Goal: Task Accomplishment & Management: Use online tool/utility

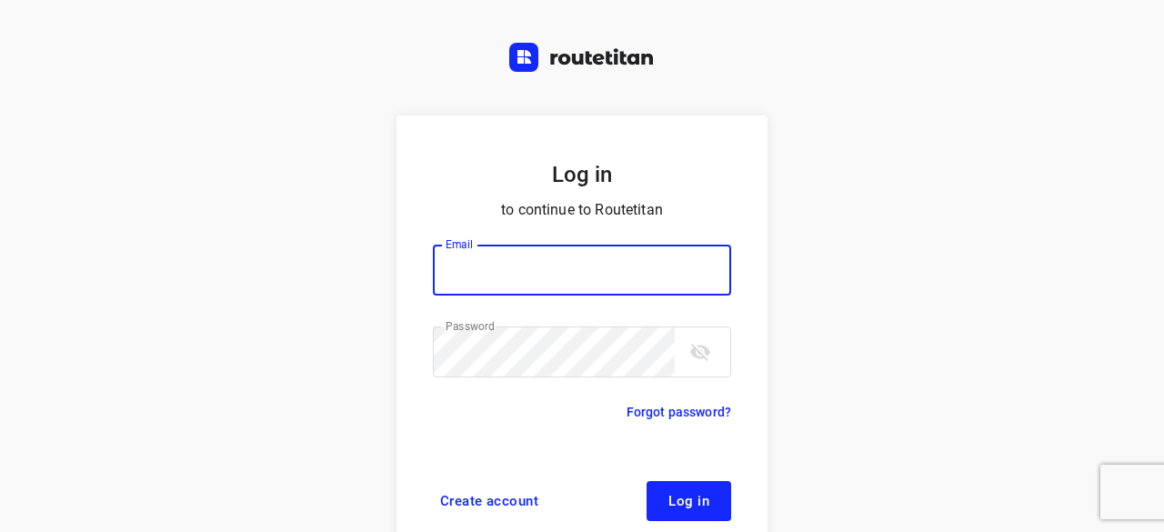
type input "yvonne5611@gmail.com"
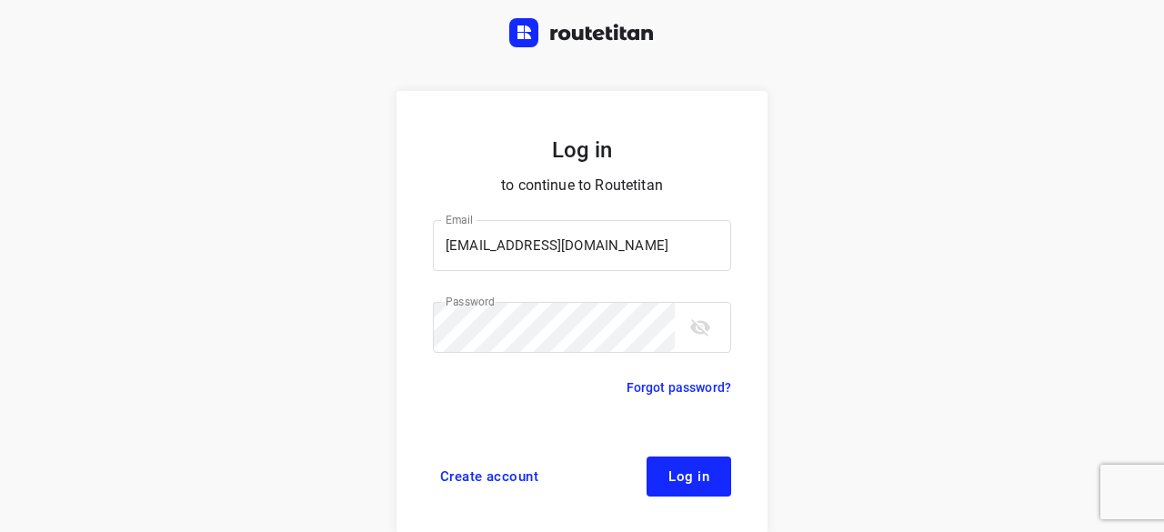
click at [679, 454] on form "Log in to continue to Routetitan Email yvonne5611@gmail.com Email ​ Password Pa…" at bounding box center [582, 312] width 371 height 442
click at [691, 469] on span "Log in" at bounding box center [689, 476] width 41 height 15
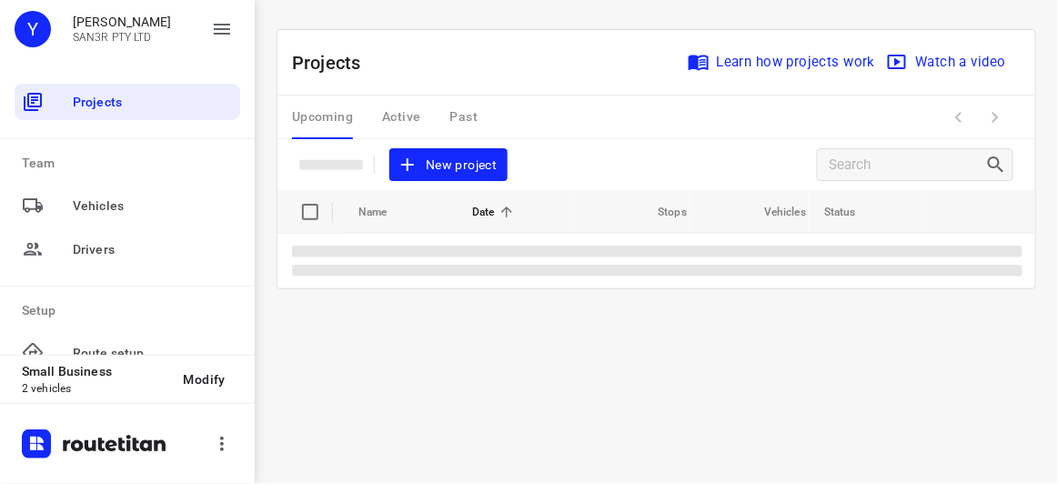
click at [424, 141] on div "Projects Learn how projects work Watch a video New project" at bounding box center [656, 110] width 758 height 160
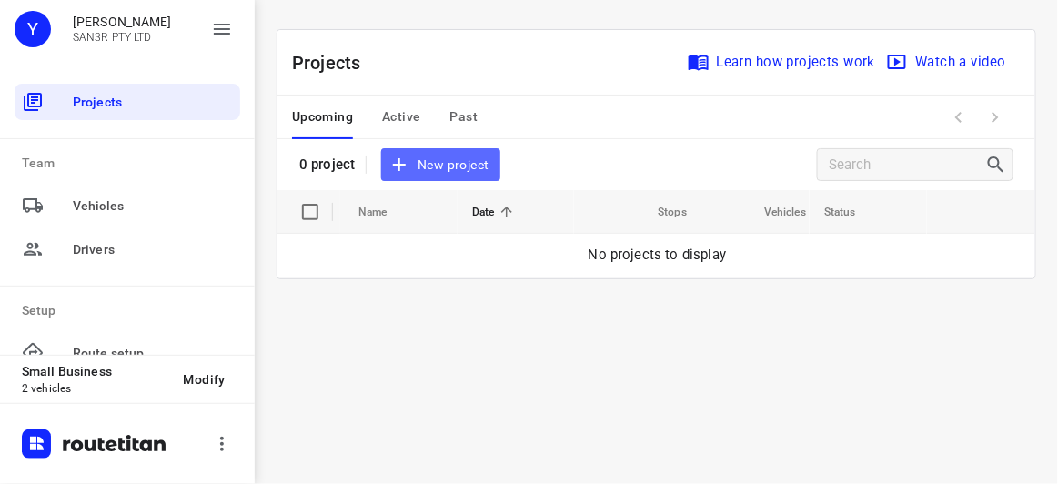
click at [432, 158] on span "New project" at bounding box center [440, 165] width 96 height 23
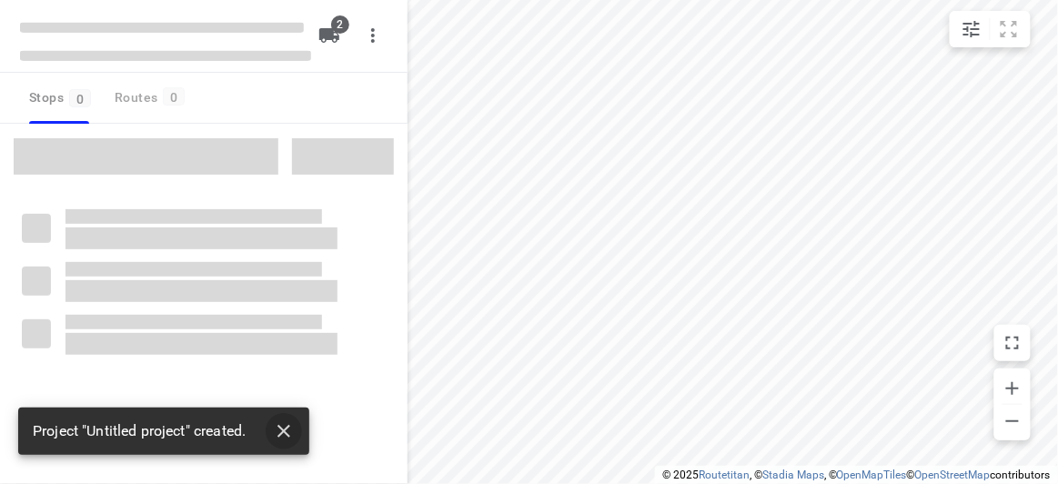
click at [284, 440] on icon "button" at bounding box center [284, 431] width 22 height 22
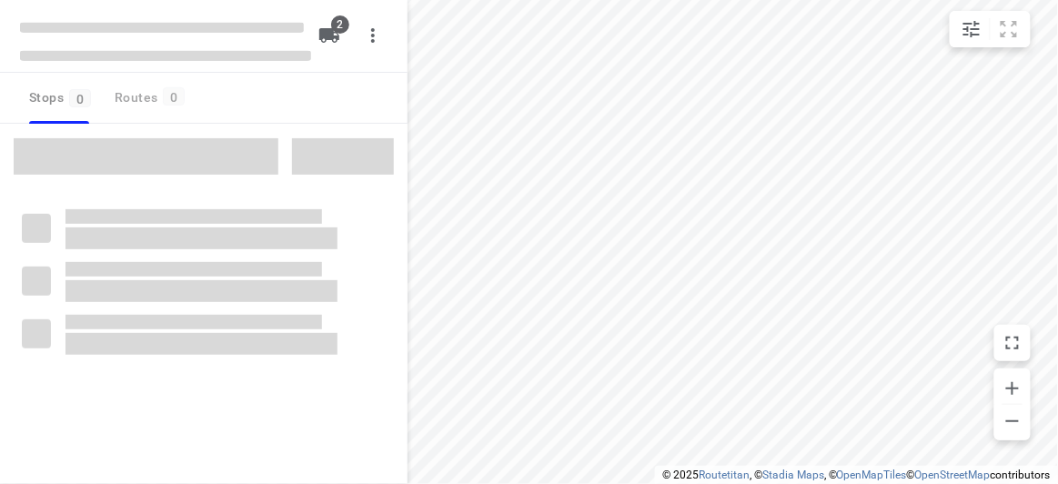
type input "distance"
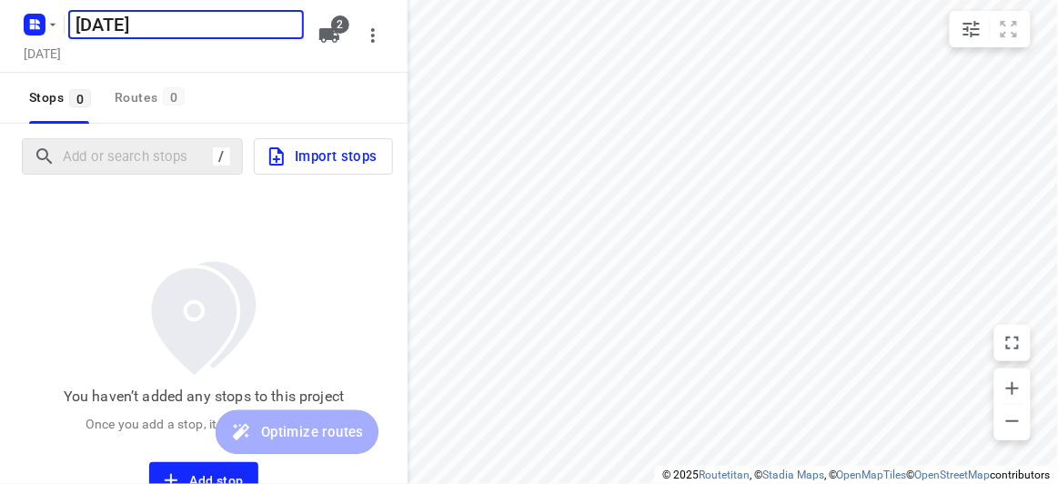
type input "[DATE]"
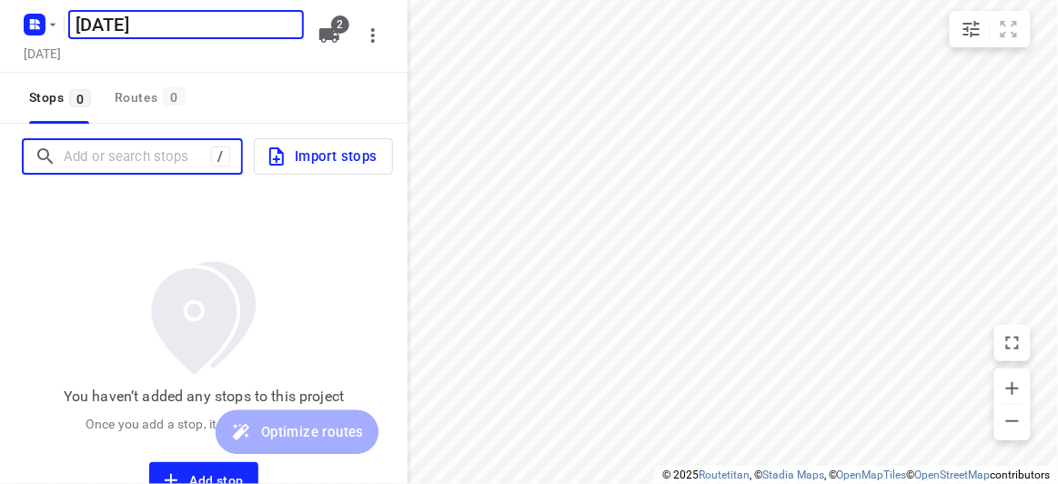
click at [162, 146] on input "Add or search stops" at bounding box center [137, 157] width 147 height 28
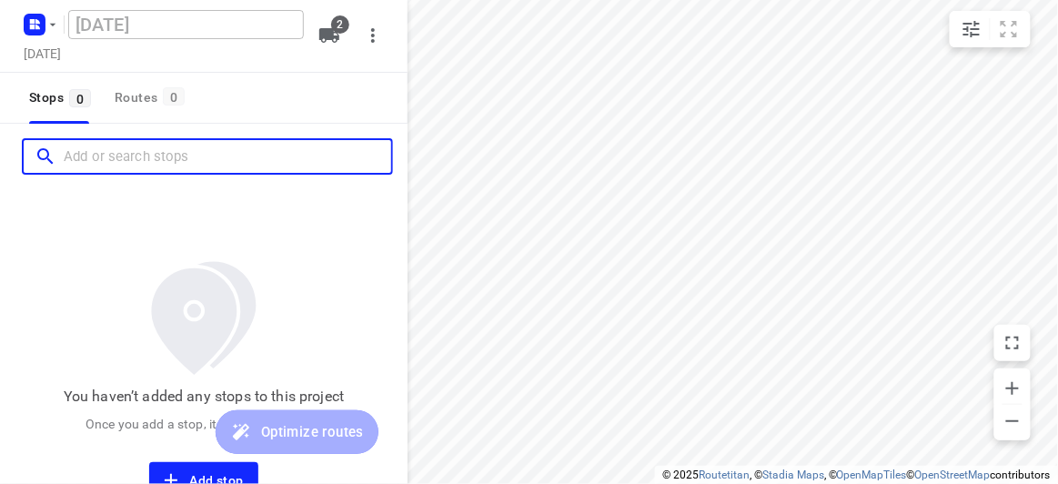
paste input "[STREET_ADDRESS][US_STATE]"
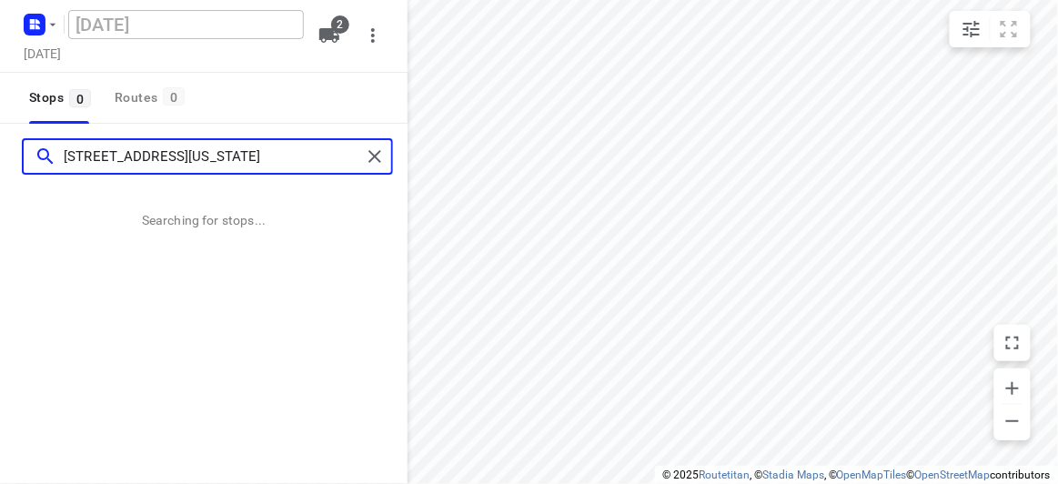
type input "[STREET_ADDRESS][US_STATE]"
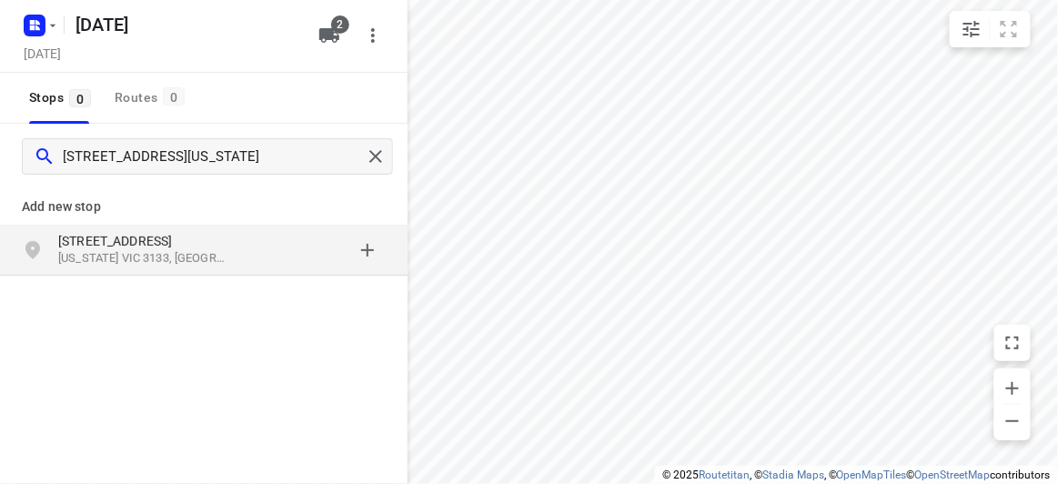
click at [302, 237] on div "grid" at bounding box center [315, 250] width 142 height 36
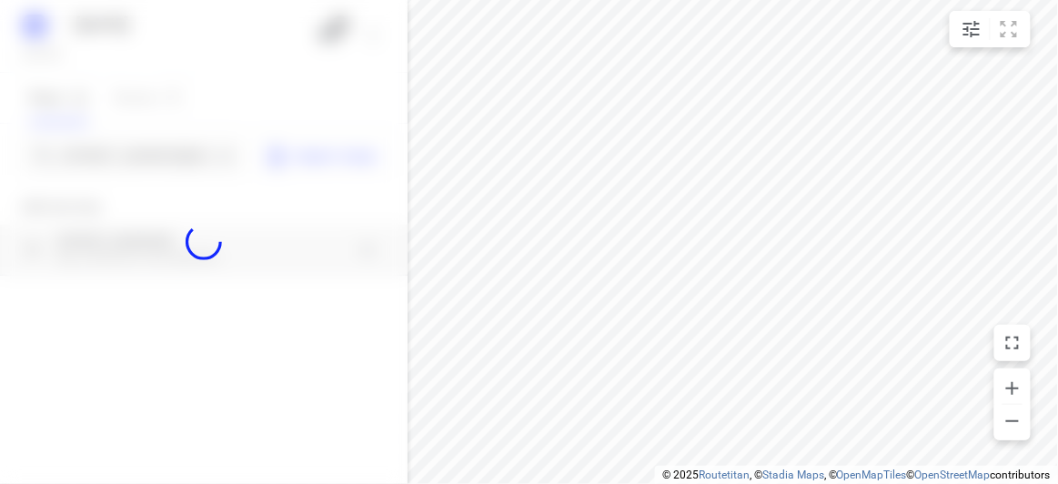
click at [123, 145] on div at bounding box center [204, 242] width 408 height 484
click at [130, 154] on div "[DATE], Aug 23 2 Stops 0 Routes 0 134 -[STREET_ADDRESS][US_STATE] Import stops …" at bounding box center [204, 242] width 408 height 484
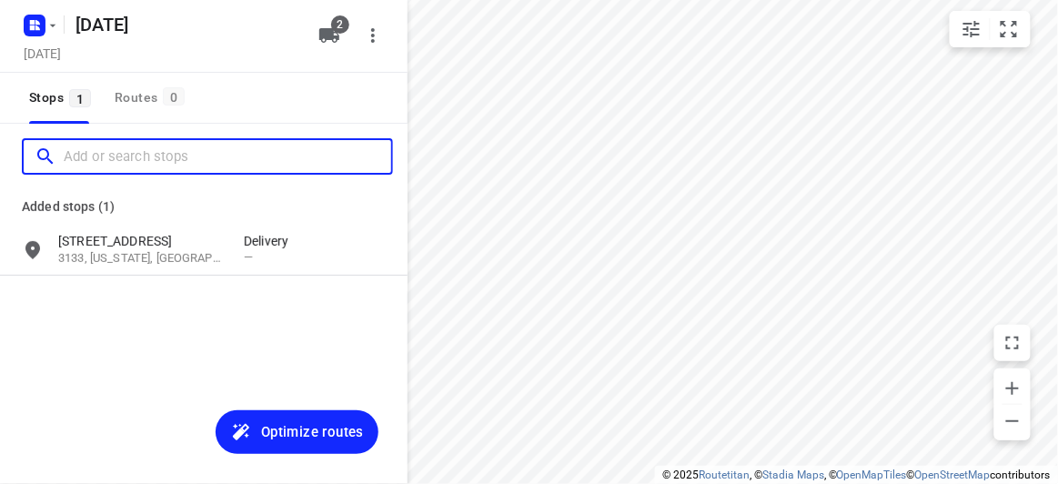
click at [130, 154] on input "Add or search stops" at bounding box center [228, 157] width 328 height 28
paste input "[STREET_ADDRESS]"
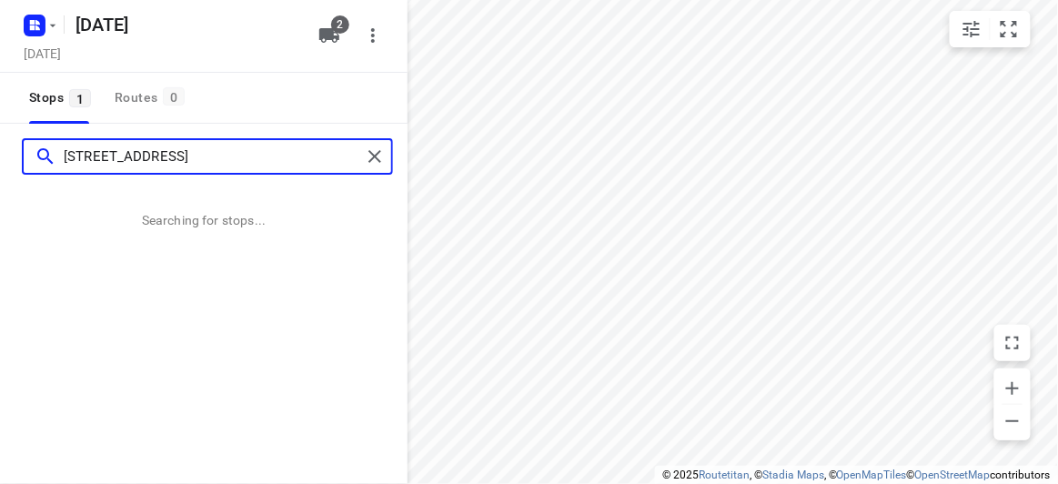
scroll to position [0, 7]
type input "[STREET_ADDRESS]"
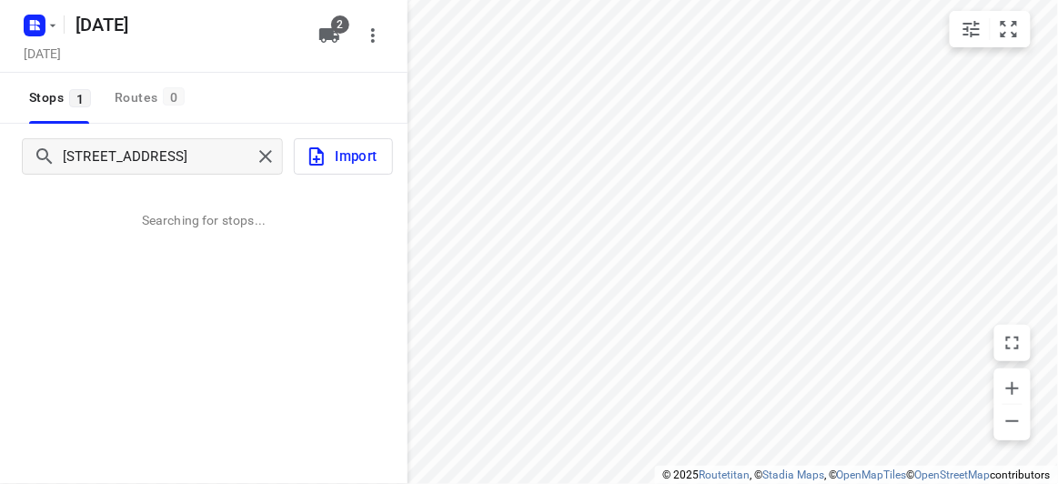
scroll to position [0, 0]
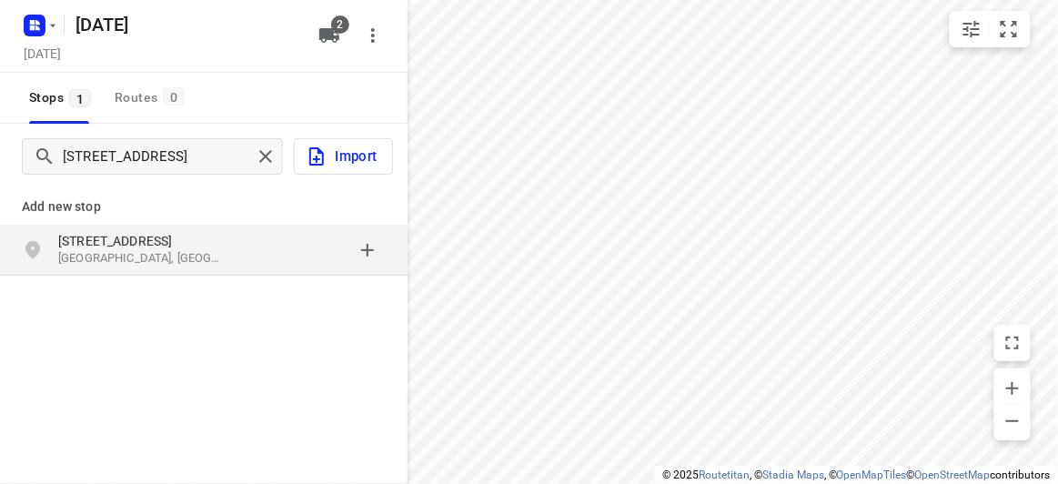
click at [234, 259] on div "[STREET_ADDRESS]" at bounding box center [151, 250] width 186 height 36
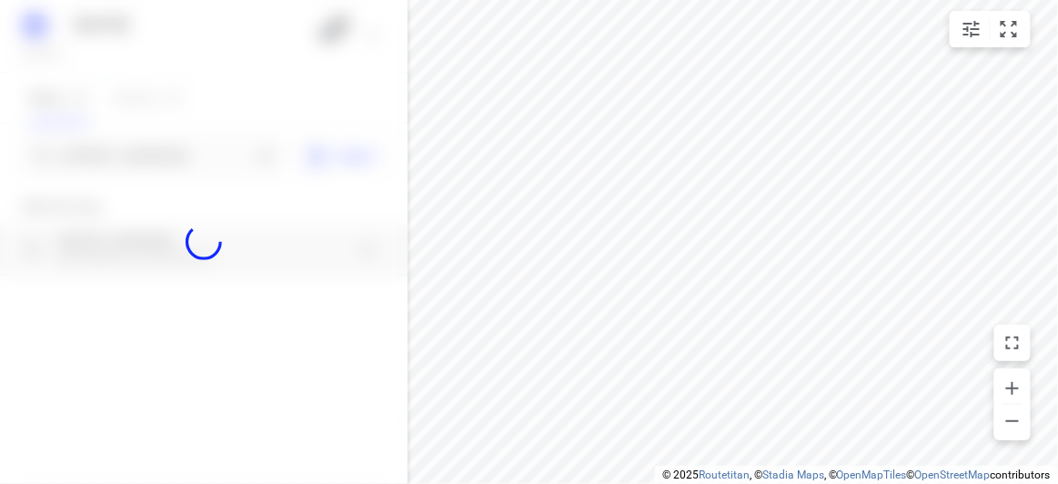
click at [170, 160] on div at bounding box center [204, 242] width 408 height 484
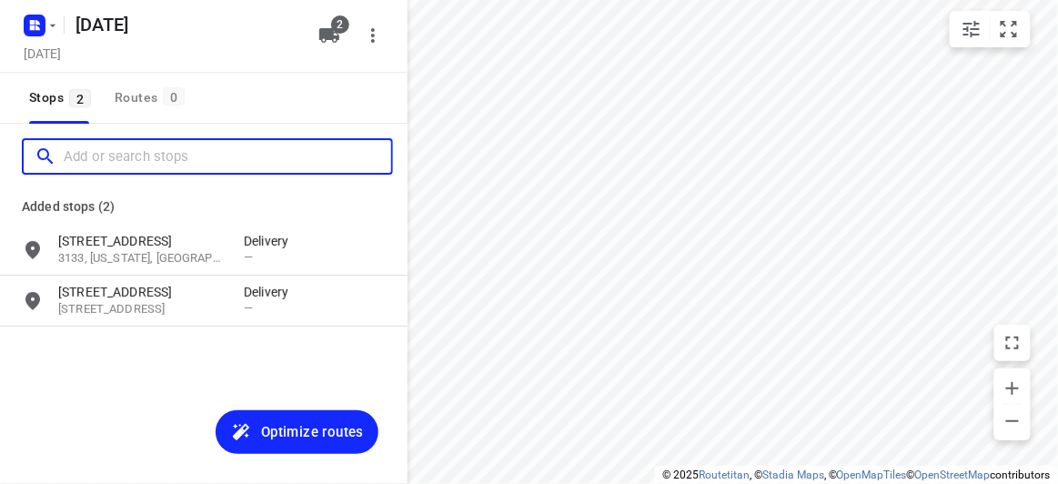
paste input "[STREET_ADDRESS]"
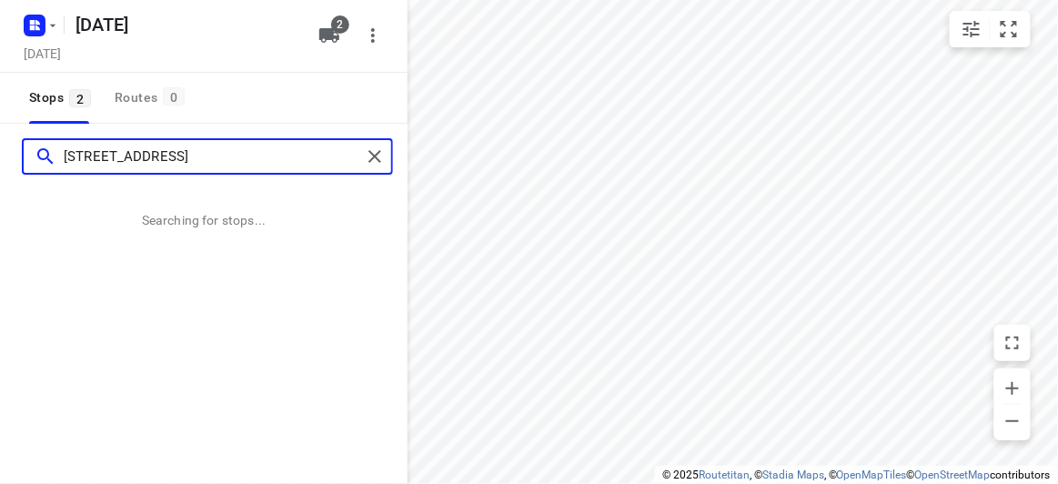
type input "[STREET_ADDRESS]"
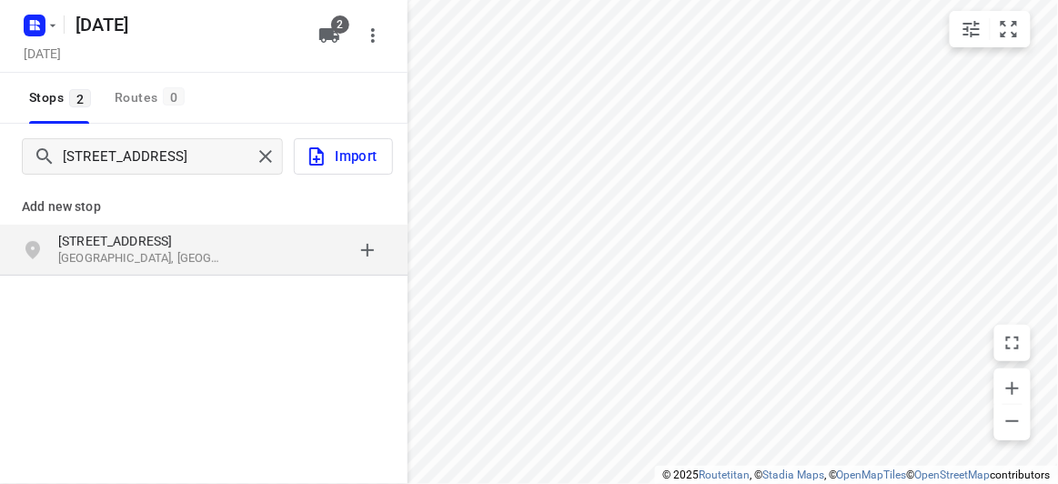
click at [122, 236] on p "[STREET_ADDRESS]" at bounding box center [141, 241] width 167 height 18
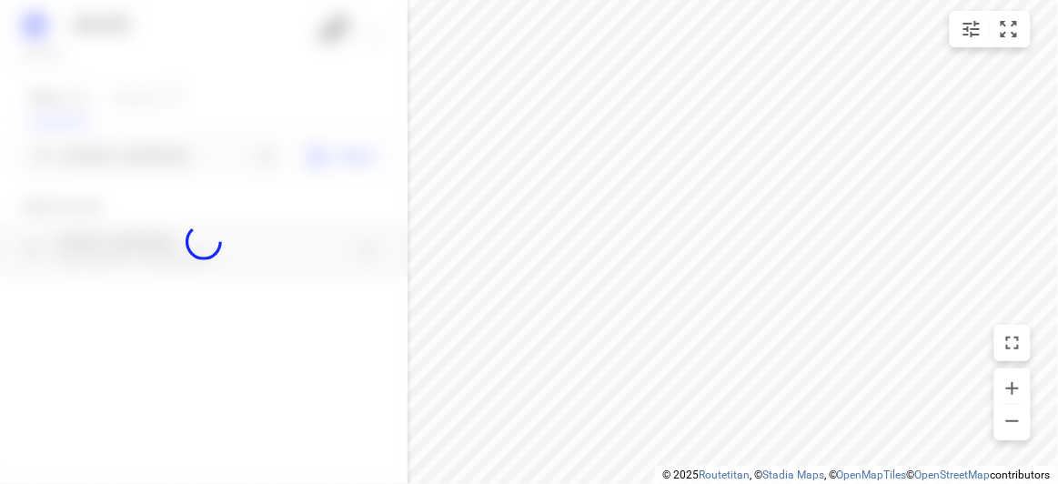
click at [136, 152] on div at bounding box center [204, 242] width 408 height 484
click at [146, 157] on input "Add or search stops" at bounding box center [157, 157] width 187 height 28
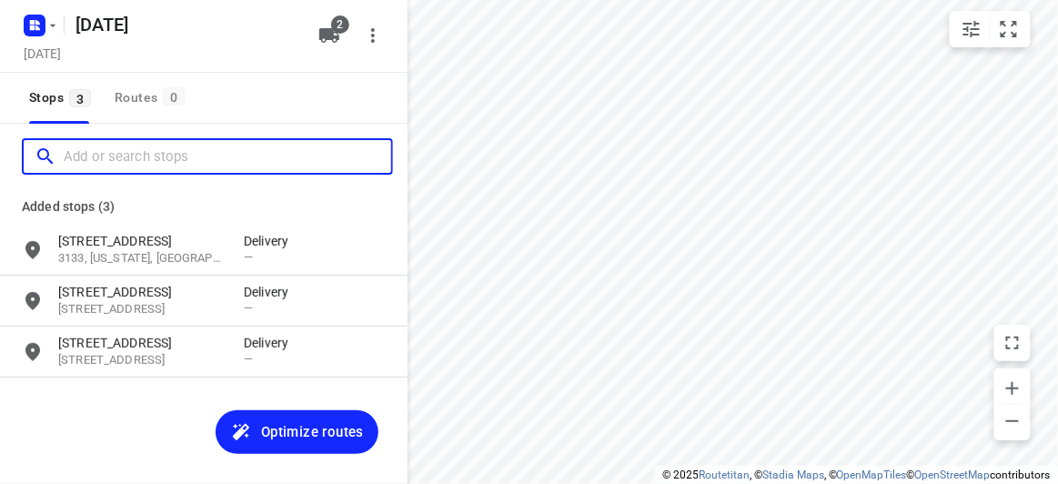
paste input "[STREET_ADDRESS]"
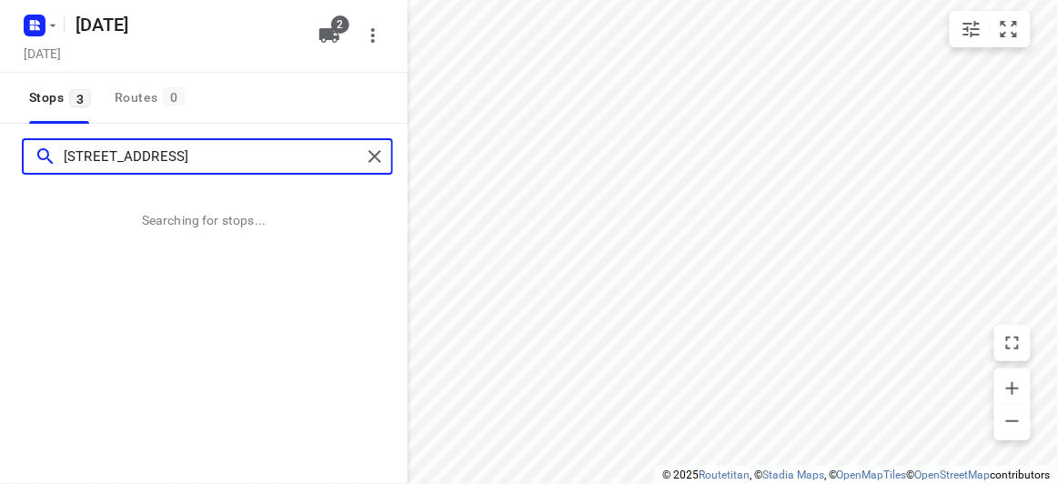
type input "[STREET_ADDRESS]"
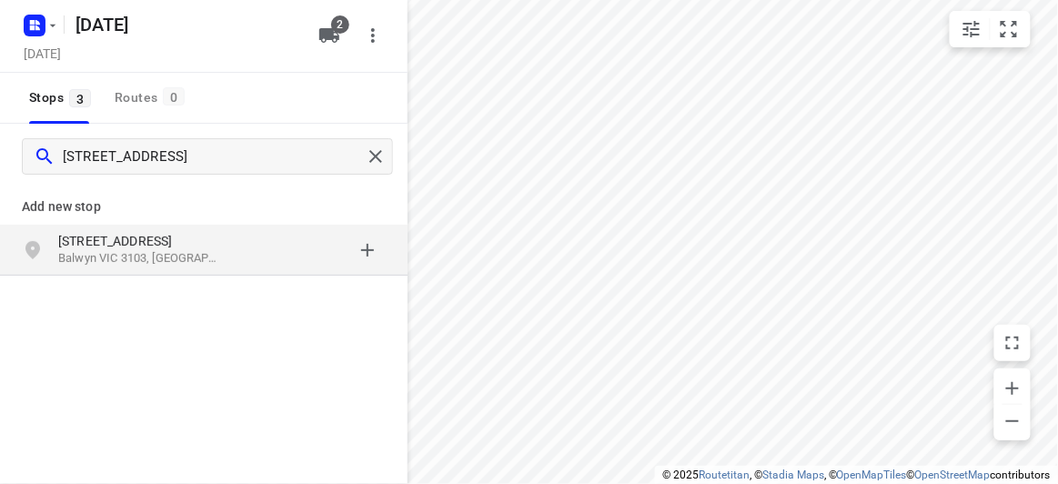
click at [103, 225] on div "[STREET_ADDRESS]" at bounding box center [204, 250] width 408 height 51
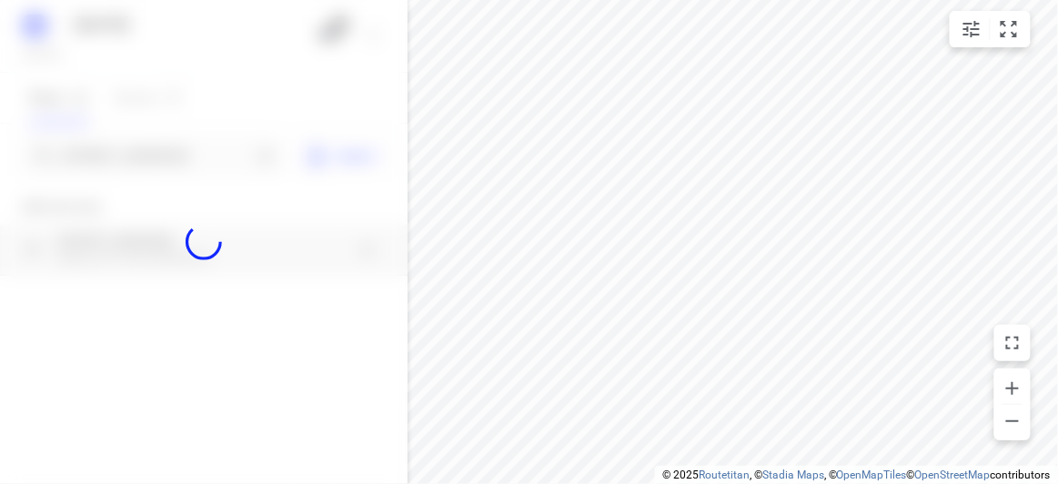
click at [110, 174] on div at bounding box center [204, 242] width 408 height 484
click at [123, 161] on div at bounding box center [204, 242] width 408 height 484
click at [123, 161] on div "[DATE], Aug 23 2 Stops 3 Routes 0 [STREET_ADDRESS] Import Add new stop [STREET_…" at bounding box center [204, 242] width 408 height 484
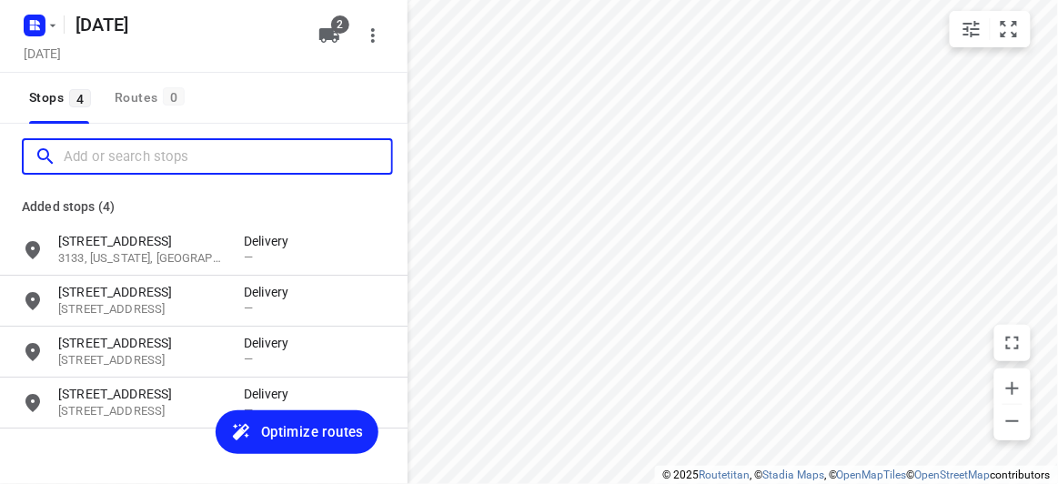
paste input "[STREET_ADDRESS]"
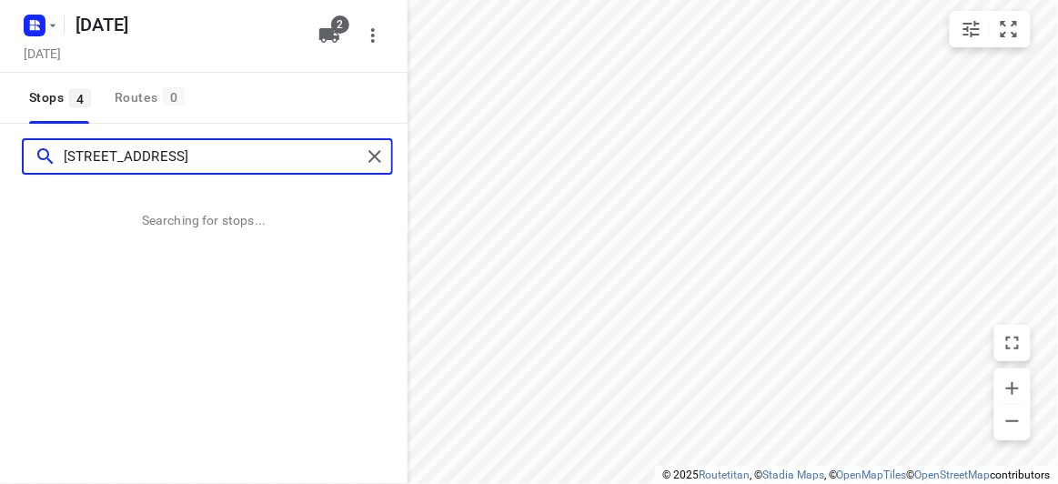
type input "[STREET_ADDRESS]"
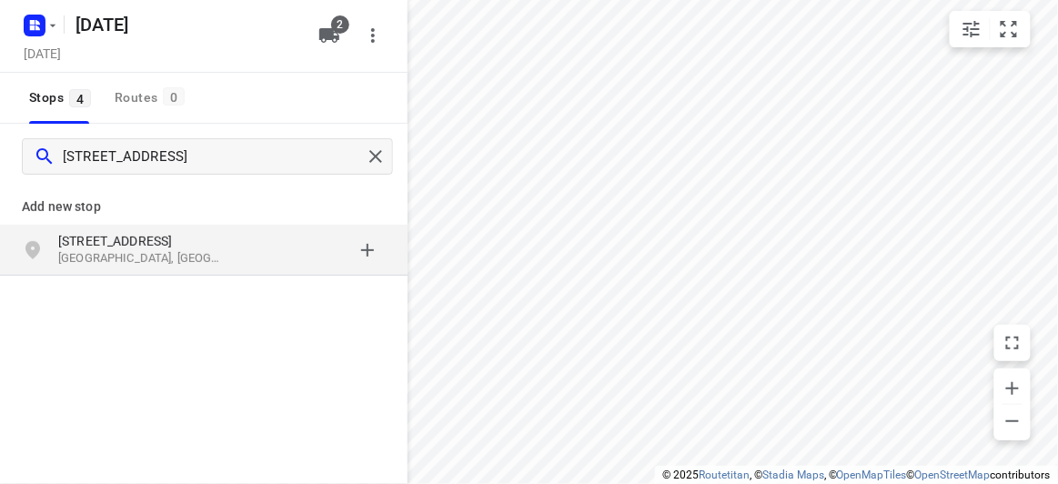
click at [108, 272] on div "[STREET_ADDRESS]" at bounding box center [204, 250] width 408 height 51
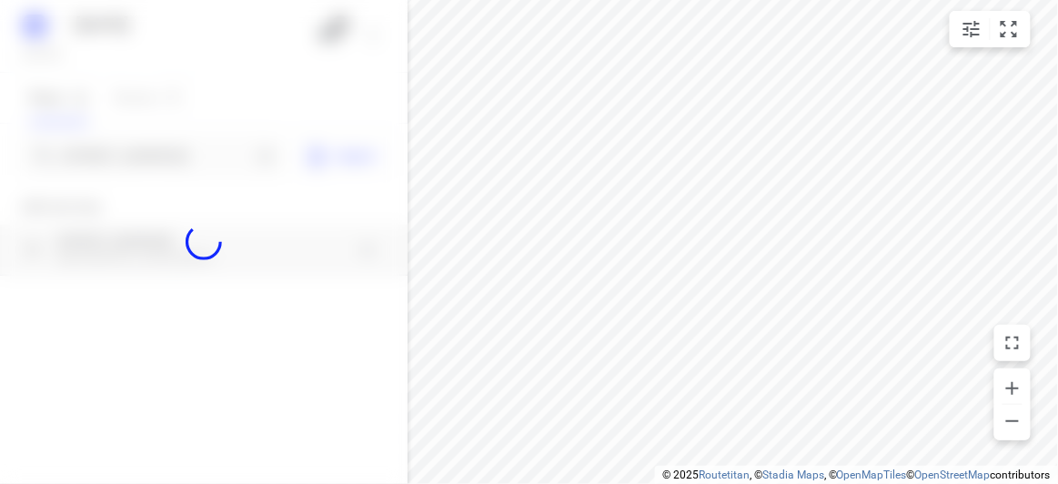
click at [139, 154] on div at bounding box center [204, 242] width 408 height 484
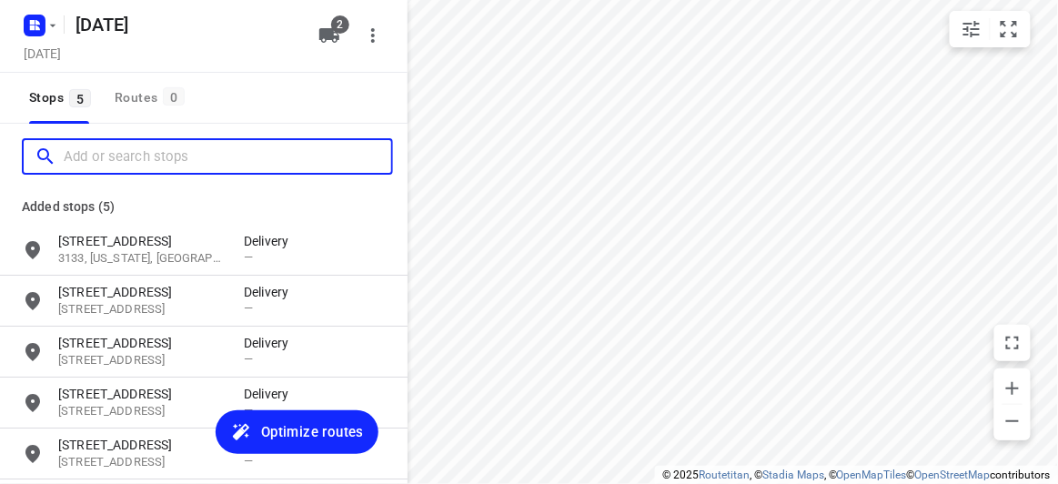
paste input "[STREET_ADDRESS][PERSON_NAME]"
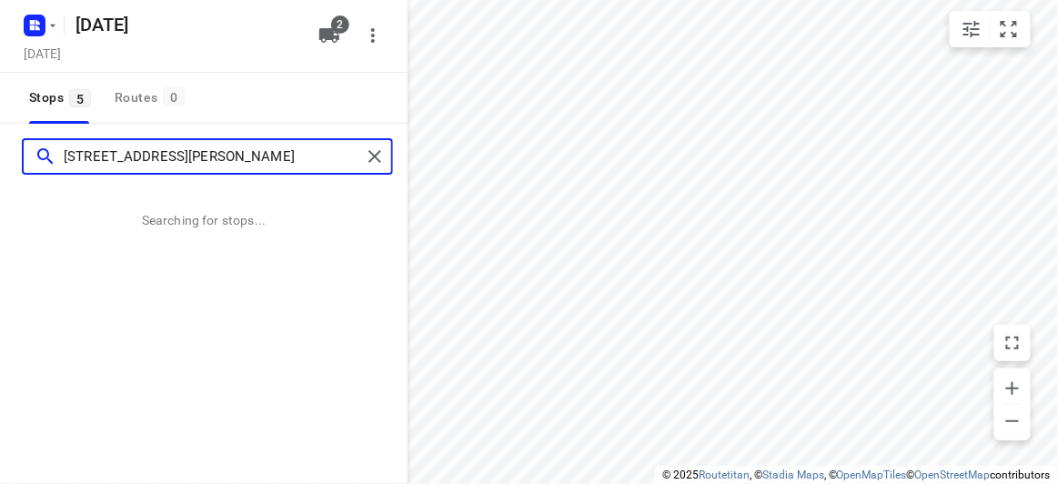
type input "[STREET_ADDRESS][PERSON_NAME]"
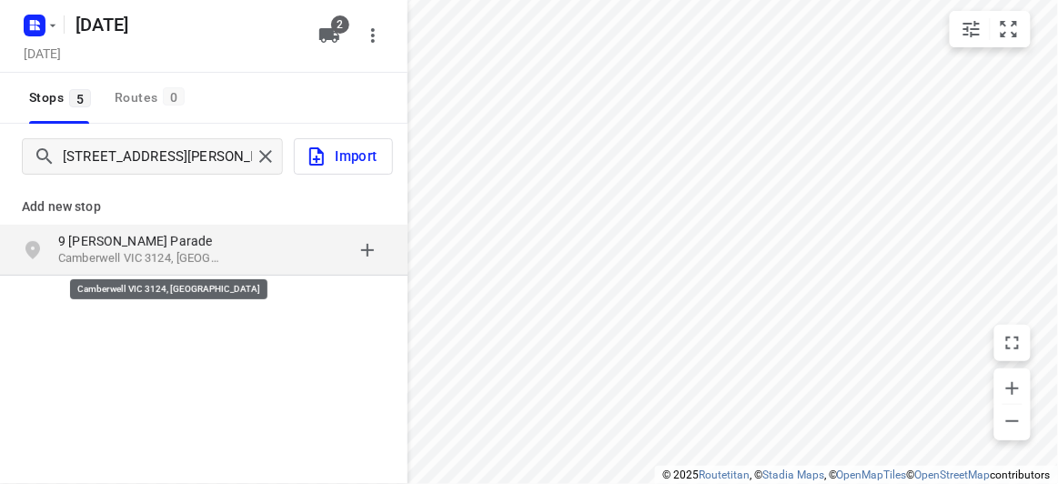
click at [201, 257] on p "Camberwell VIC 3124, [GEOGRAPHIC_DATA]" at bounding box center [141, 258] width 167 height 17
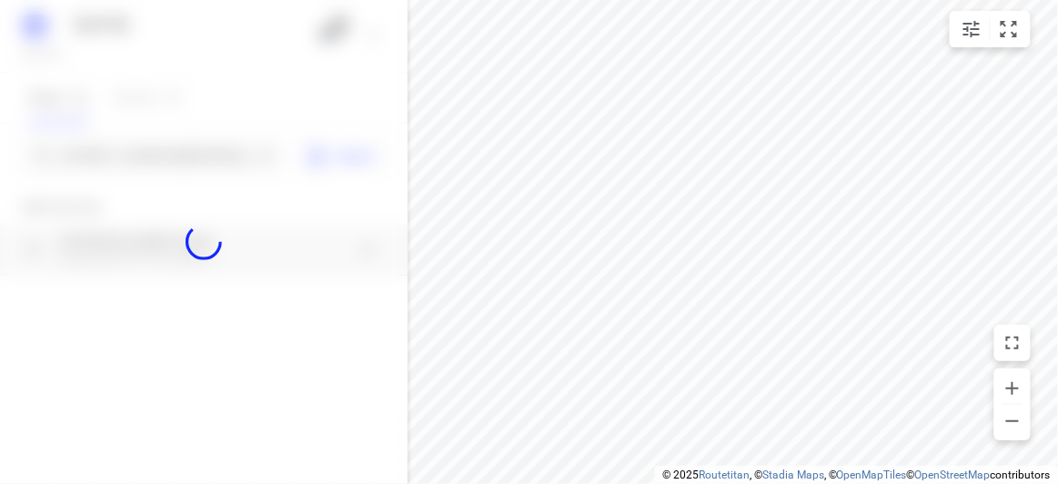
click at [173, 133] on div "[DATE], Aug 23 2 Stops 5 Routes 0 [GEOGRAPHIC_DATA][PERSON_NAME] Import Add new…" at bounding box center [204, 242] width 408 height 484
click at [180, 158] on div at bounding box center [204, 242] width 408 height 484
click at [195, 160] on div at bounding box center [204, 242] width 408 height 484
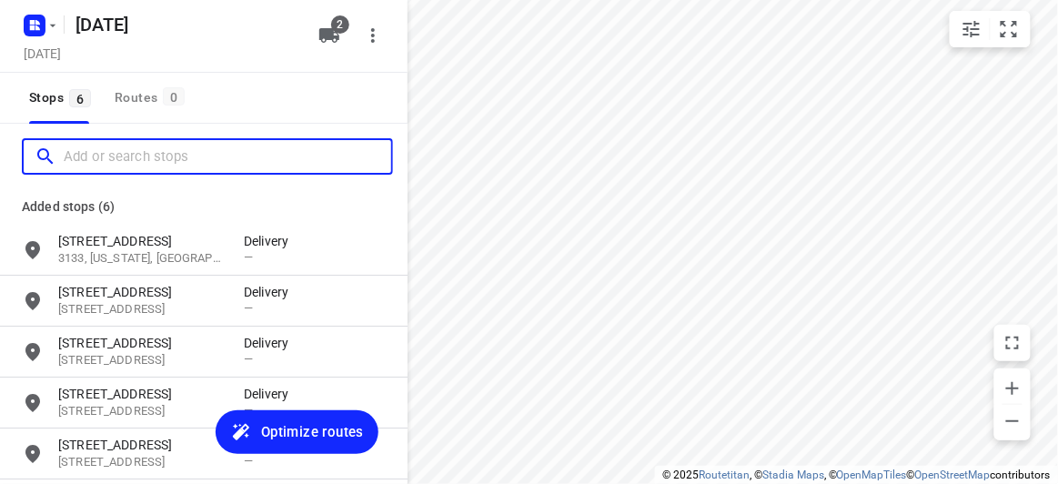
paste input "[STREET_ADDRESS][PERSON_NAME]"
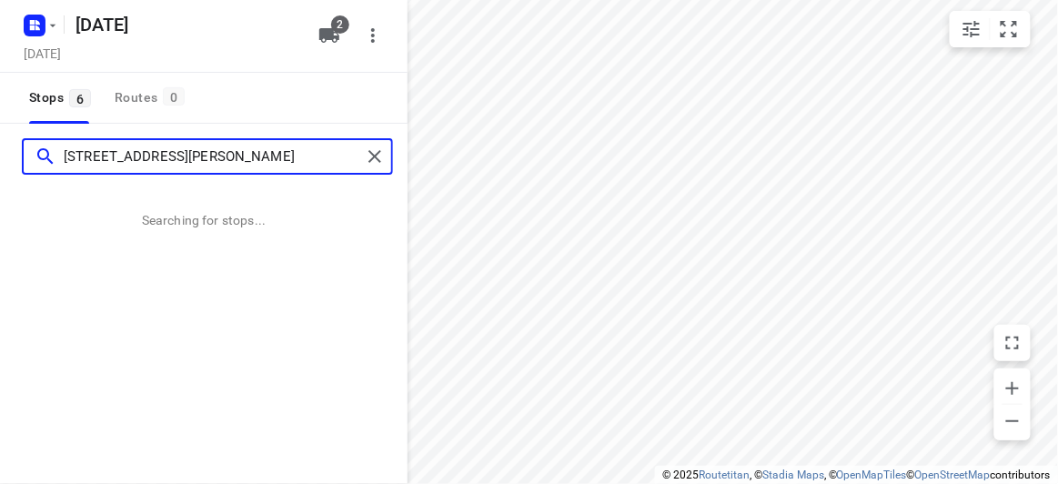
type input "[STREET_ADDRESS][PERSON_NAME]"
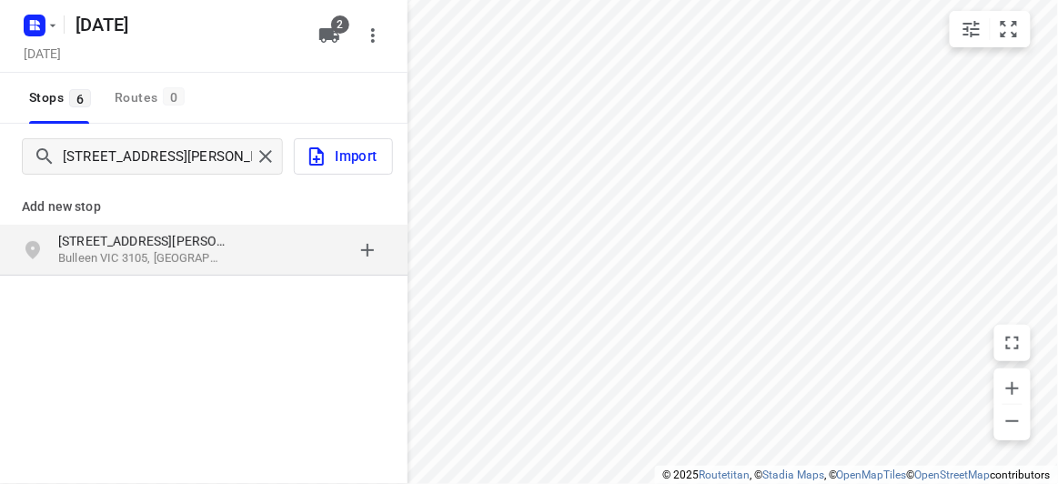
click at [116, 232] on p "[STREET_ADDRESS][PERSON_NAME]" at bounding box center [141, 241] width 167 height 18
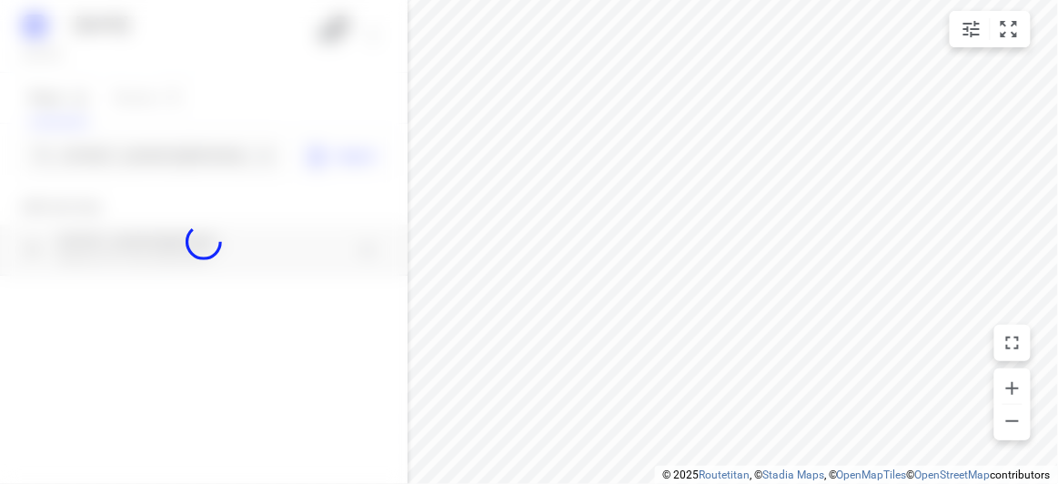
click at [132, 154] on div at bounding box center [204, 242] width 408 height 484
paste input "[STREET_ADDRESS]"
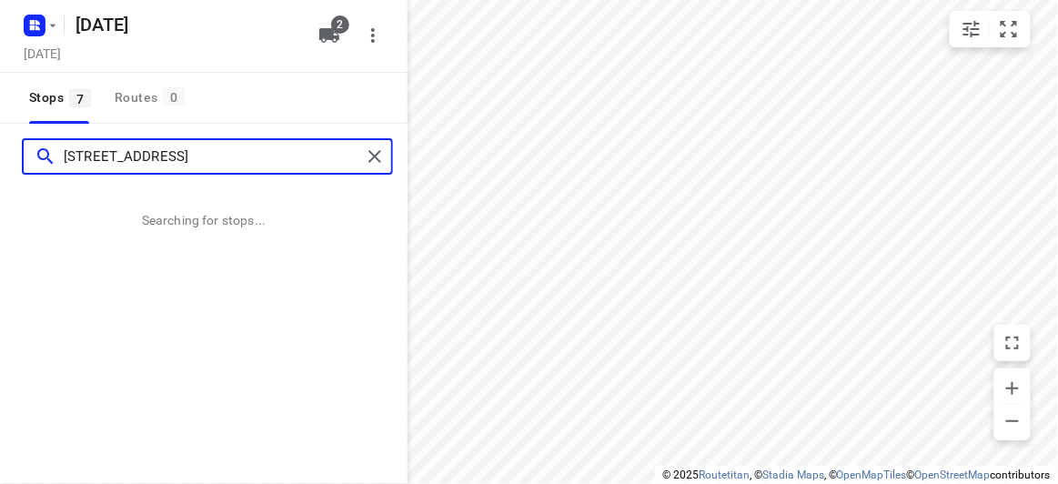
type input "[STREET_ADDRESS]"
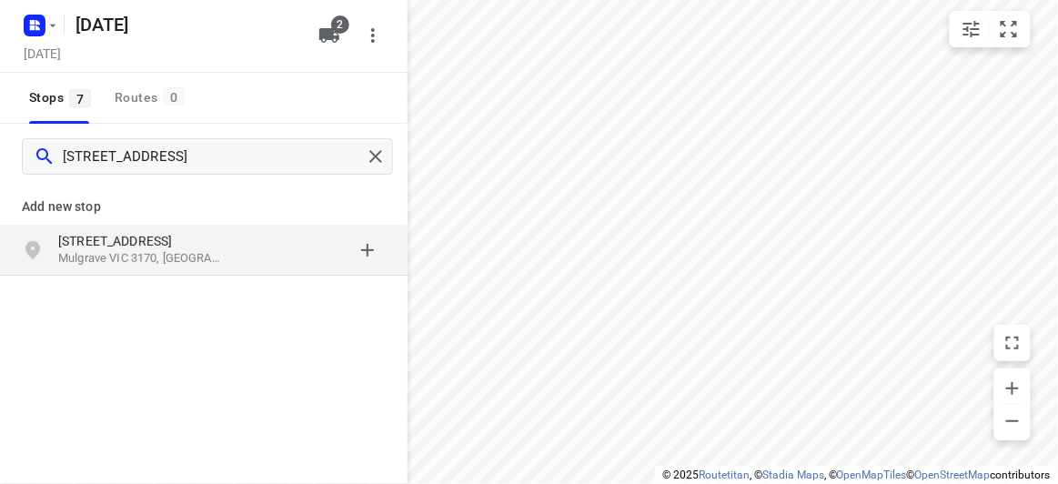
click at [190, 263] on p "Mulgrave VIC 3170, [GEOGRAPHIC_DATA]" at bounding box center [141, 258] width 167 height 17
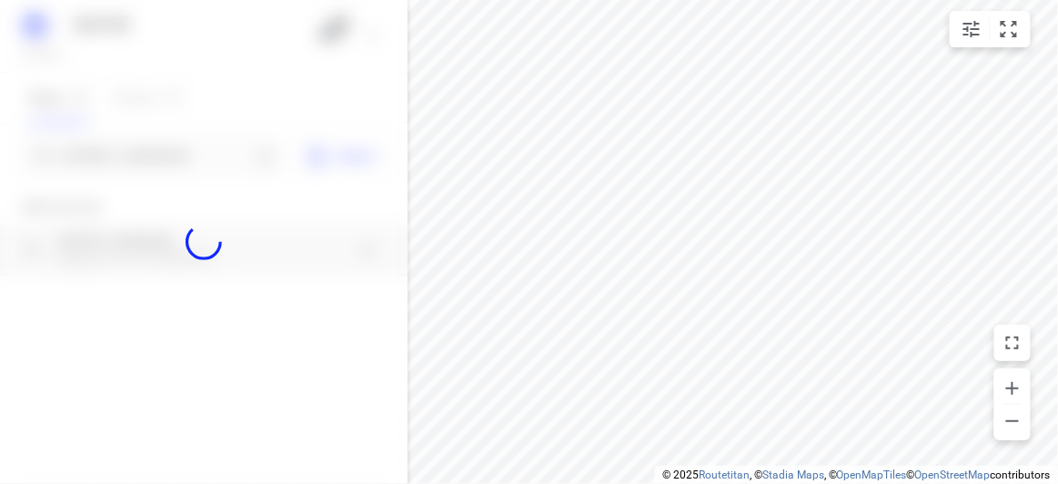
click at [155, 156] on div at bounding box center [204, 242] width 408 height 484
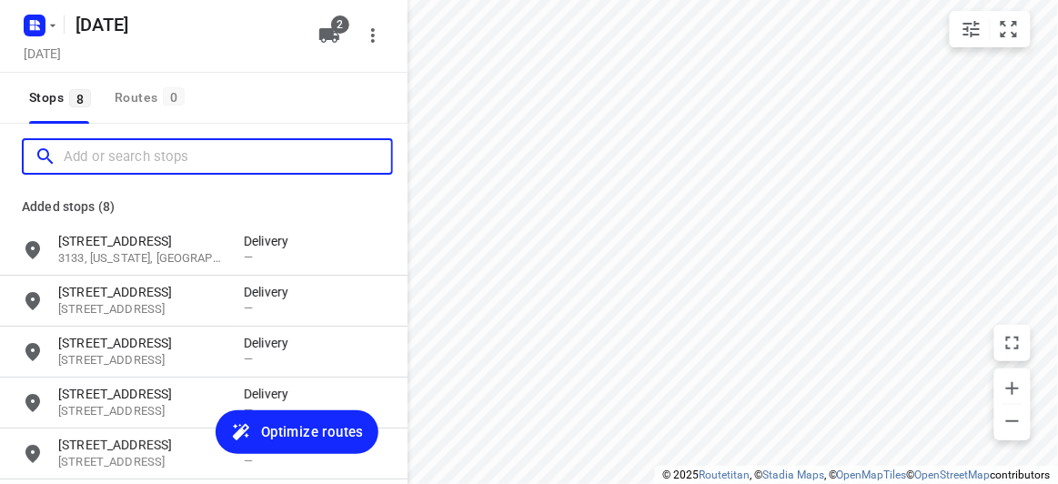
paste input "[STREET_ADDRESS]"
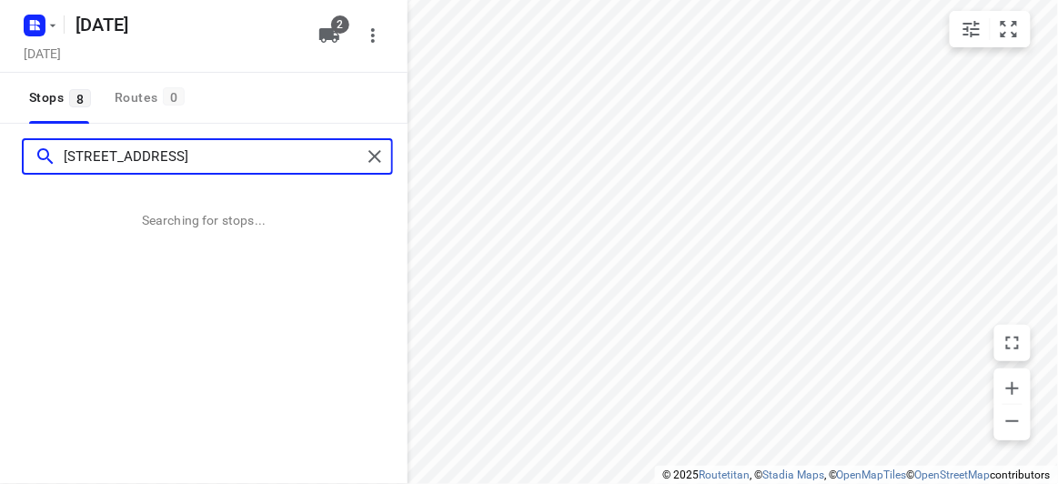
type input "[STREET_ADDRESS]"
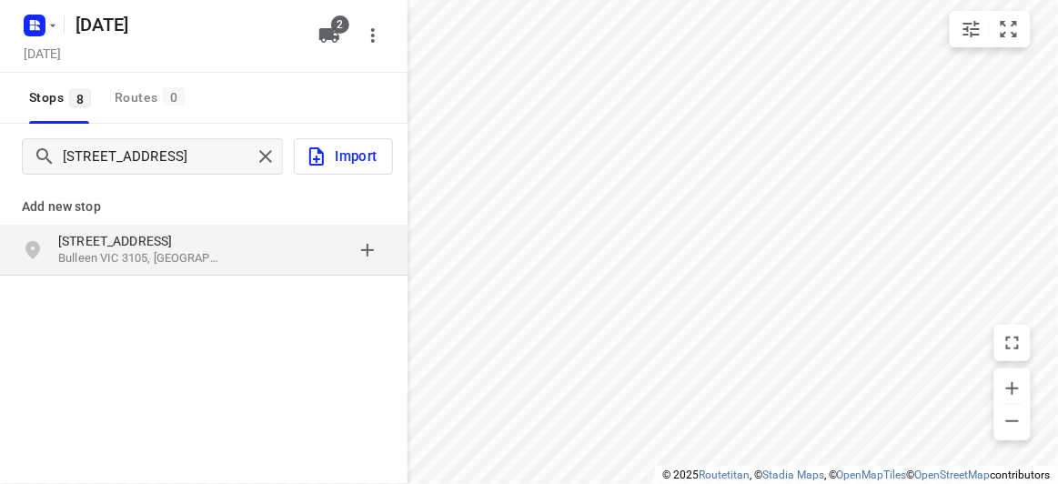
click at [142, 273] on div "[STREET_ADDRESS]" at bounding box center [204, 250] width 408 height 51
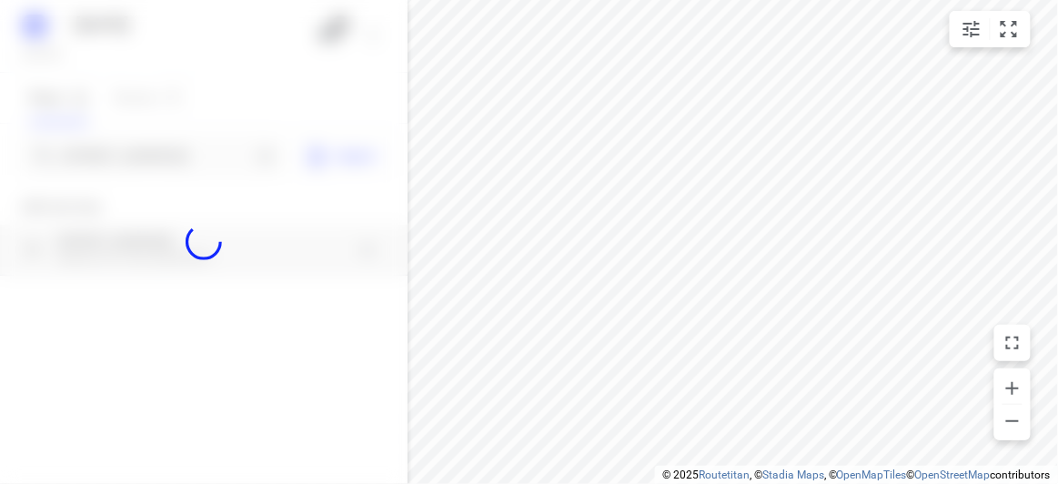
click at [132, 164] on div at bounding box center [204, 242] width 408 height 484
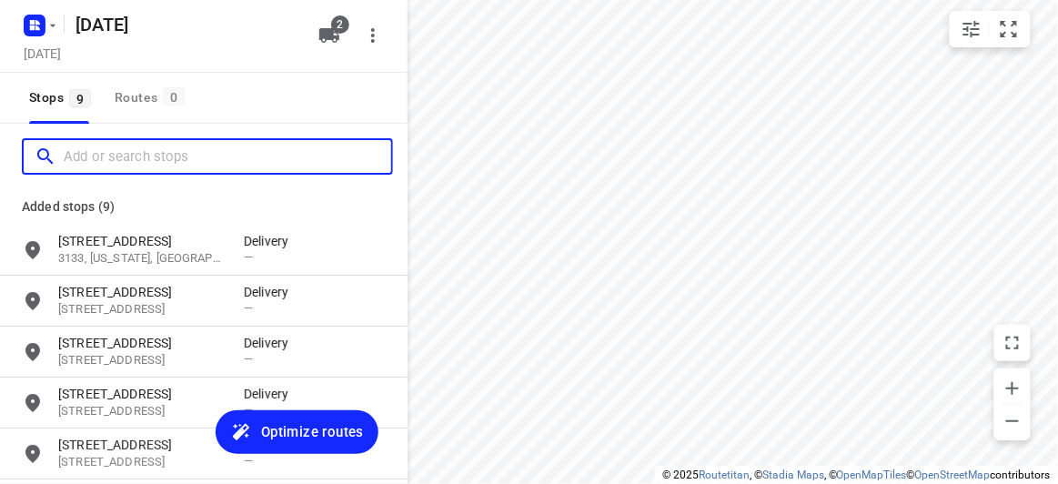
paste input "[STREET_ADDRESS][PERSON_NAME]"
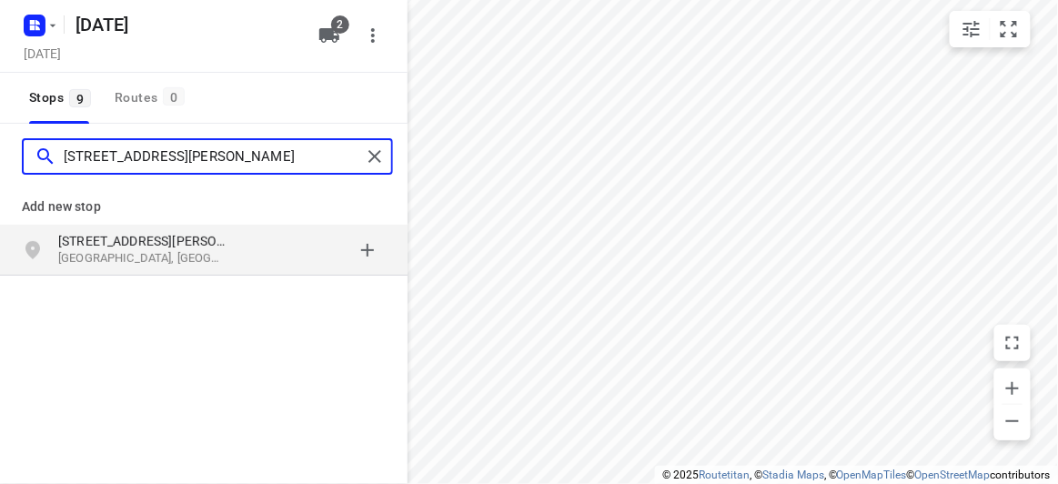
type input "[STREET_ADDRESS][PERSON_NAME]"
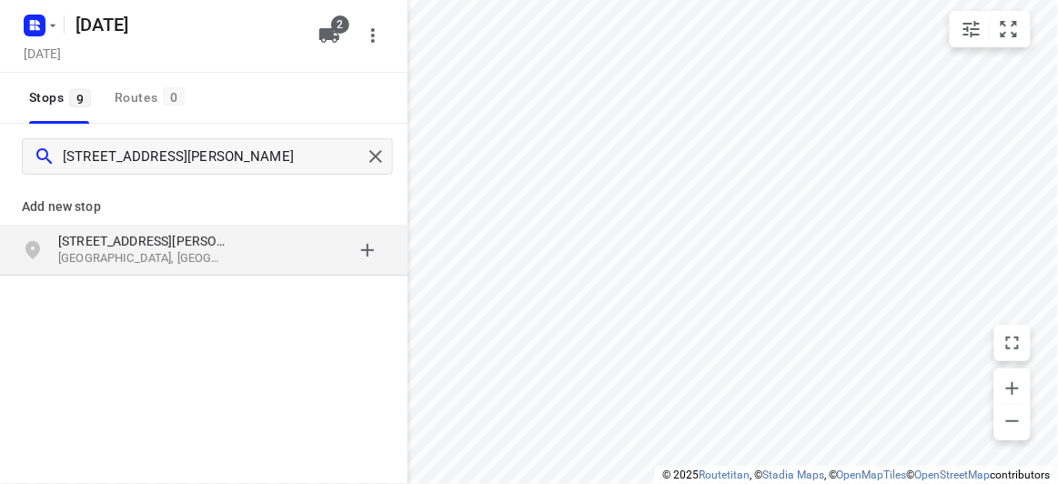
click at [207, 262] on p "[GEOGRAPHIC_DATA], [GEOGRAPHIC_DATA]" at bounding box center [141, 258] width 167 height 17
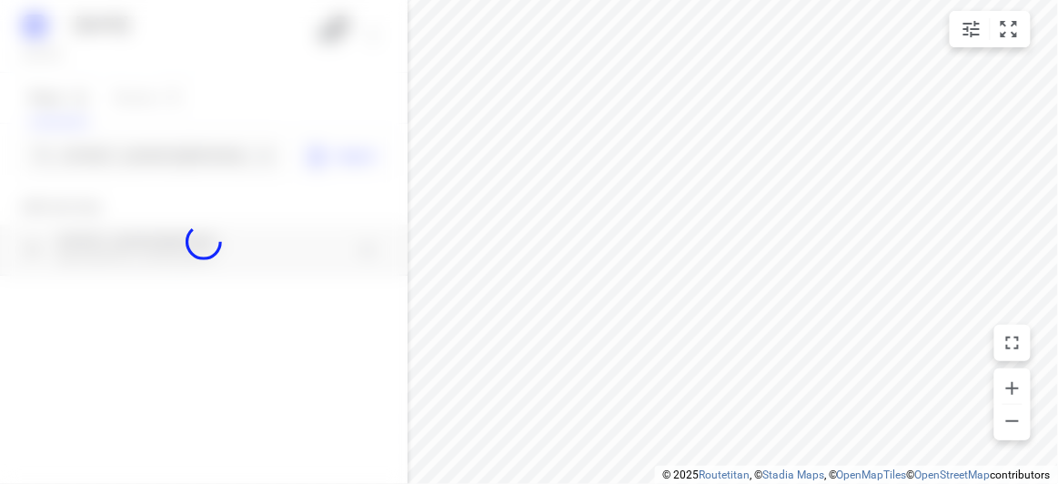
click at [125, 158] on div at bounding box center [204, 242] width 408 height 484
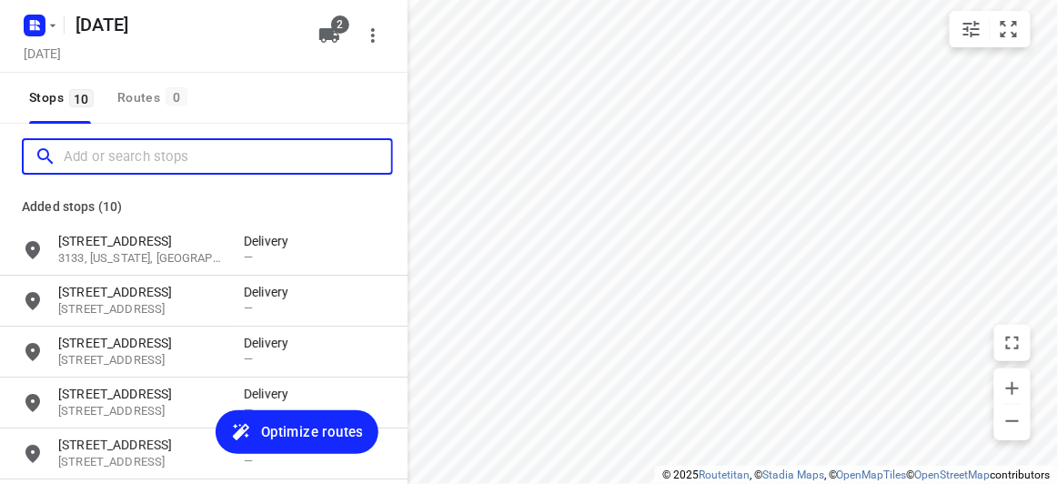
paste input "[STREET_ADDRESS][PERSON_NAME]"
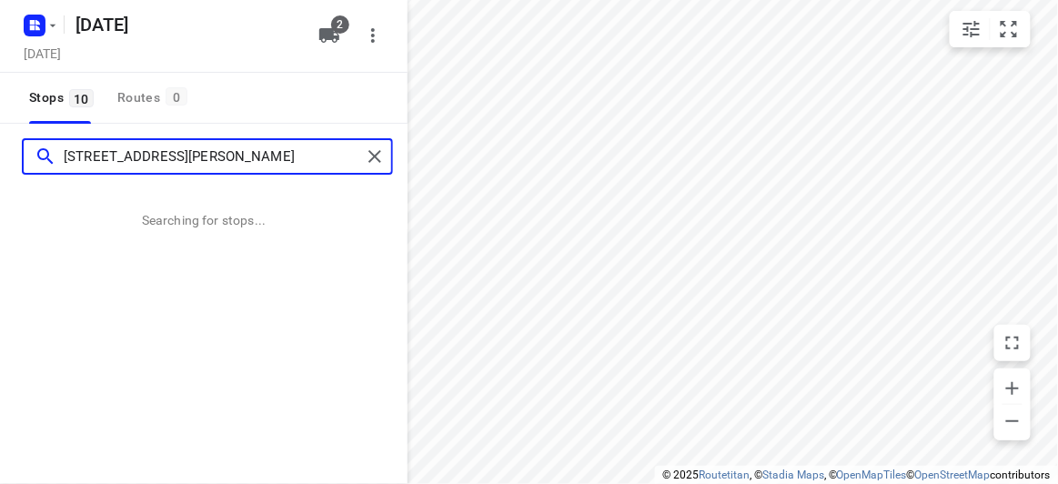
type input "[STREET_ADDRESS][PERSON_NAME]"
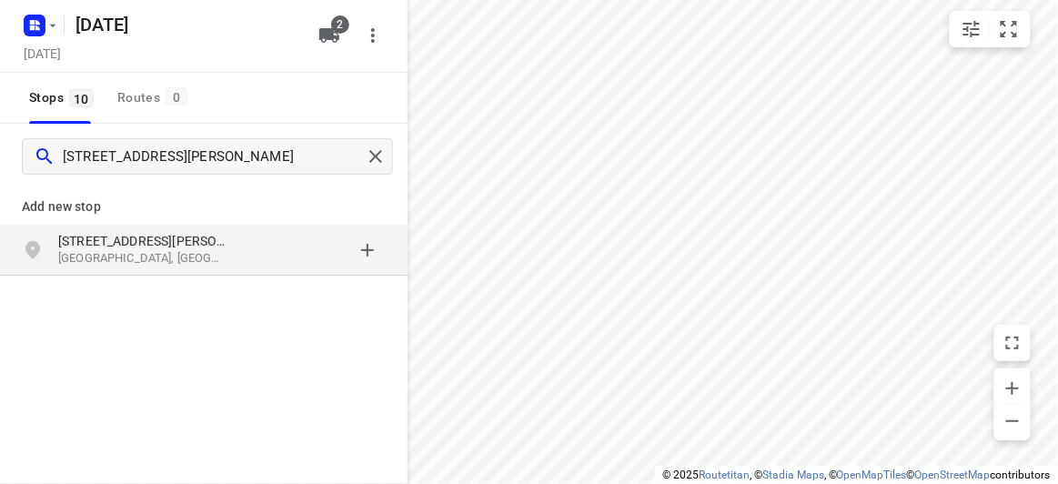
click at [102, 247] on p "[STREET_ADDRESS][PERSON_NAME]" at bounding box center [141, 241] width 167 height 18
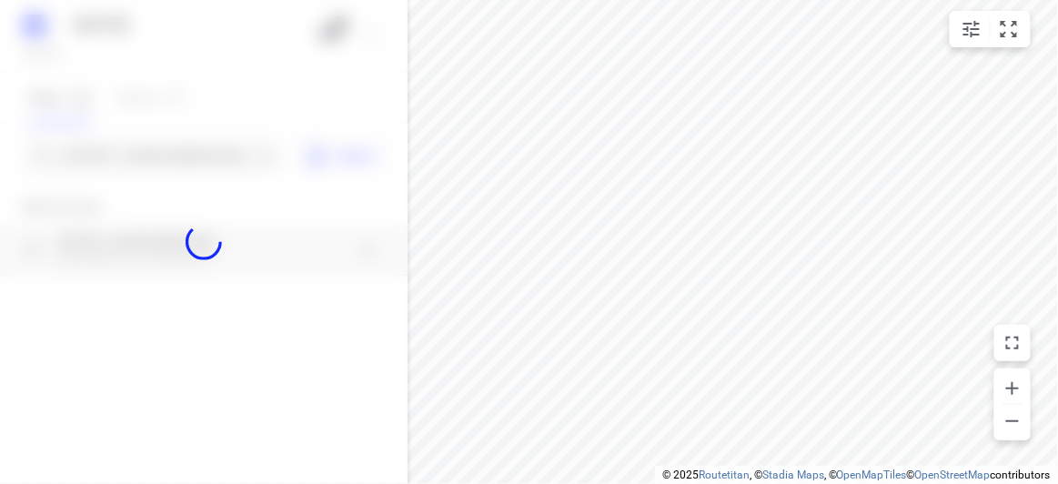
click at [129, 156] on div at bounding box center [204, 242] width 408 height 484
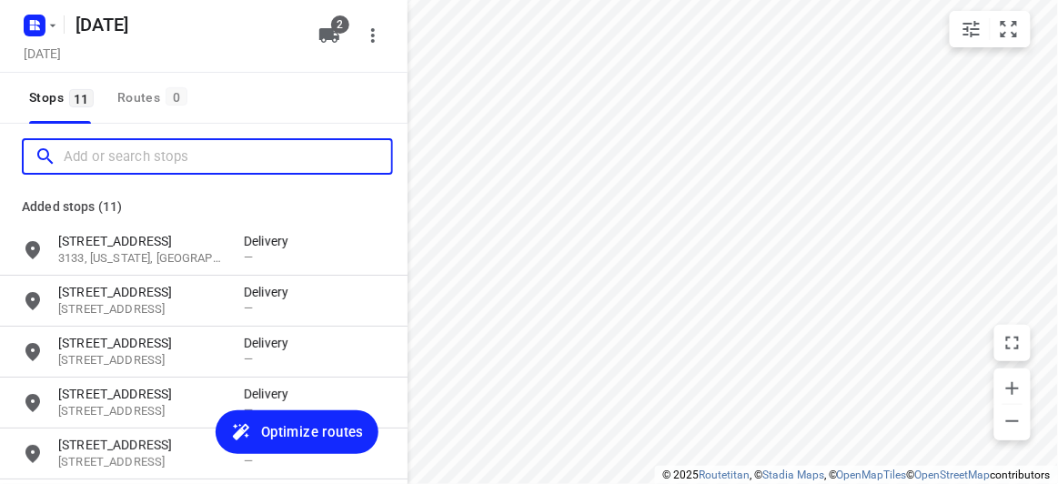
paste input "[STREET_ADDRESS]"
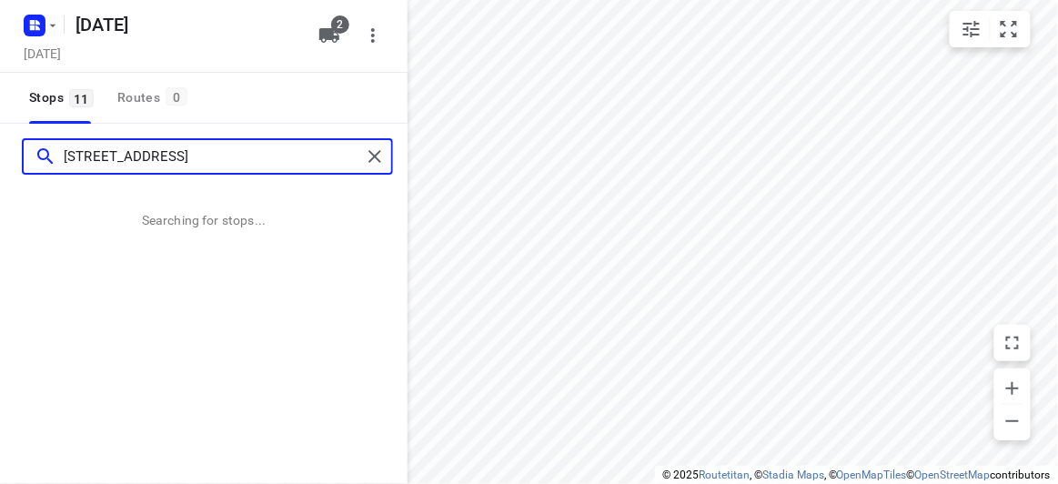
type input "[STREET_ADDRESS]"
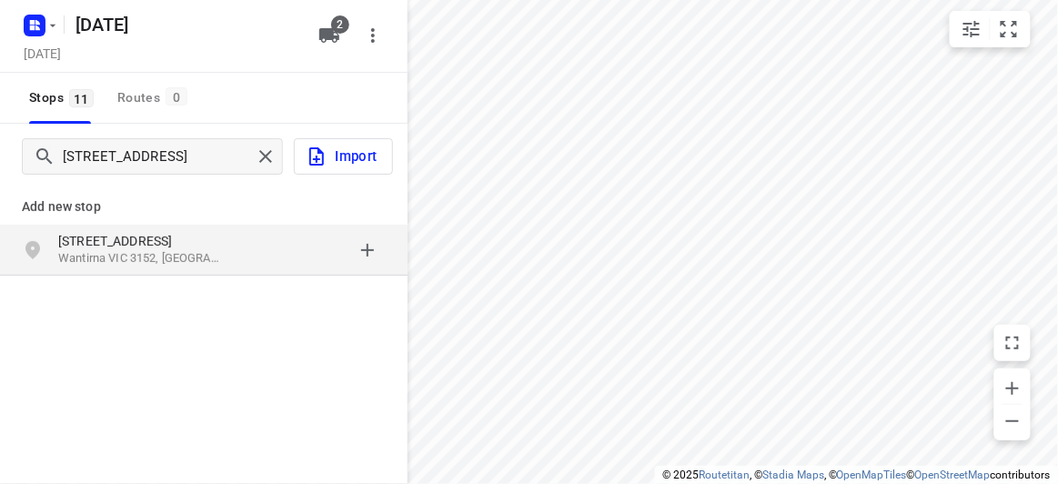
click at [165, 225] on div "[STREET_ADDRESS]" at bounding box center [204, 250] width 408 height 51
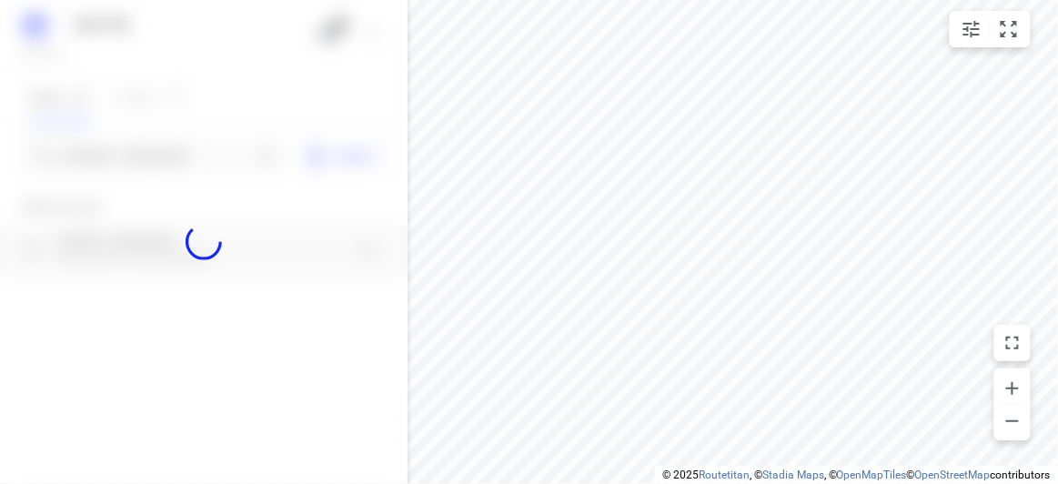
click at [121, 166] on div at bounding box center [204, 242] width 408 height 484
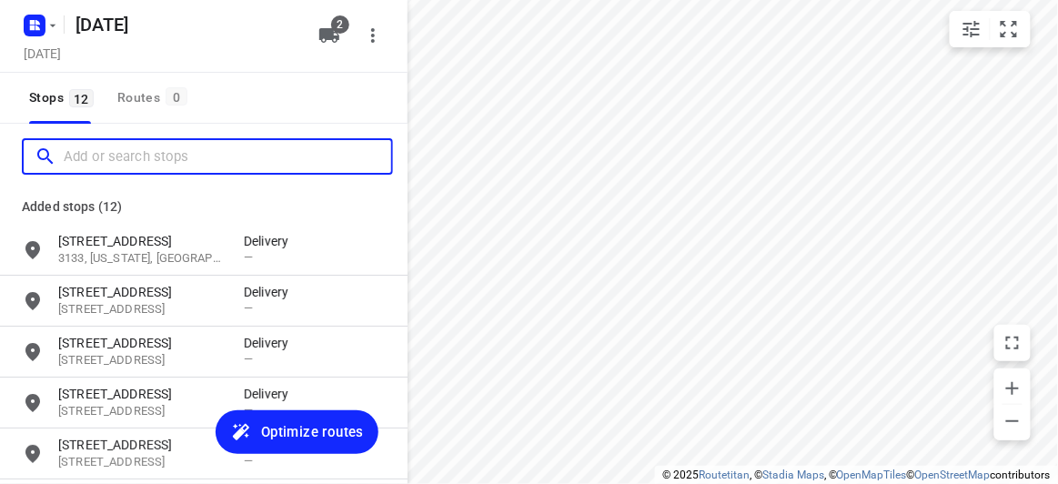
paste input "[STREET_ADDRESS]"
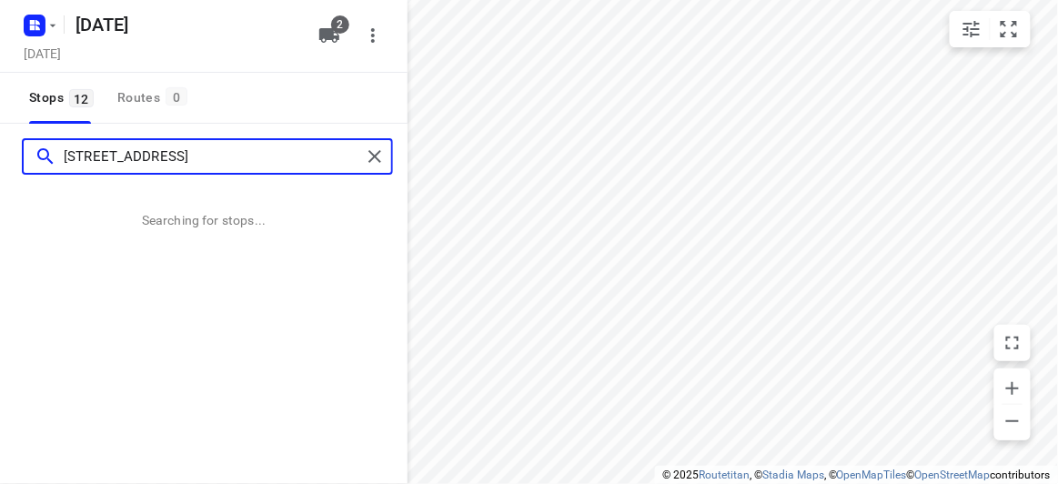
type input "[STREET_ADDRESS]"
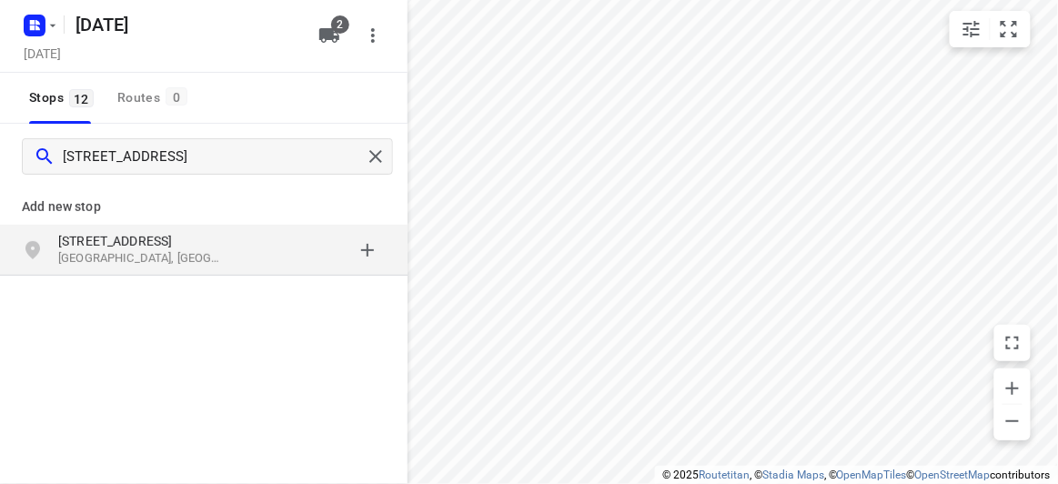
click at [284, 233] on div "grid" at bounding box center [315, 250] width 142 height 36
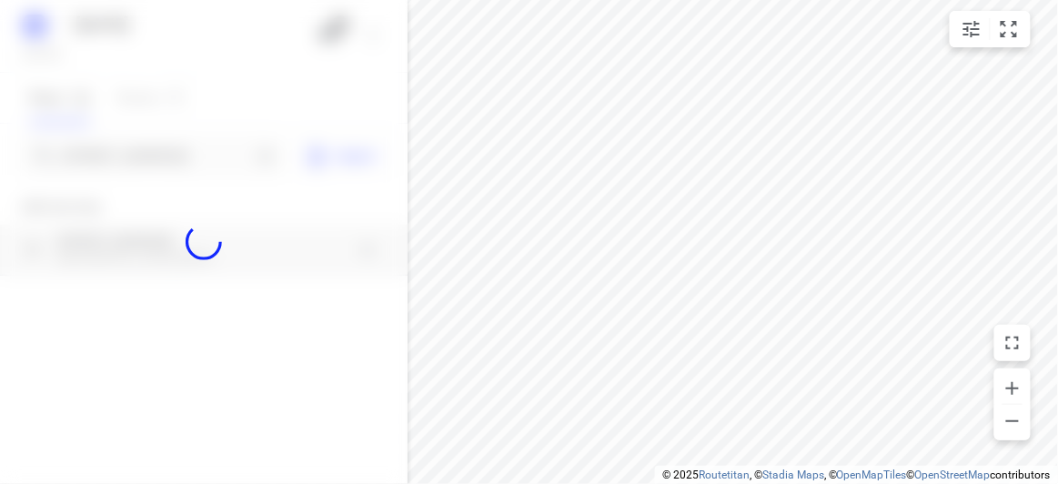
click at [167, 151] on div at bounding box center [204, 242] width 408 height 484
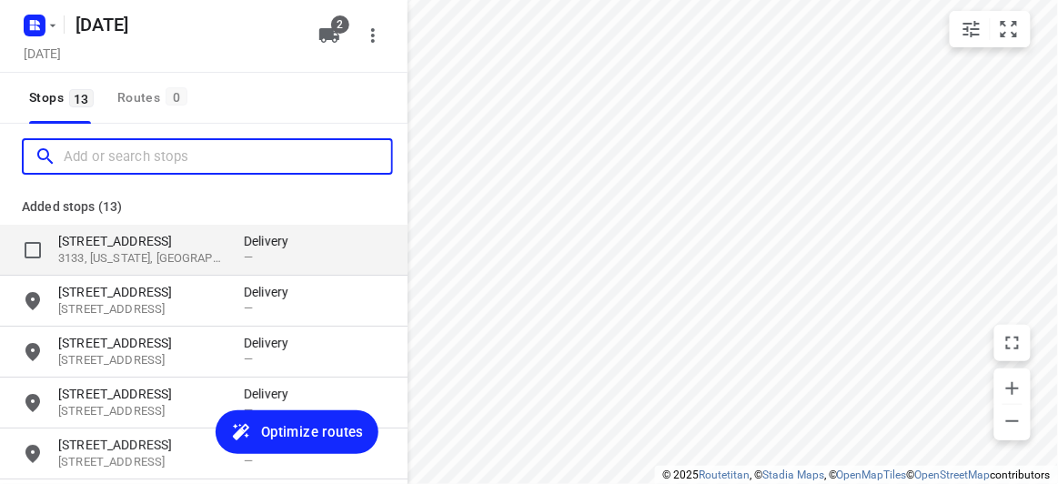
paste input "[STREET_ADDRESS][PERSON_NAME]"
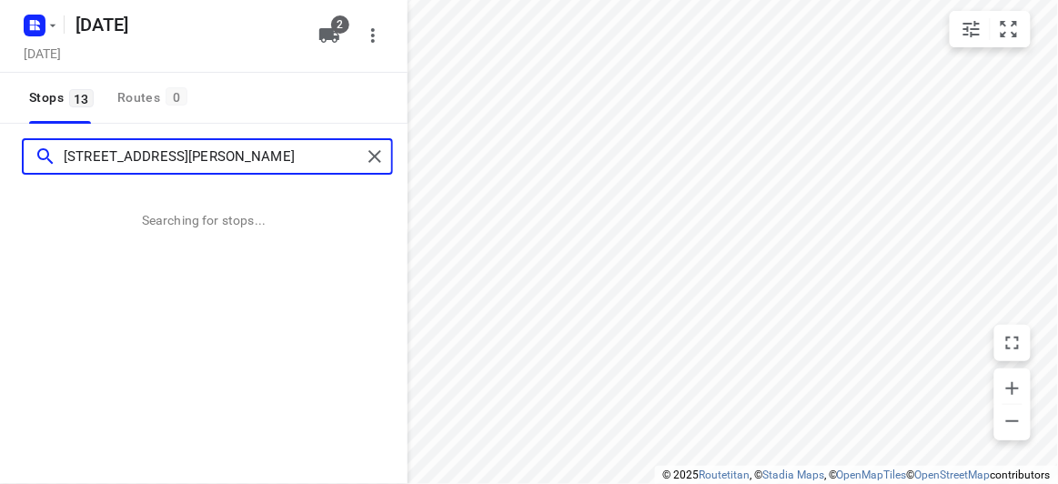
type input "[STREET_ADDRESS][PERSON_NAME]"
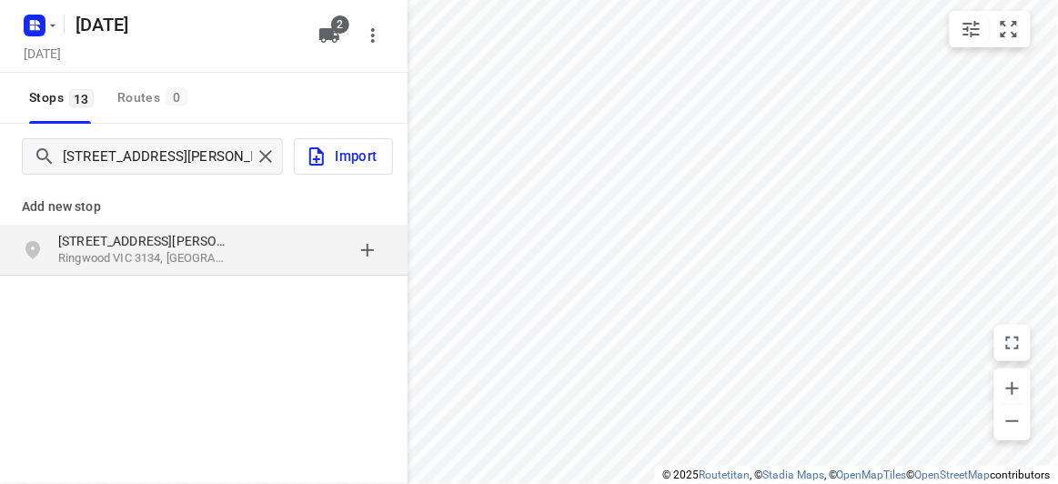
click at [235, 256] on div "[STREET_ADDRESS][PERSON_NAME]" at bounding box center [151, 250] width 186 height 36
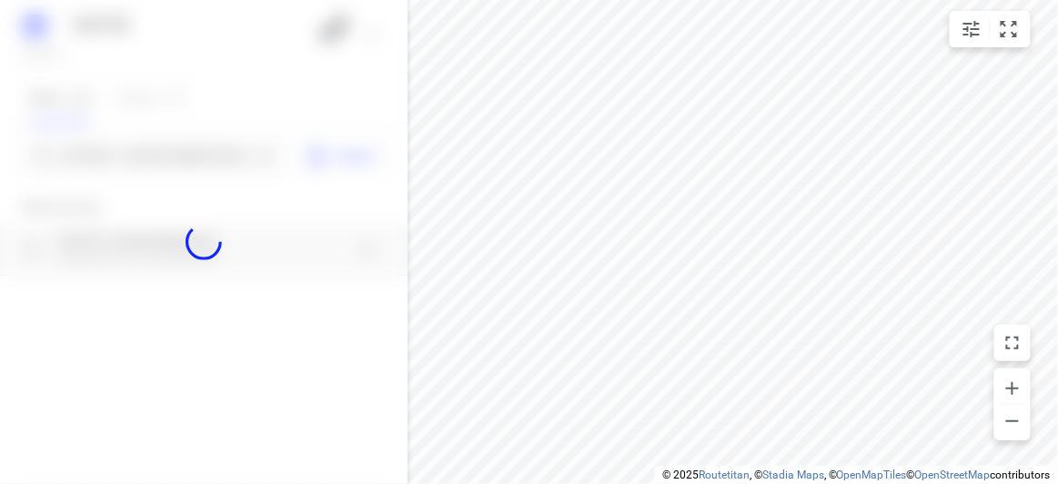
click at [115, 153] on div at bounding box center [204, 242] width 408 height 484
click at [116, 153] on div at bounding box center [204, 242] width 408 height 484
click at [116, 154] on input "[STREET_ADDRESS][PERSON_NAME]" at bounding box center [157, 157] width 187 height 28
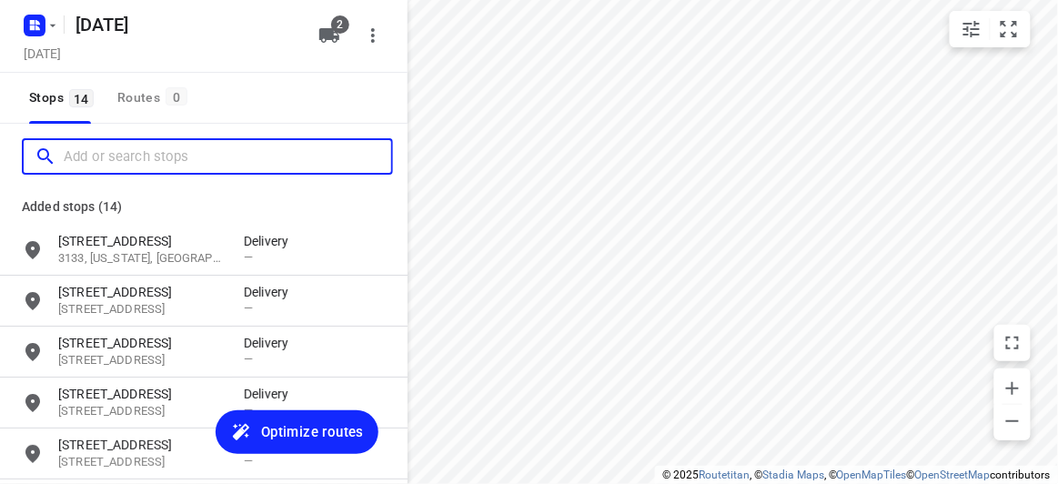
paste input "[STREET_ADDRESS][PERSON_NAME]"
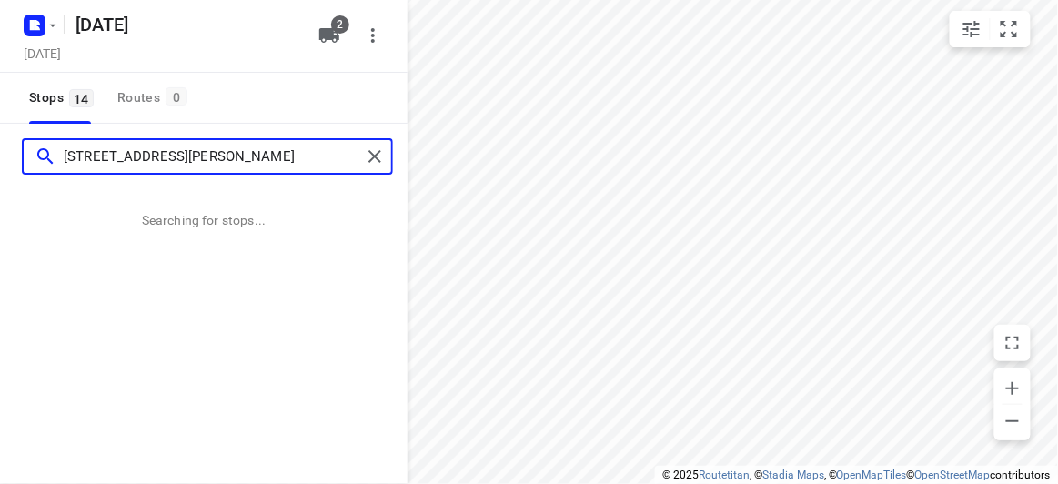
type input "[STREET_ADDRESS][PERSON_NAME]"
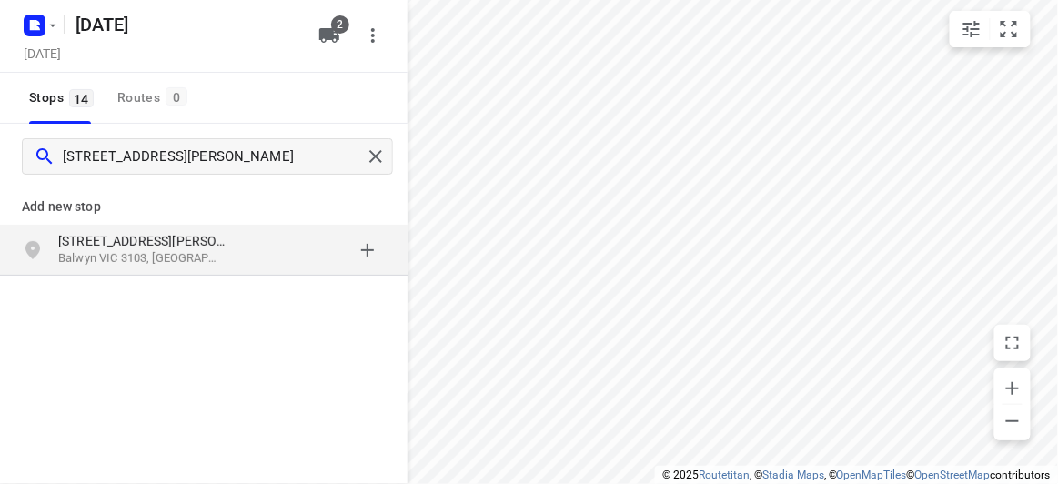
click at [232, 206] on p "Add new stop" at bounding box center [204, 207] width 364 height 22
click at [237, 259] on div "[STREET_ADDRESS][PERSON_NAME]" at bounding box center [151, 250] width 186 height 36
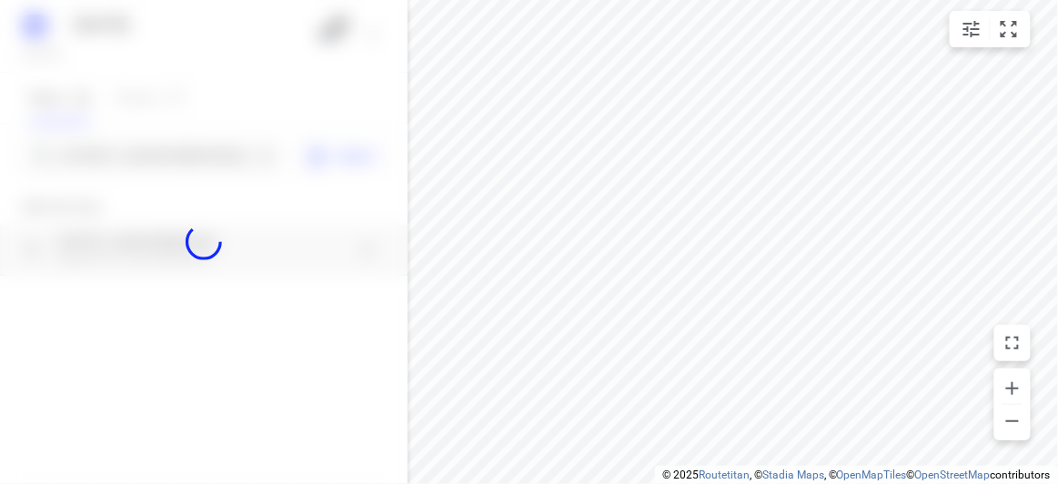
click at [145, 145] on div at bounding box center [204, 242] width 408 height 484
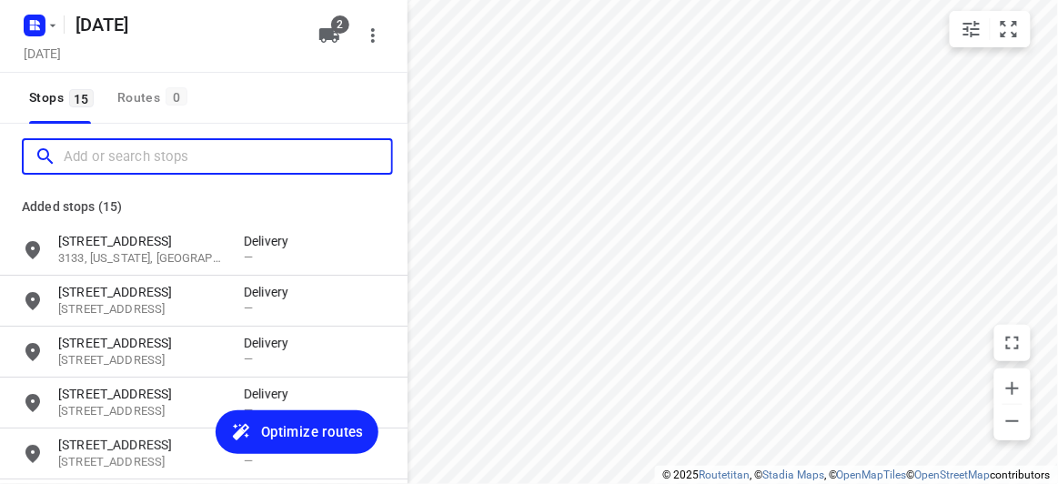
paste input "[STREET_ADDRESS]"
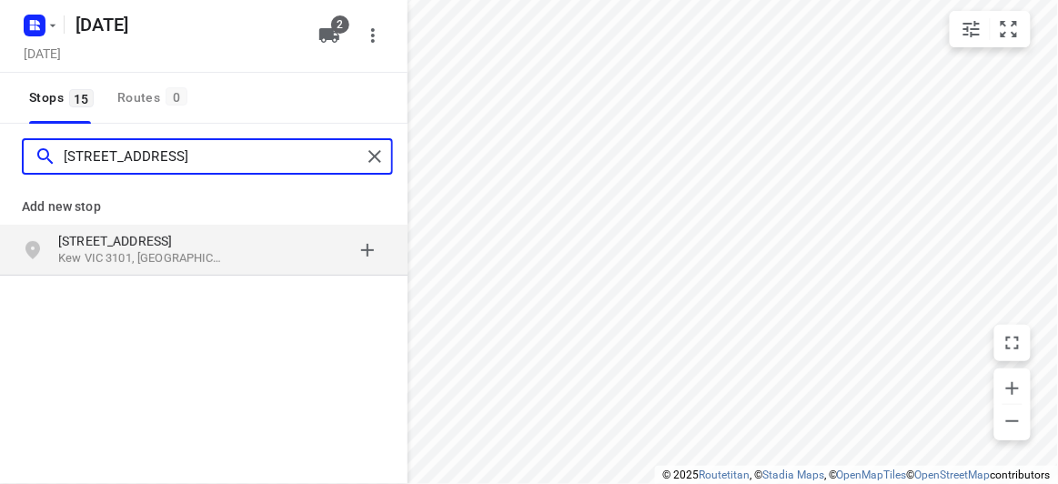
type input "[STREET_ADDRESS]"
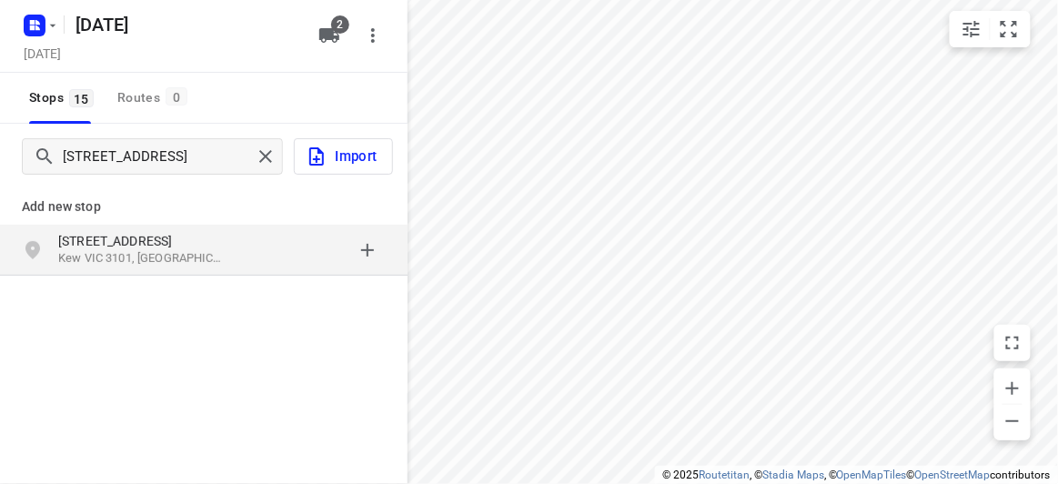
click at [146, 233] on p "[STREET_ADDRESS]" at bounding box center [141, 241] width 167 height 18
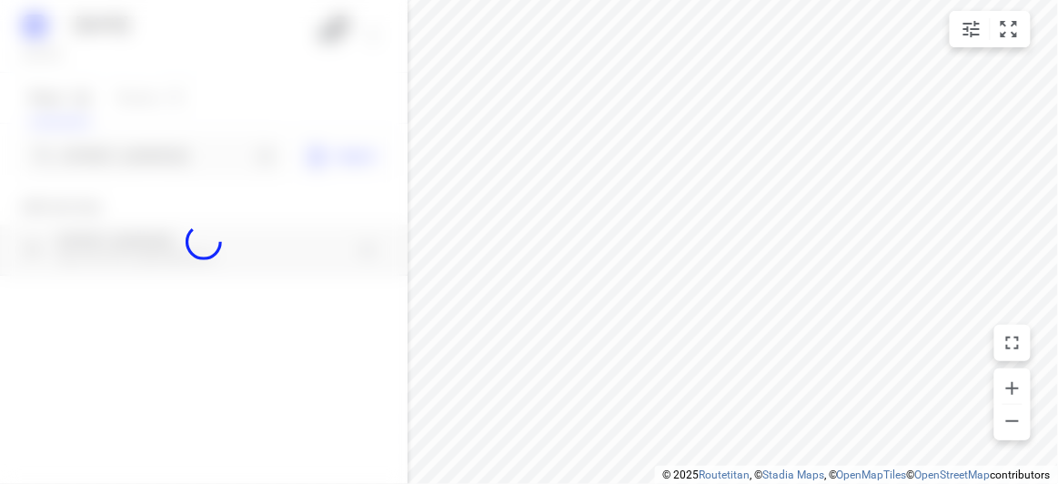
click at [112, 151] on div at bounding box center [204, 242] width 408 height 484
paste input "[STREET_ADDRESS]"
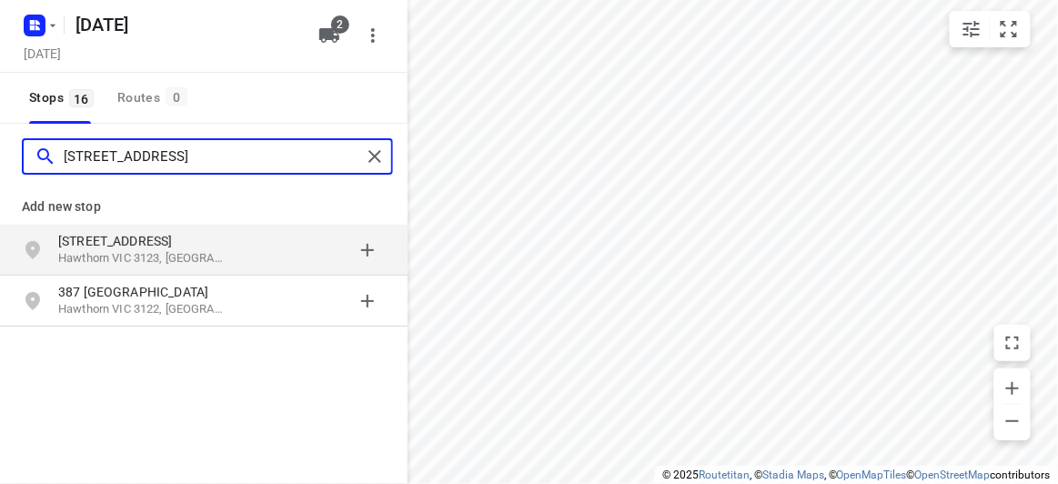
type input "[STREET_ADDRESS]"
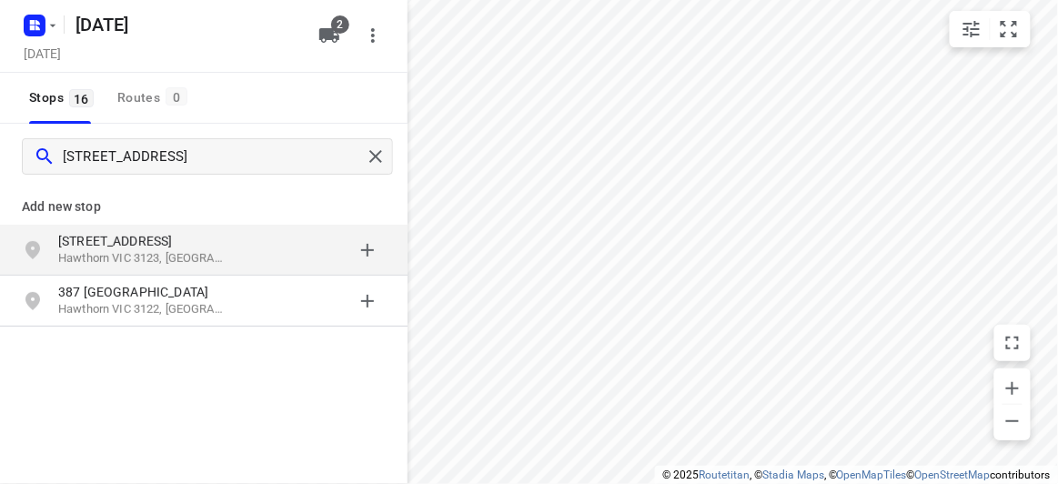
click at [162, 210] on p "Add new stop" at bounding box center [204, 207] width 364 height 22
click at [163, 229] on div "[STREET_ADDRESS]" at bounding box center [204, 250] width 408 height 51
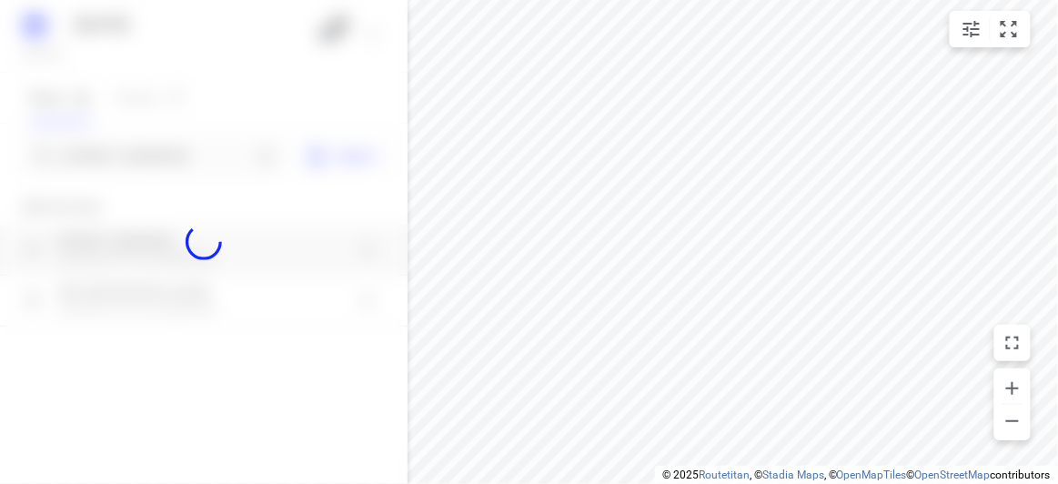
click at [120, 168] on div at bounding box center [204, 242] width 408 height 484
click at [120, 168] on input "Add or search stops" at bounding box center [157, 157] width 187 height 28
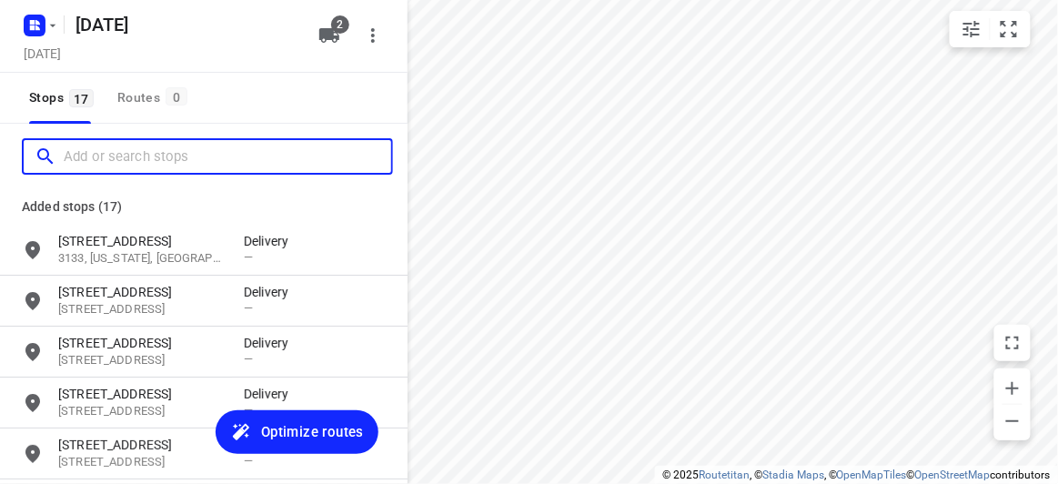
paste input "[STREET_ADDRESS]"
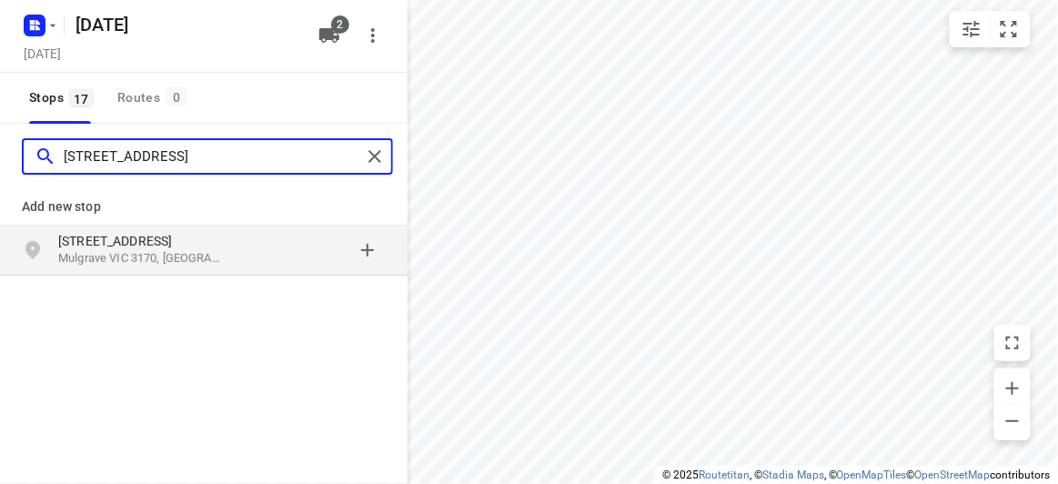
type input "[STREET_ADDRESS]"
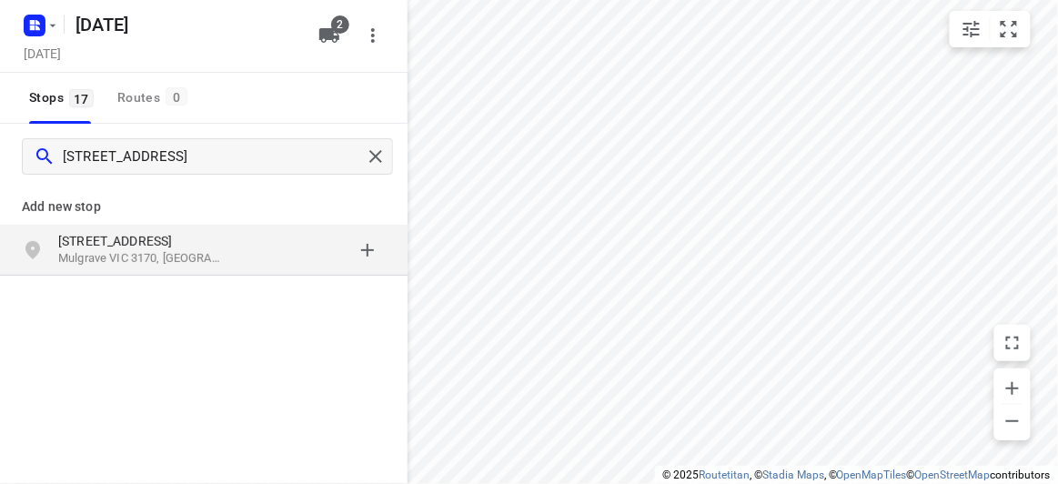
click at [172, 257] on p "Mulgrave VIC 3170, [GEOGRAPHIC_DATA]" at bounding box center [141, 258] width 167 height 17
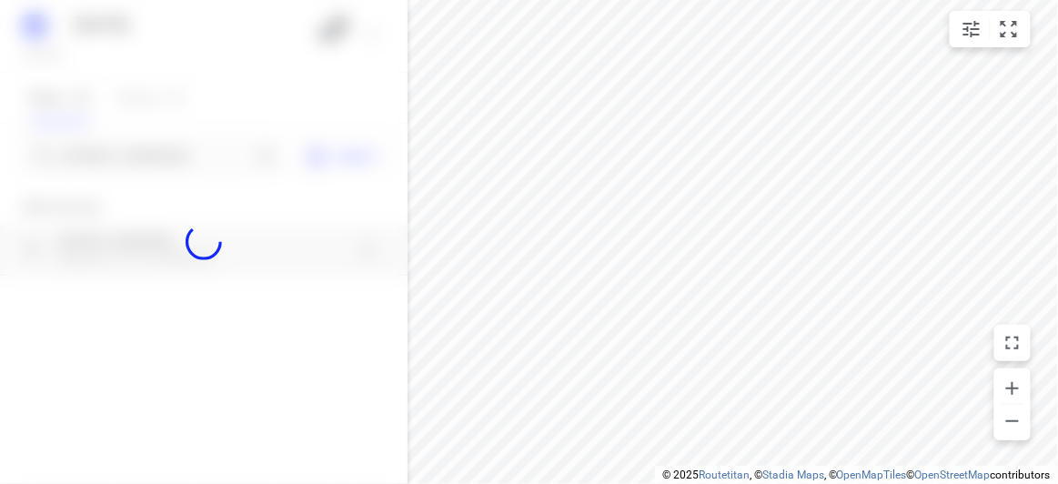
click at [116, 145] on div at bounding box center [204, 242] width 408 height 484
click at [118, 146] on div at bounding box center [204, 242] width 408 height 484
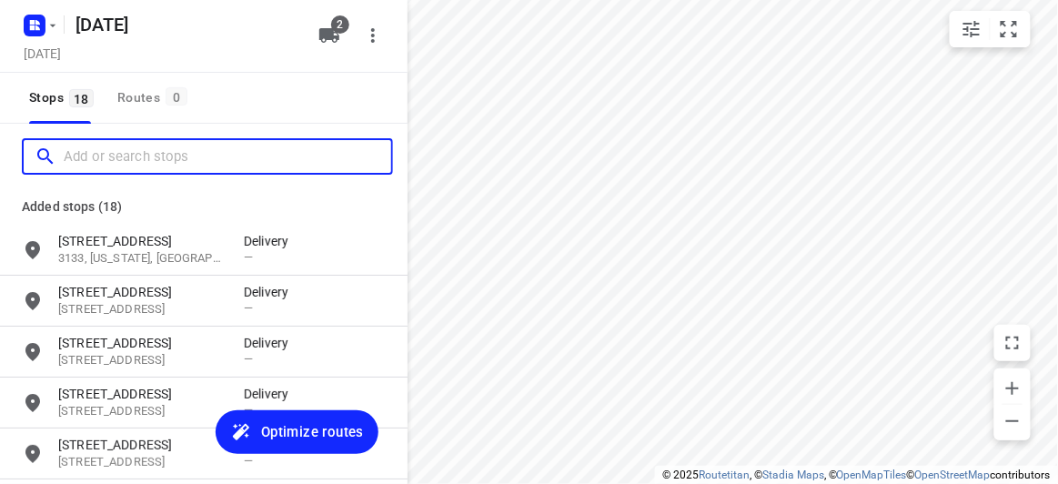
click at [118, 146] on input "Add or search stops" at bounding box center [228, 157] width 328 height 28
paste input "[STREET_ADDRESS]"
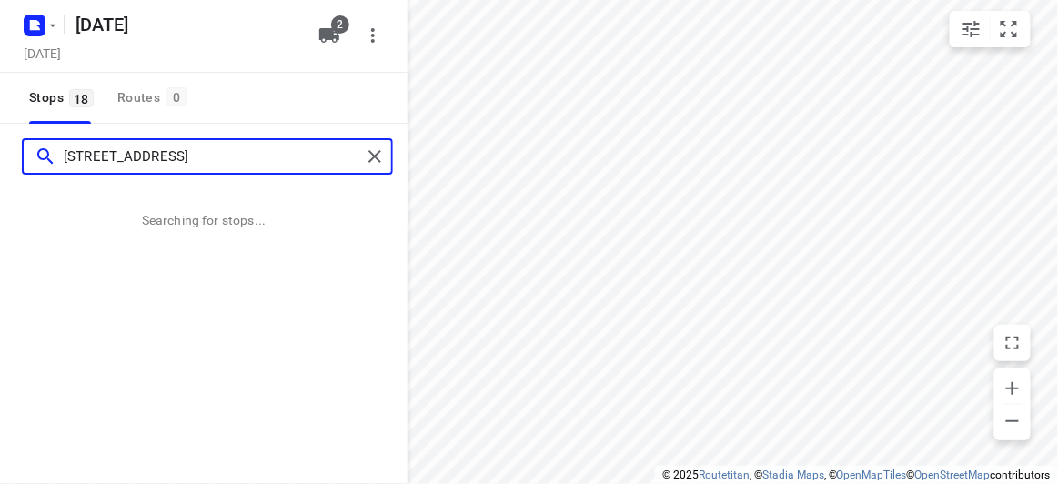
type input "[STREET_ADDRESS]"
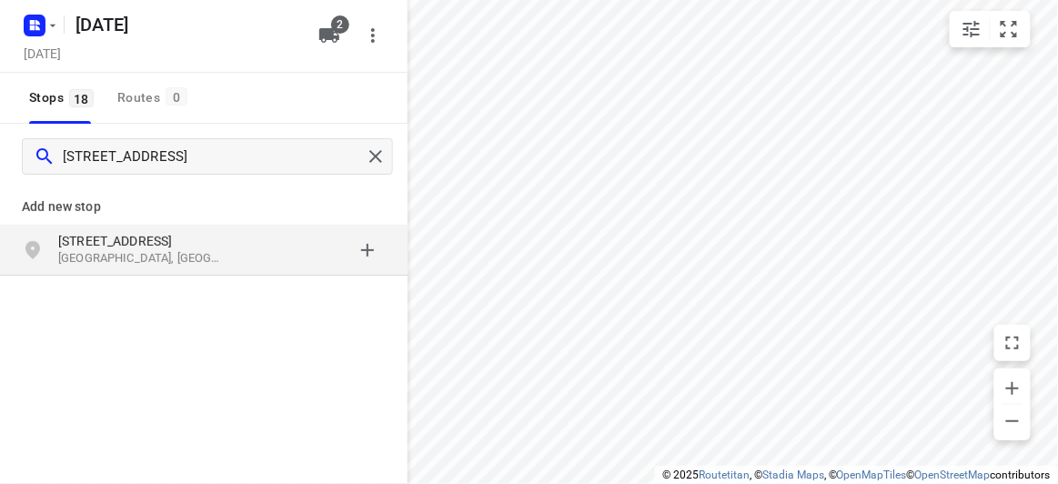
click at [199, 252] on p "[GEOGRAPHIC_DATA], [GEOGRAPHIC_DATA]" at bounding box center [141, 258] width 167 height 17
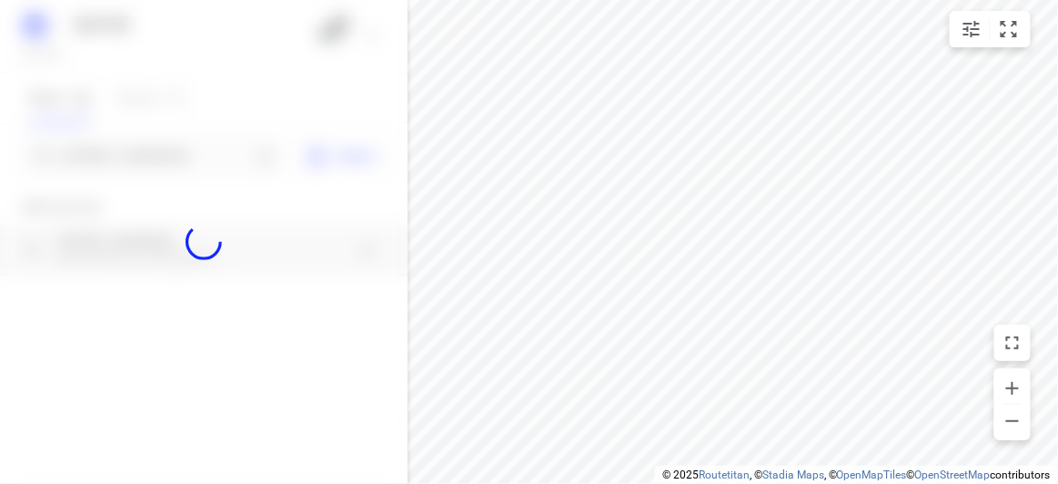
click at [154, 149] on div at bounding box center [204, 242] width 408 height 484
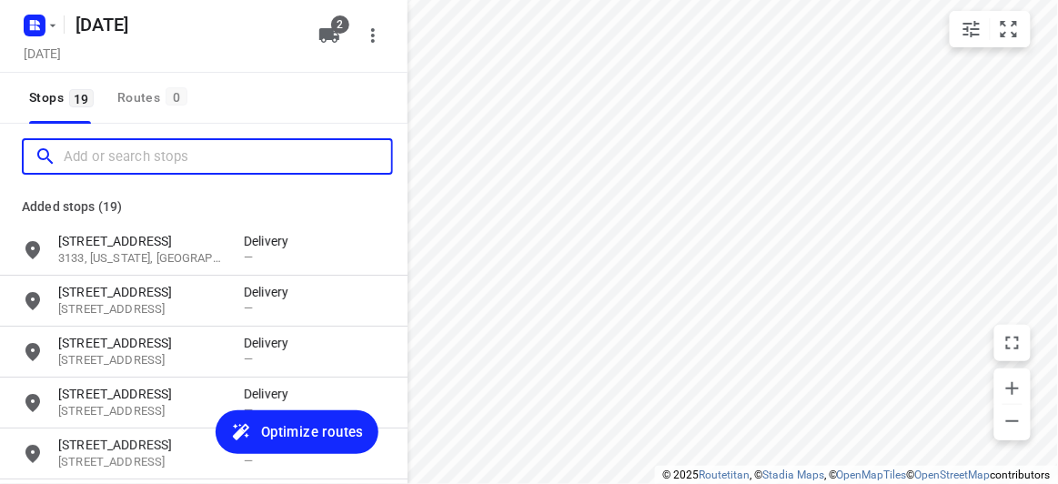
paste input "[STREET_ADDRESS][PERSON_NAME]"
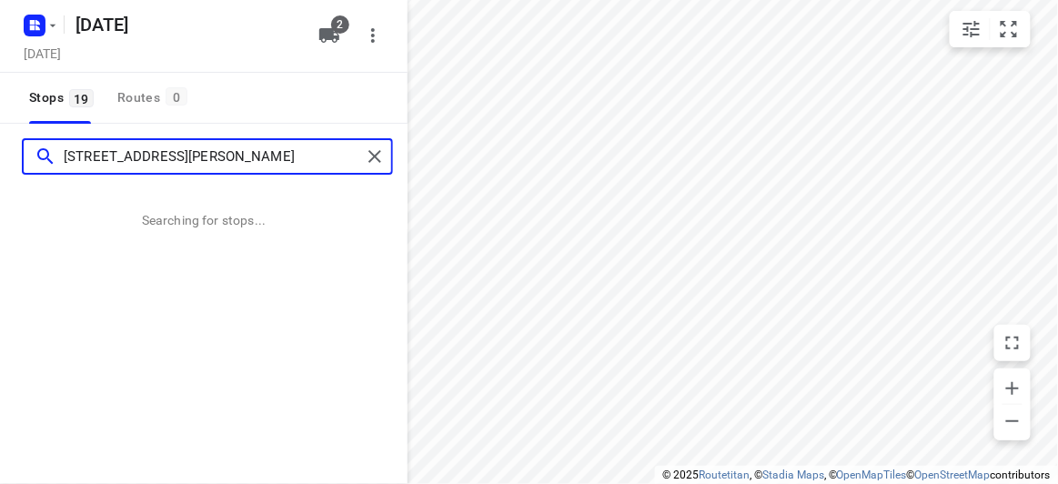
type input "[STREET_ADDRESS][PERSON_NAME]"
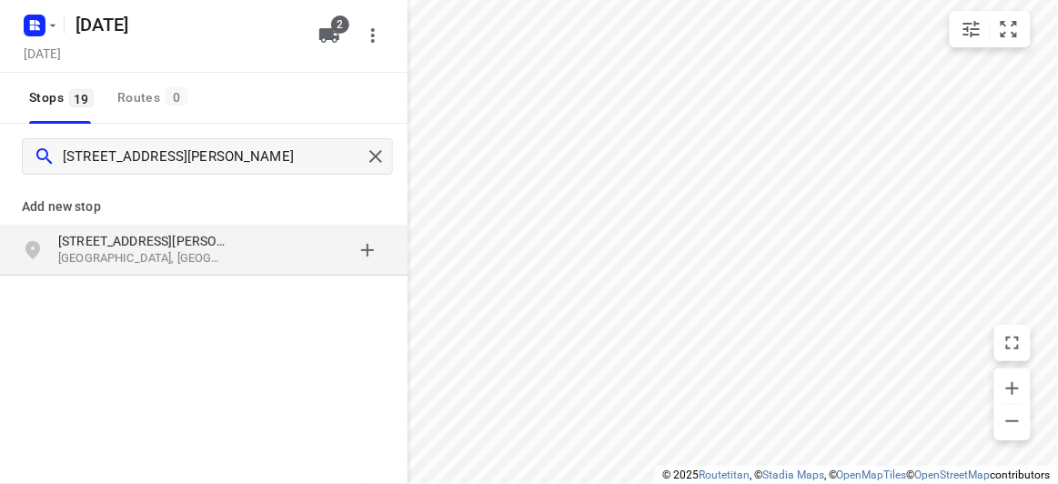
click at [139, 243] on p "[STREET_ADDRESS][PERSON_NAME]" at bounding box center [141, 241] width 167 height 18
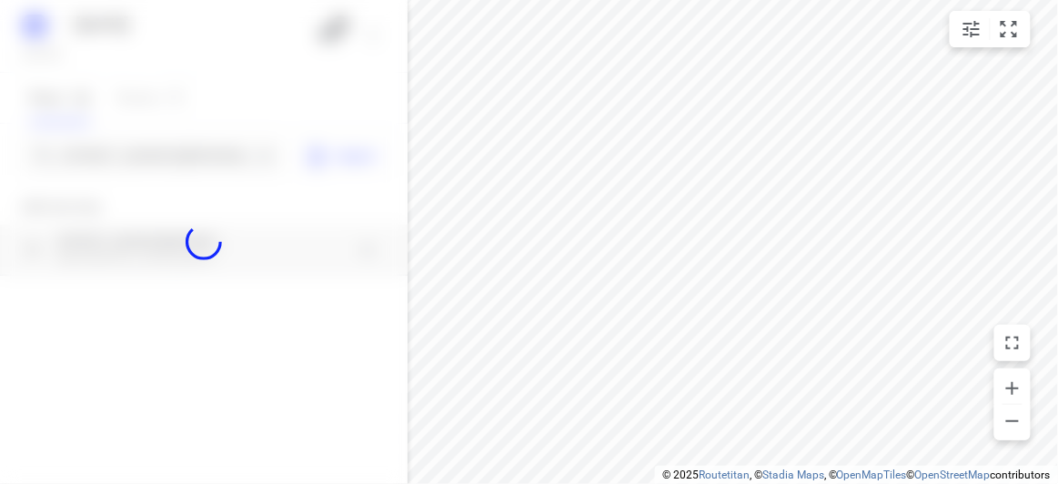
click at [122, 148] on div at bounding box center [204, 242] width 408 height 484
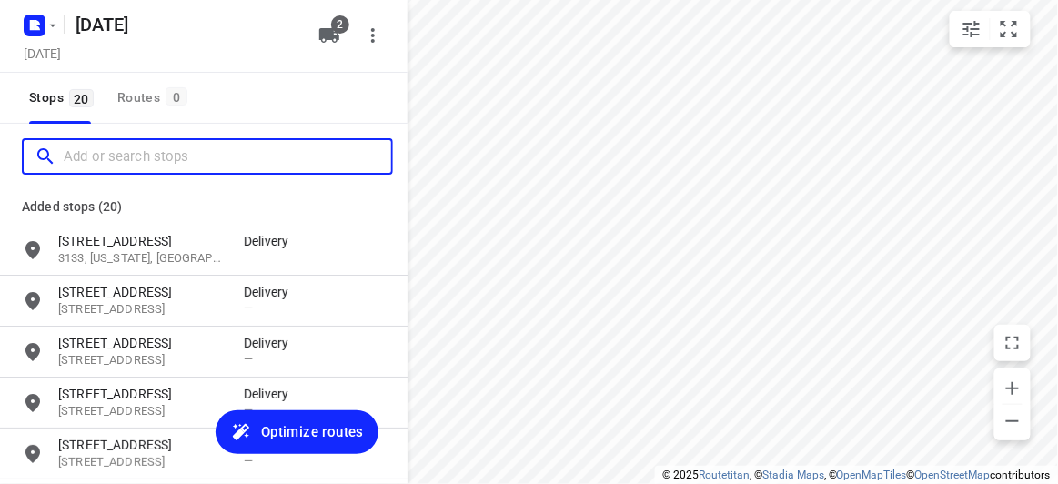
click at [122, 148] on input "Add or search stops" at bounding box center [228, 157] width 328 height 28
paste input "[STREET_ADDRESS]"
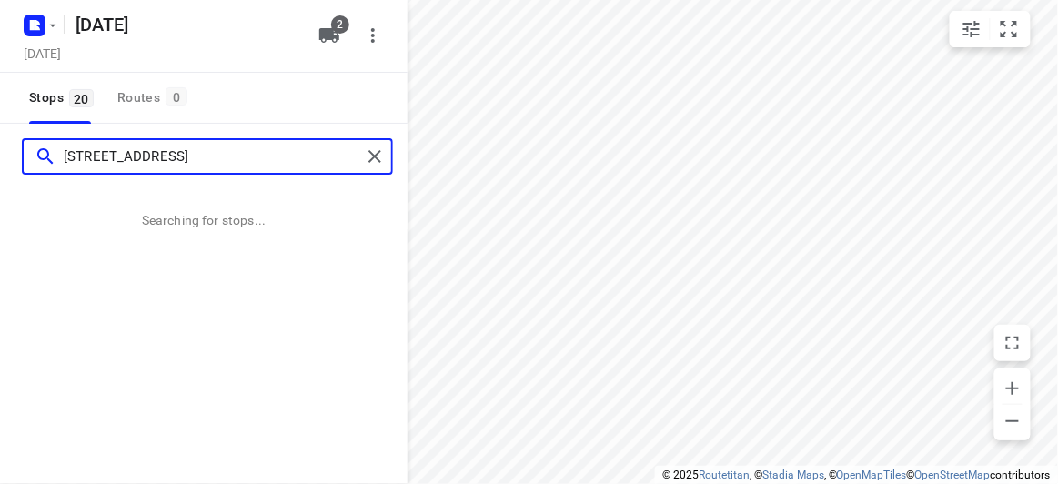
type input "[STREET_ADDRESS]"
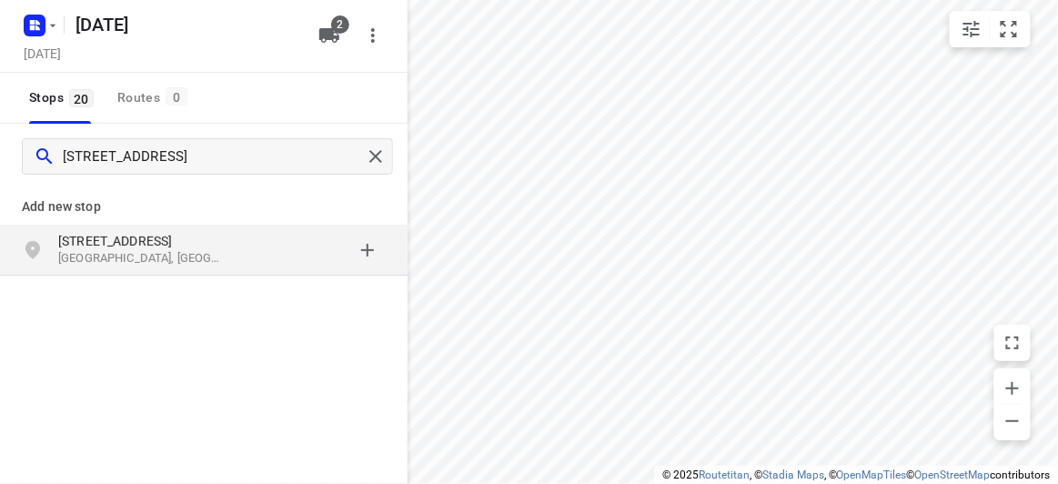
click at [94, 233] on p "[STREET_ADDRESS]" at bounding box center [141, 241] width 167 height 18
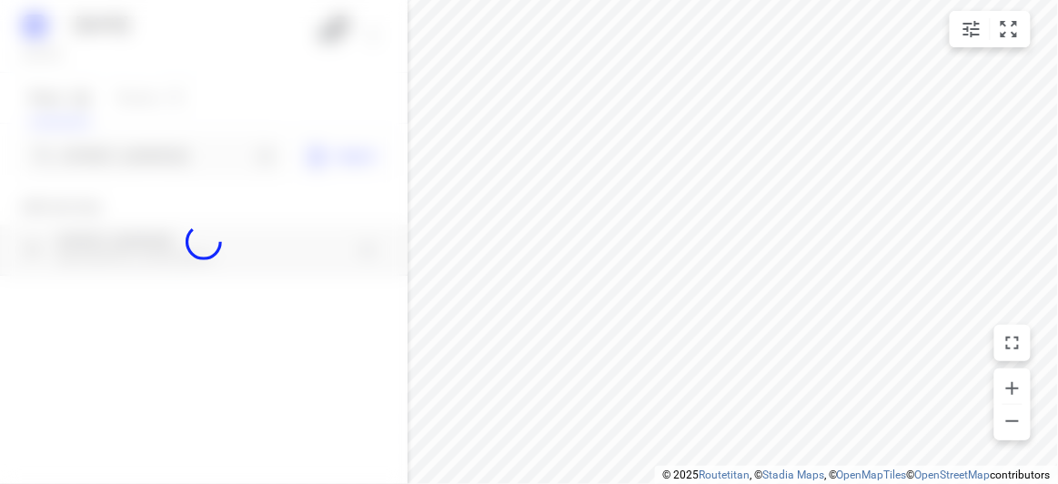
click at [84, 137] on div at bounding box center [204, 242] width 408 height 484
click at [90, 152] on div at bounding box center [204, 242] width 408 height 484
click at [92, 153] on div at bounding box center [204, 242] width 408 height 484
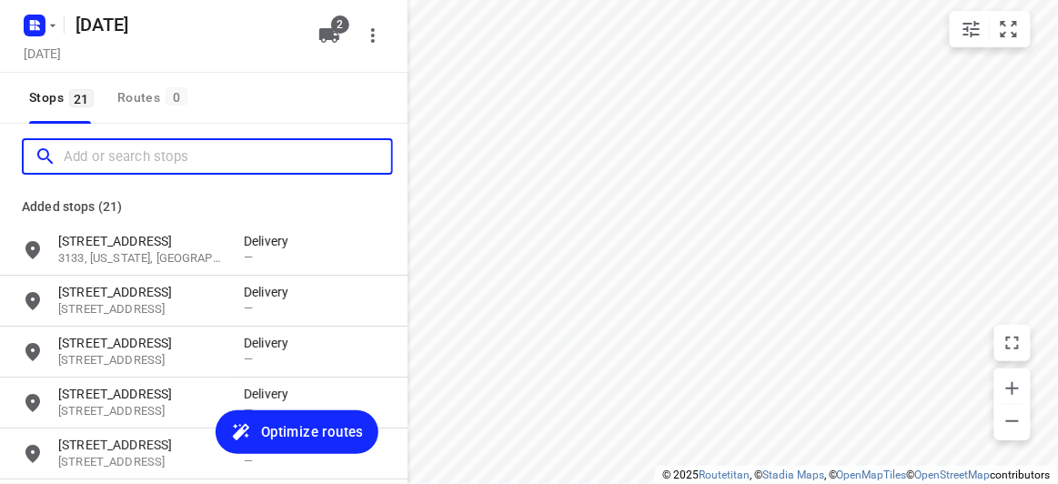
paste input "[STREET_ADDRESS][PERSON_NAME]"
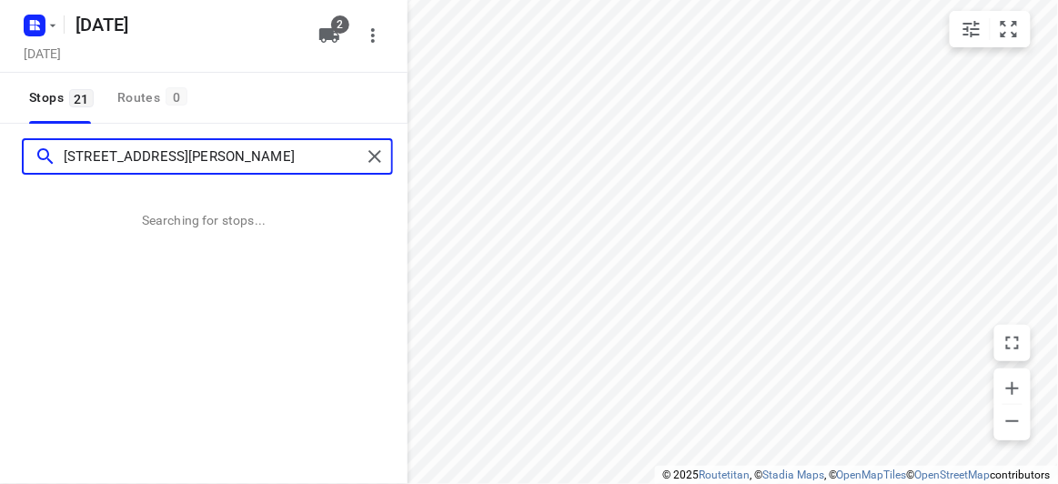
type input "[STREET_ADDRESS][PERSON_NAME]"
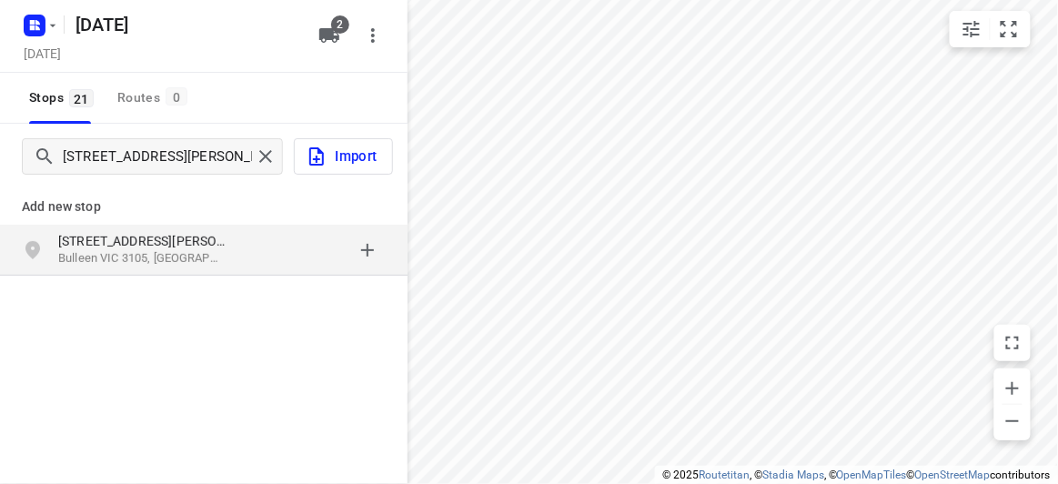
click at [120, 260] on p "Bulleen VIC 3105, [GEOGRAPHIC_DATA]" at bounding box center [141, 258] width 167 height 17
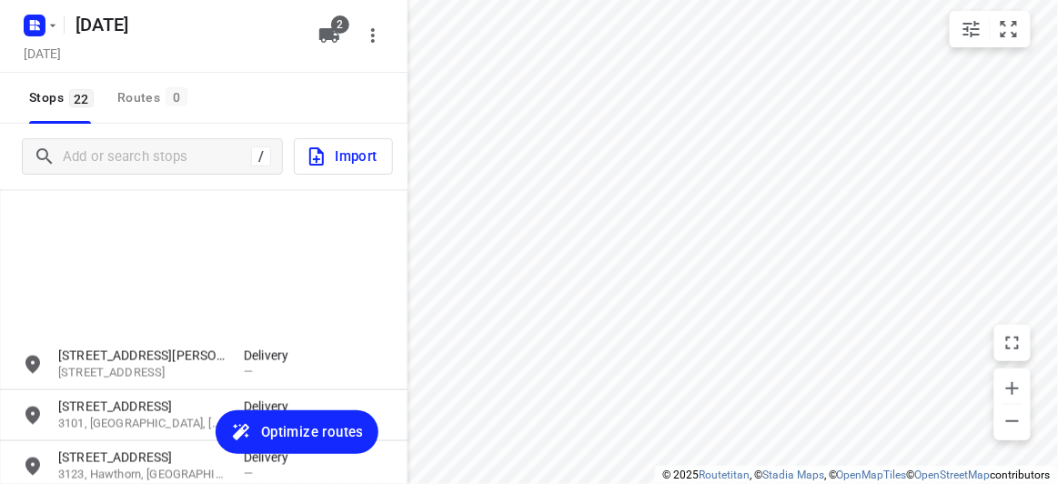
scroll to position [945, 0]
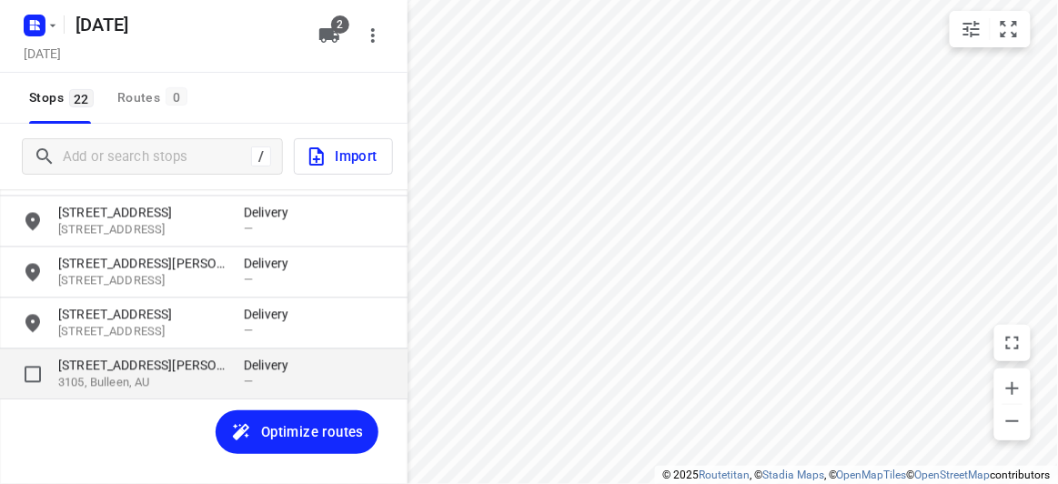
click at [175, 374] on p "[STREET_ADDRESS][PERSON_NAME]" at bounding box center [141, 366] width 167 height 18
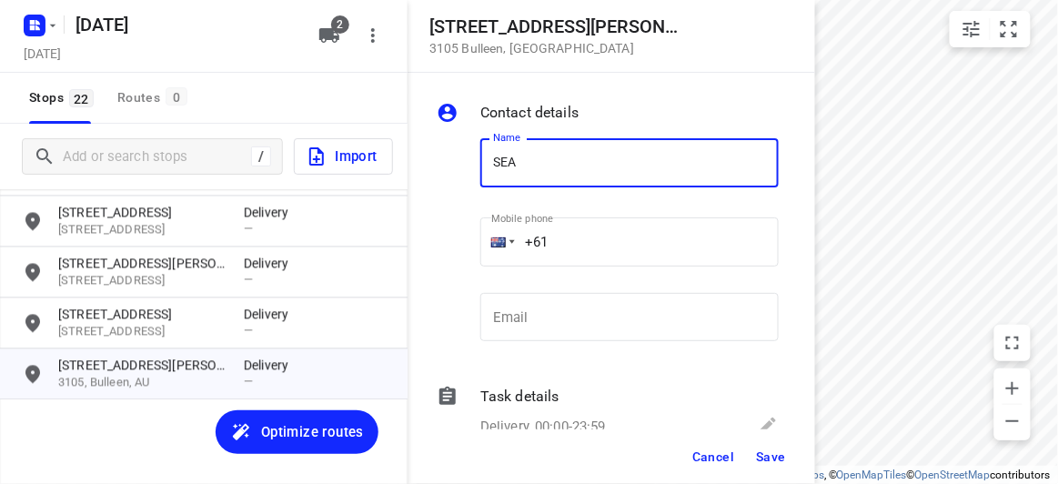
type input "[PERSON_NAME]"
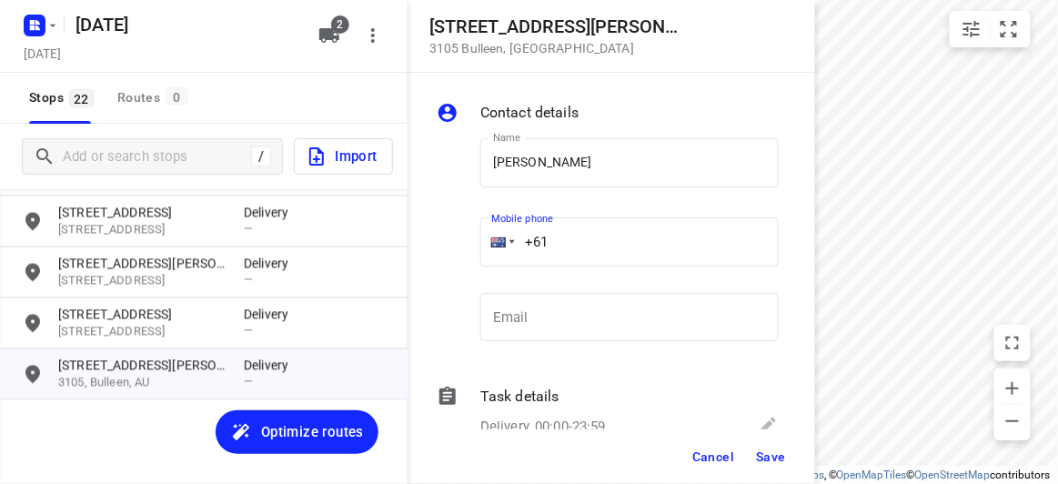
drag, startPoint x: 564, startPoint y: 237, endPoint x: 440, endPoint y: 245, distance: 124.0
click at [440, 245] on div "Name [PERSON_NAME] Name Mobile phone +61 ​ Email Email" at bounding box center [607, 244] width 349 height 240
paste input "404327333"
type input "[PHONE_NUMBER]"
click at [775, 445] on button "Save" at bounding box center [771, 456] width 45 height 33
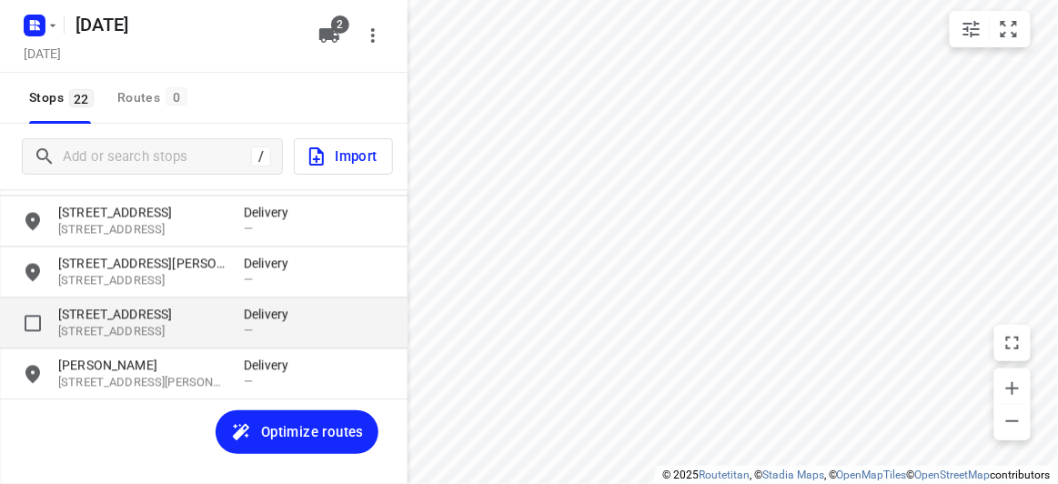
click at [157, 311] on p "[STREET_ADDRESS]" at bounding box center [141, 315] width 167 height 18
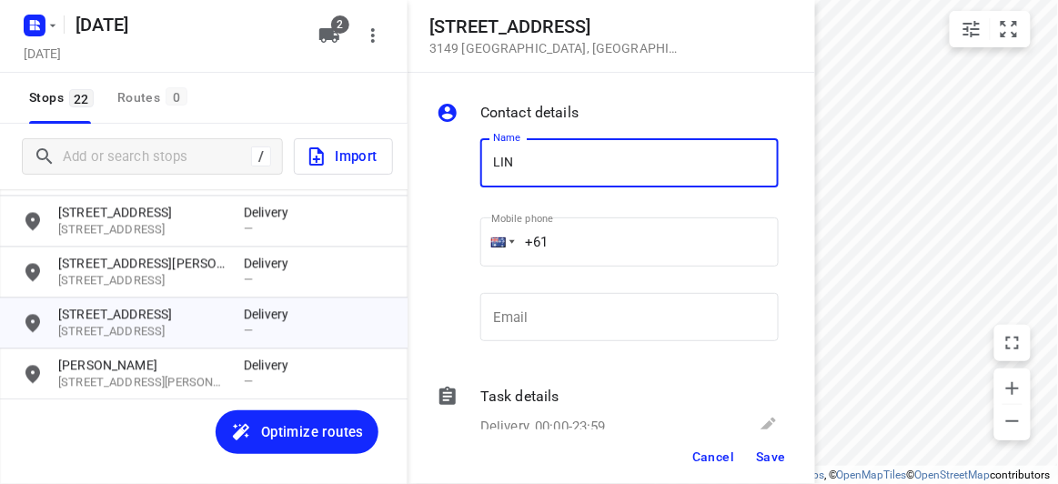
type input "LING 4/292"
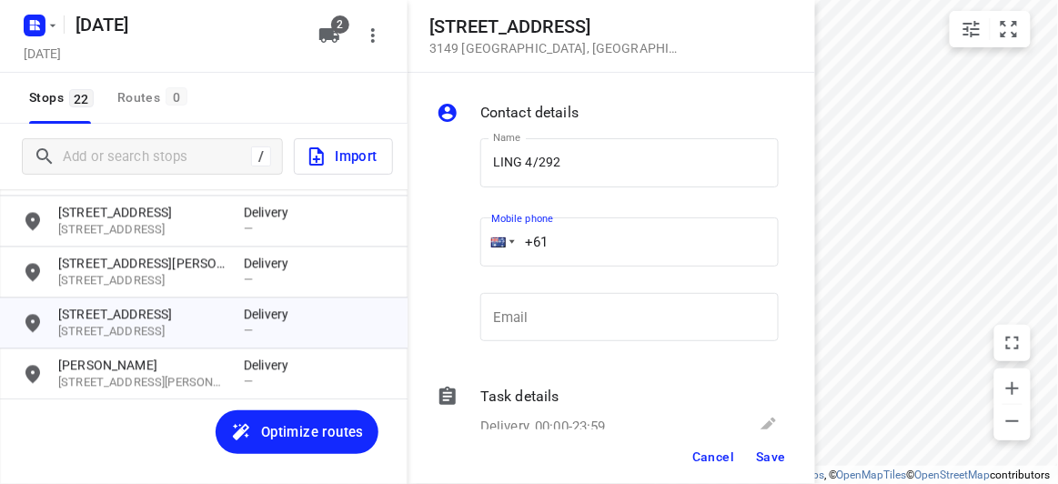
click at [499, 236] on div "+61" at bounding box center [629, 241] width 298 height 49
paste input "412213325"
type input "[PHONE_NUMBER]"
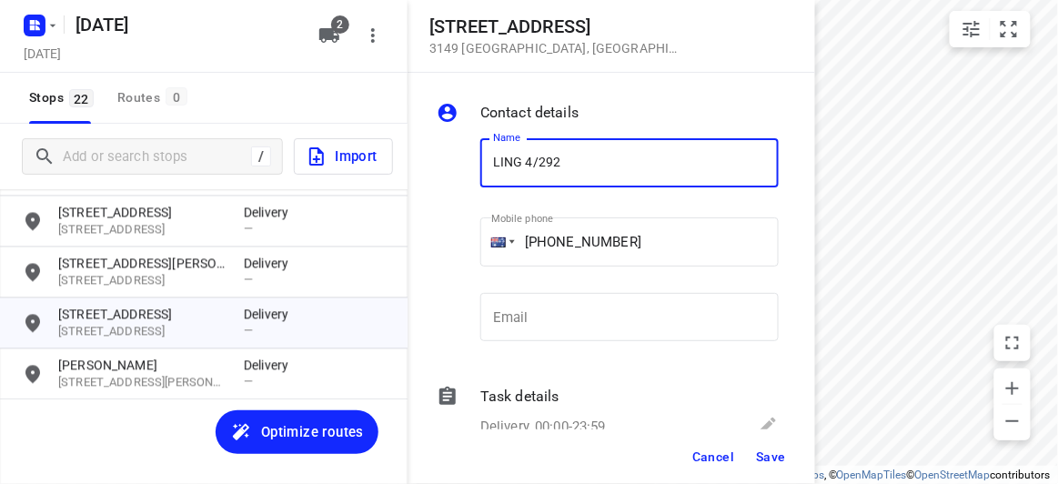
click at [527, 168] on input "LING 4/292" at bounding box center [629, 162] width 298 height 49
click at [559, 164] on input "LING 4/292" at bounding box center [629, 162] width 298 height 49
click at [570, 162] on input "LING 4/292" at bounding box center [629, 162] width 298 height 49
type input "[PERSON_NAME]"
click at [781, 457] on span "Save" at bounding box center [771, 456] width 30 height 15
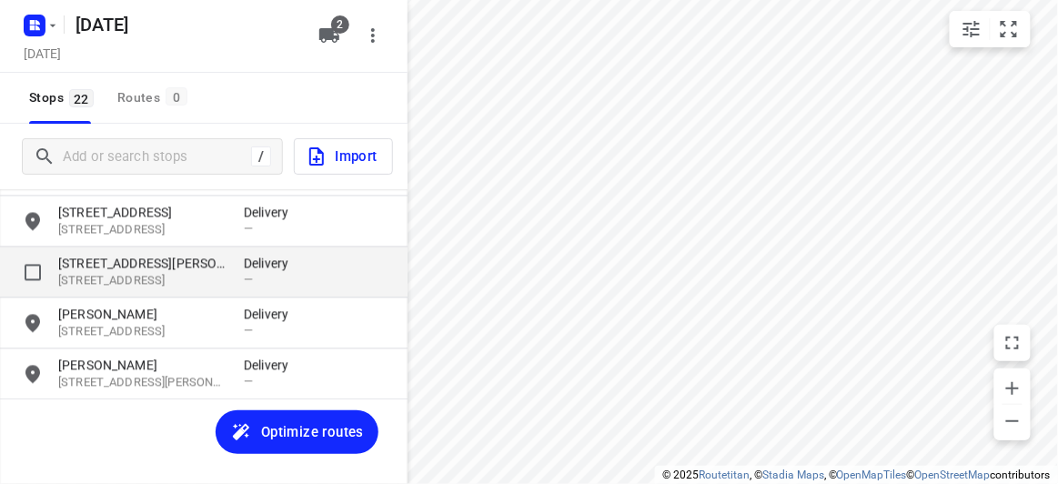
click at [113, 268] on p "[STREET_ADDRESS][PERSON_NAME]" at bounding box center [141, 264] width 167 height 18
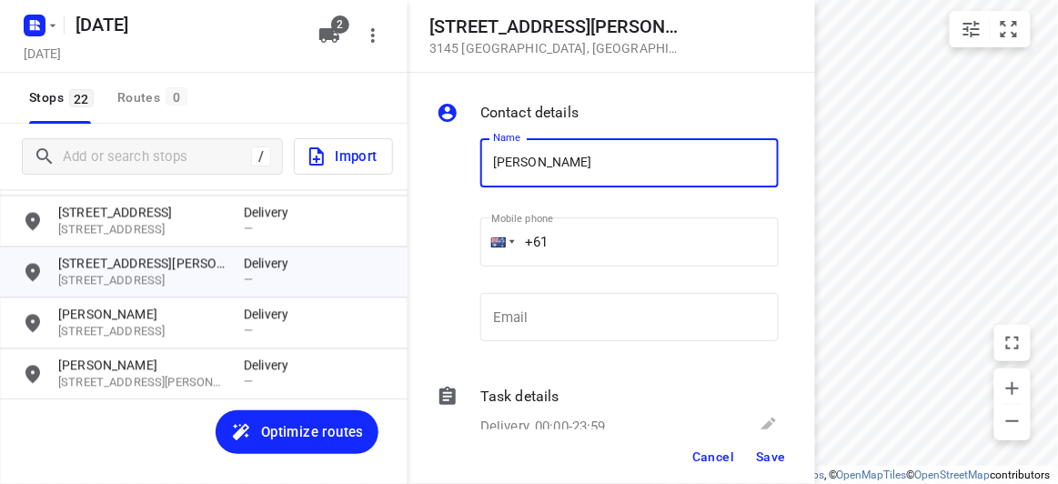
type input "[PERSON_NAME]"
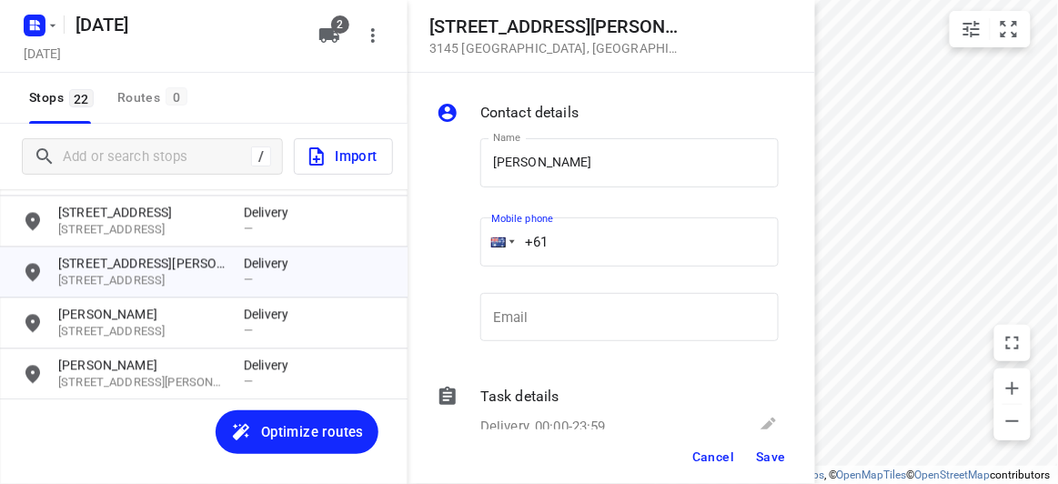
drag, startPoint x: 543, startPoint y: 239, endPoint x: 512, endPoint y: 260, distance: 37.3
click at [473, 239] on div "Mobile phone +61 ​" at bounding box center [629, 248] width 313 height 84
paste input "434505885"
type input "[PHONE_NUMBER]"
click at [758, 447] on button "Save" at bounding box center [771, 456] width 45 height 33
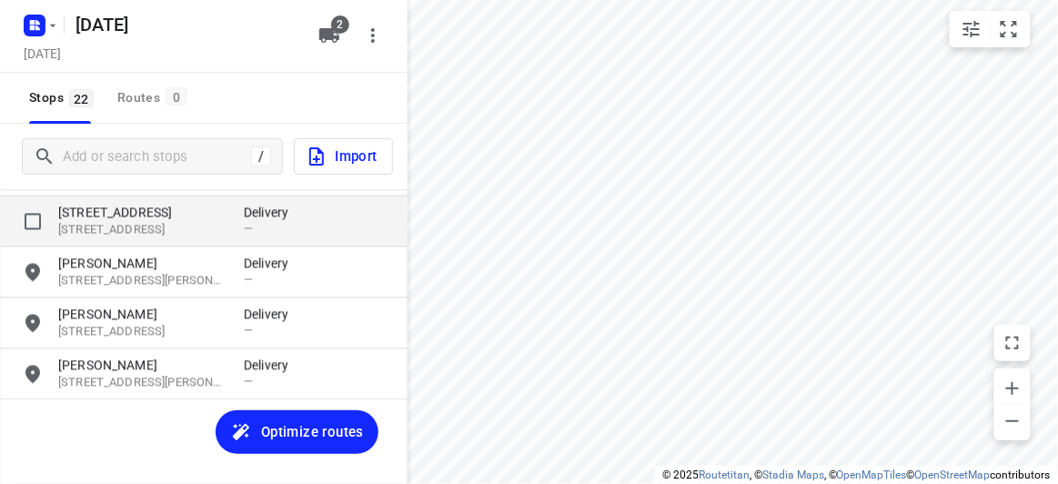
click at [96, 222] on p "[STREET_ADDRESS]" at bounding box center [141, 230] width 167 height 17
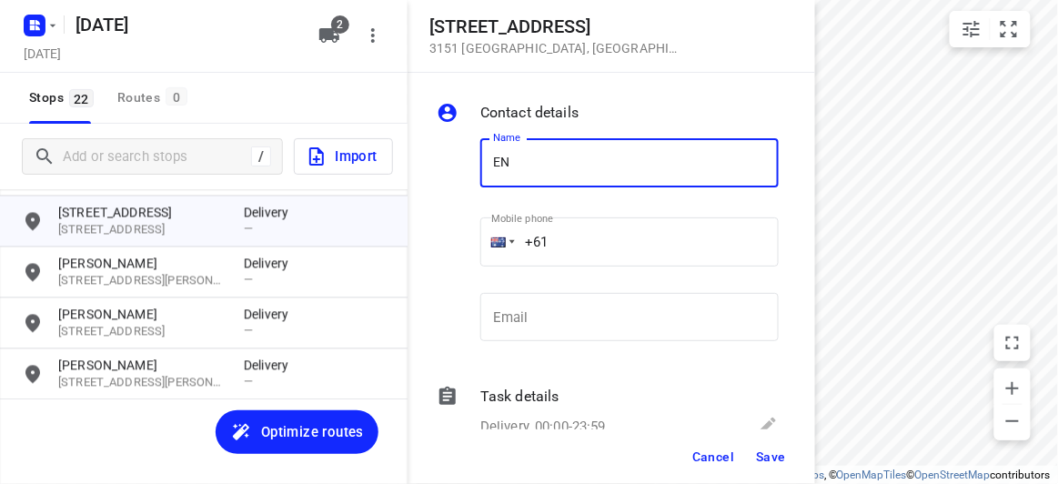
type input "[PERSON_NAME]"
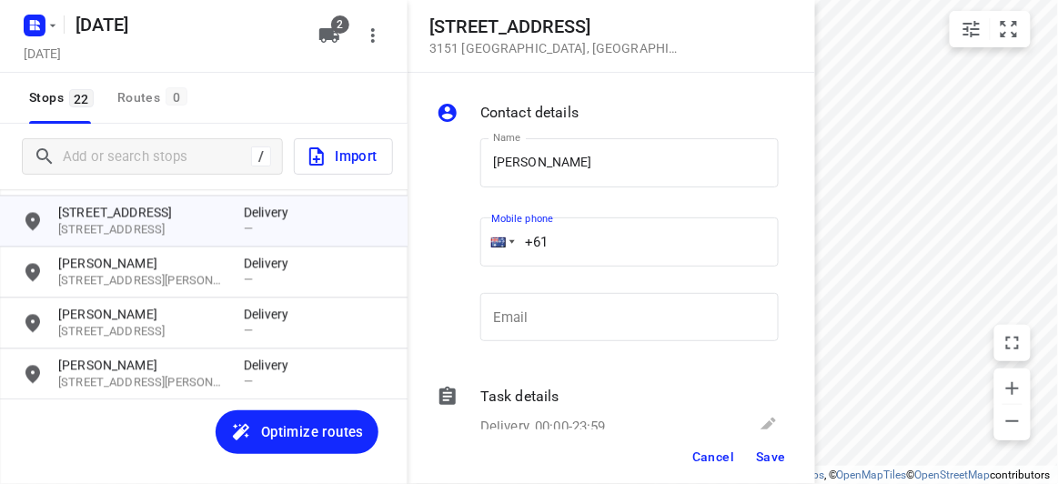
drag, startPoint x: 566, startPoint y: 245, endPoint x: 489, endPoint y: 257, distance: 77.5
click at [489, 247] on div "+61" at bounding box center [629, 241] width 298 height 49
paste input "423385421"
type input "[PHONE_NUMBER]"
click at [768, 457] on span "Save" at bounding box center [771, 456] width 30 height 15
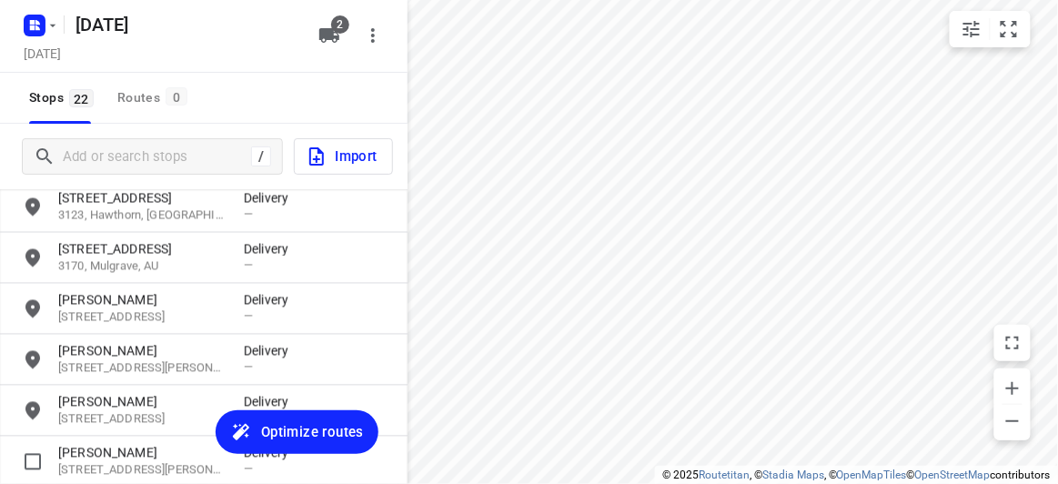
scroll to position [780, 0]
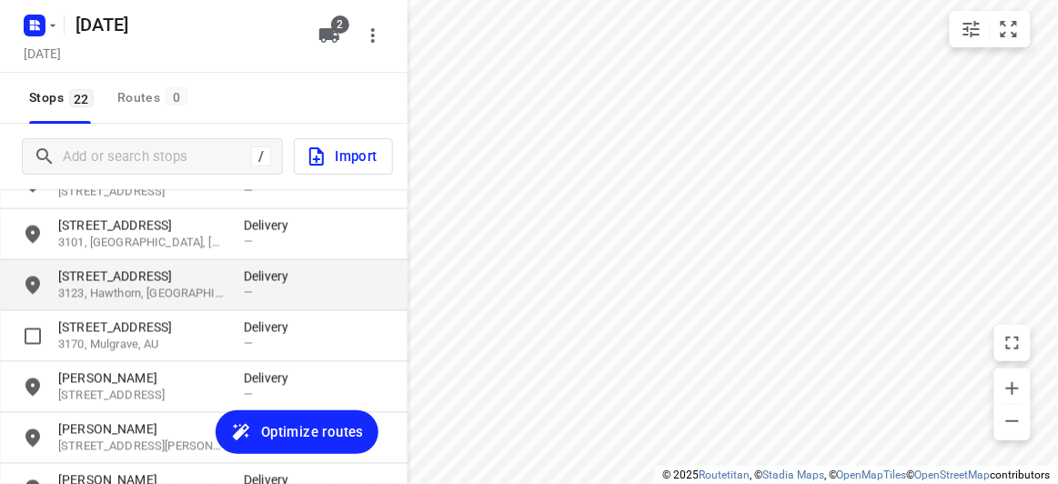
click at [92, 305] on div "[STREET_ADDRESS] Delivery —" at bounding box center [204, 285] width 408 height 51
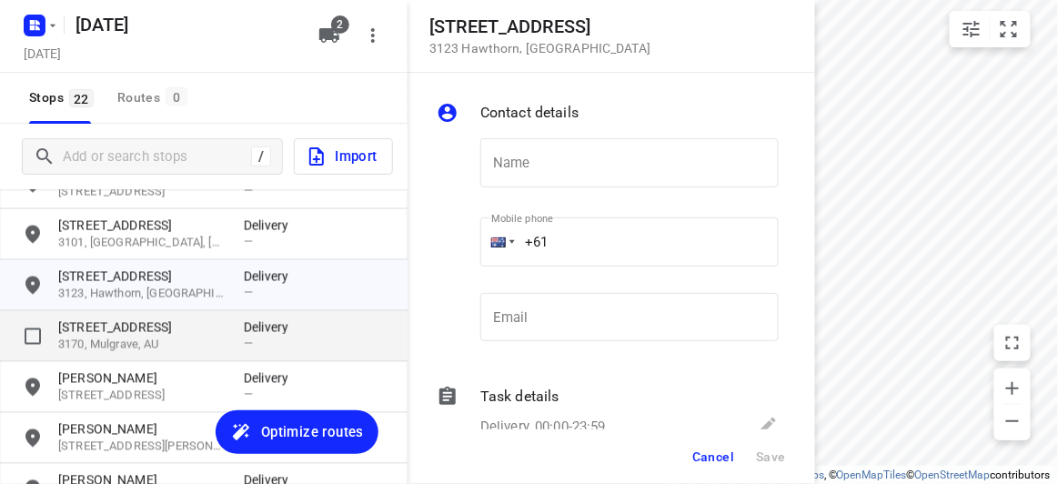
click at [100, 335] on p "[STREET_ADDRESS]" at bounding box center [141, 327] width 167 height 18
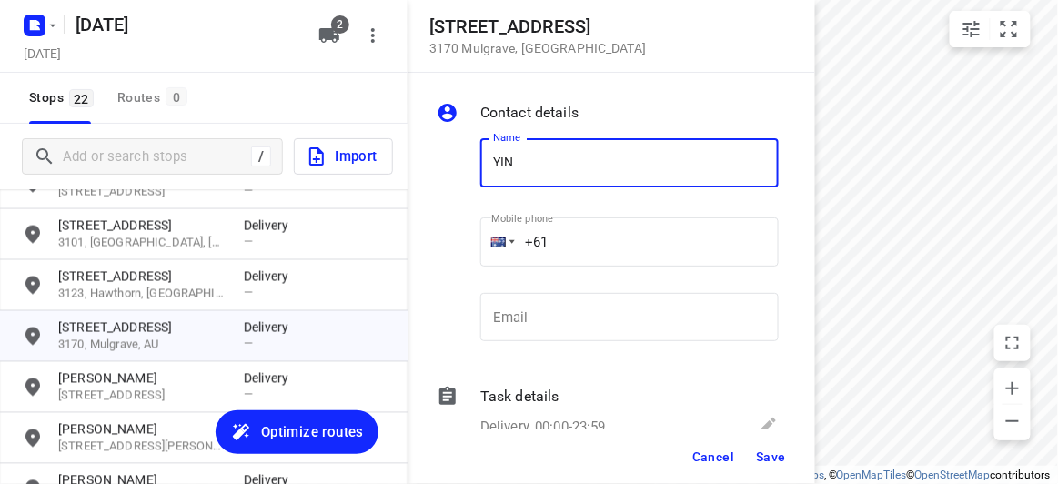
type input "[PERSON_NAME]"
click at [485, 253] on div "+61" at bounding box center [629, 241] width 298 height 49
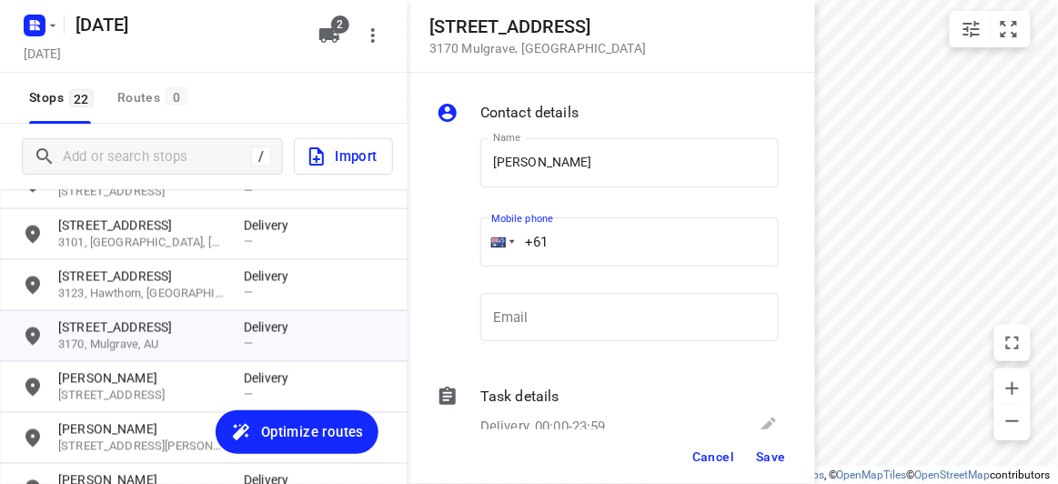
drag, startPoint x: 515, startPoint y: 245, endPoint x: 470, endPoint y: 247, distance: 44.6
click at [470, 247] on div "Name [PERSON_NAME] Name Mobile phone +61 ​ Email Email" at bounding box center [607, 244] width 349 height 240
paste input "422155118"
type input "[PHONE_NUMBER]"
click at [781, 452] on span "Save" at bounding box center [771, 456] width 30 height 15
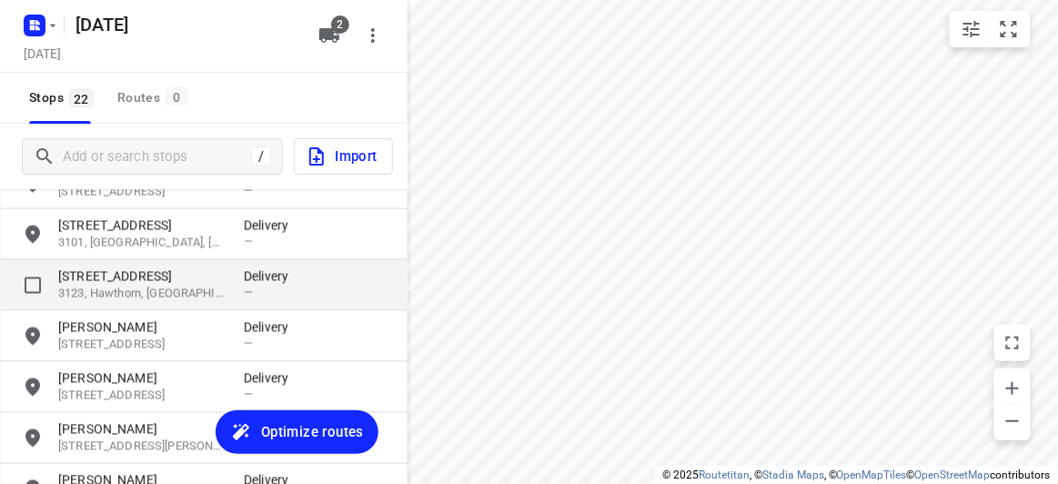
click at [126, 287] on p "3123, Hawthorn, [GEOGRAPHIC_DATA]" at bounding box center [141, 294] width 167 height 17
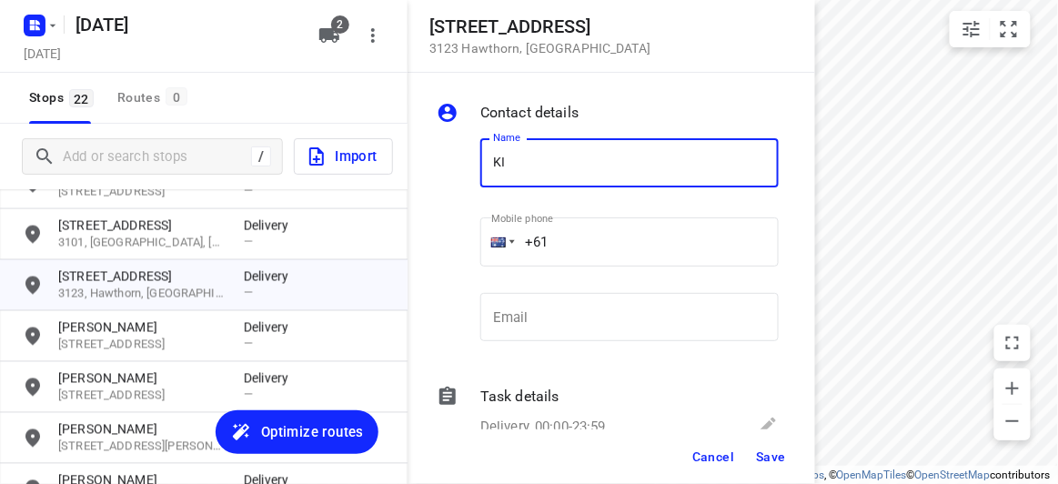
type input "K"
paste input "[PERSON_NAME]"
type input "[PERSON_NAME]"
click at [563, 254] on input "+61" at bounding box center [629, 241] width 298 height 49
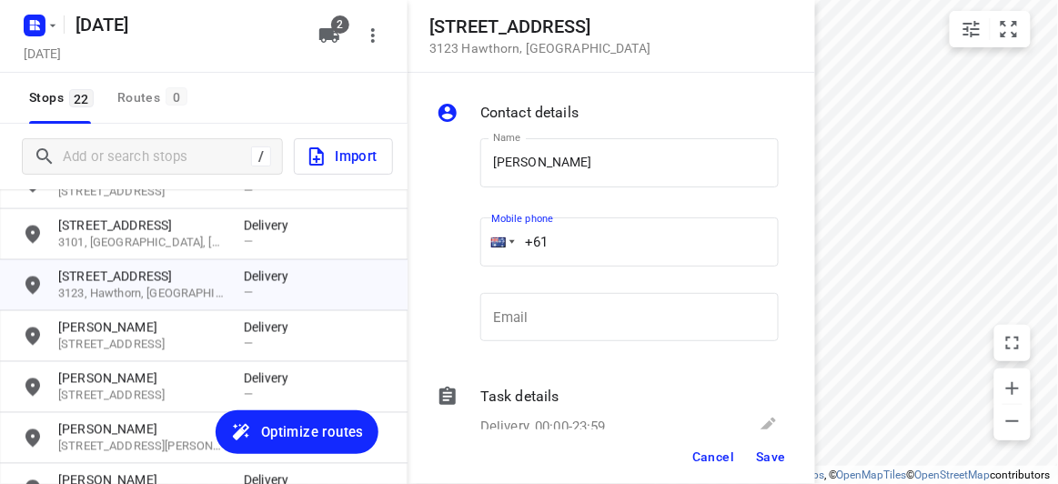
click at [512, 248] on div "+61" at bounding box center [629, 241] width 298 height 49
paste input "tel"
drag, startPoint x: 575, startPoint y: 257, endPoint x: 461, endPoint y: 249, distance: 114.0
click at [461, 249] on div "Name [PERSON_NAME] Name Mobile phone +61 ​ Email Email" at bounding box center [607, 244] width 349 height 240
paste input "404009188"
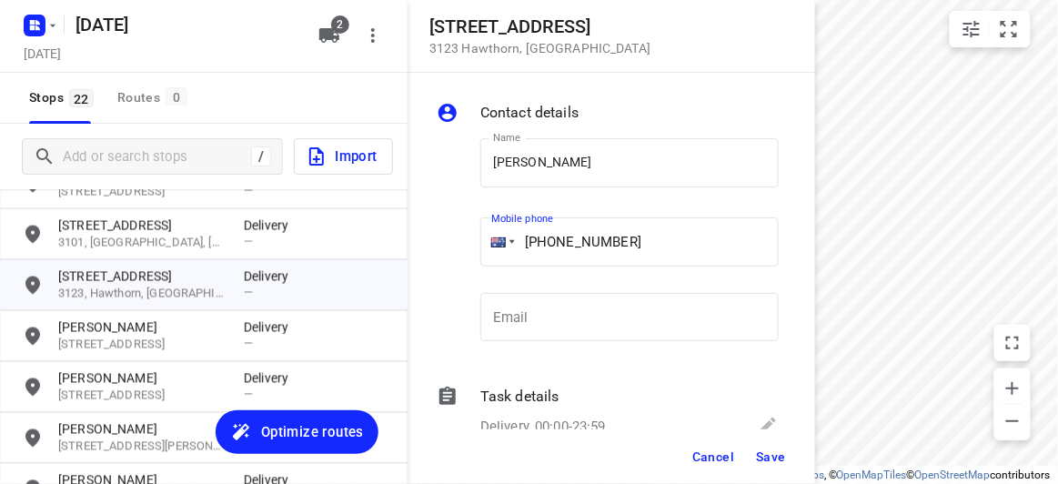
type input "[PHONE_NUMBER]"
click at [765, 459] on span "Save" at bounding box center [771, 456] width 30 height 15
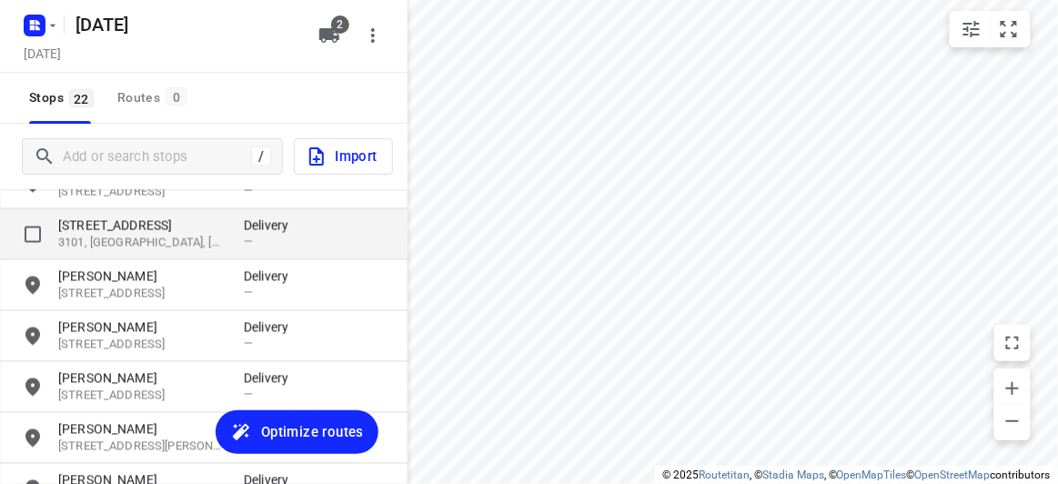
click at [78, 235] on p "3101, [GEOGRAPHIC_DATA], [GEOGRAPHIC_DATA]" at bounding box center [141, 243] width 167 height 17
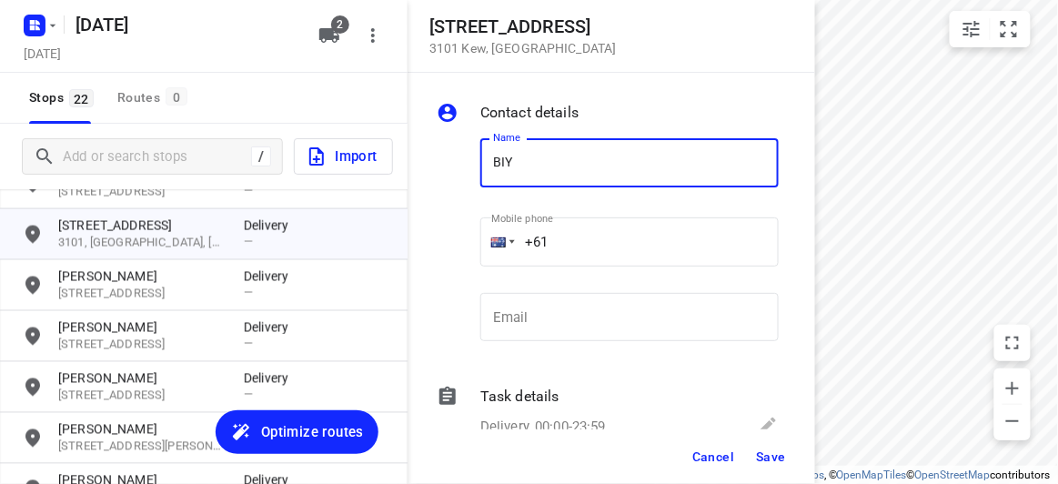
type input "BIYATI"
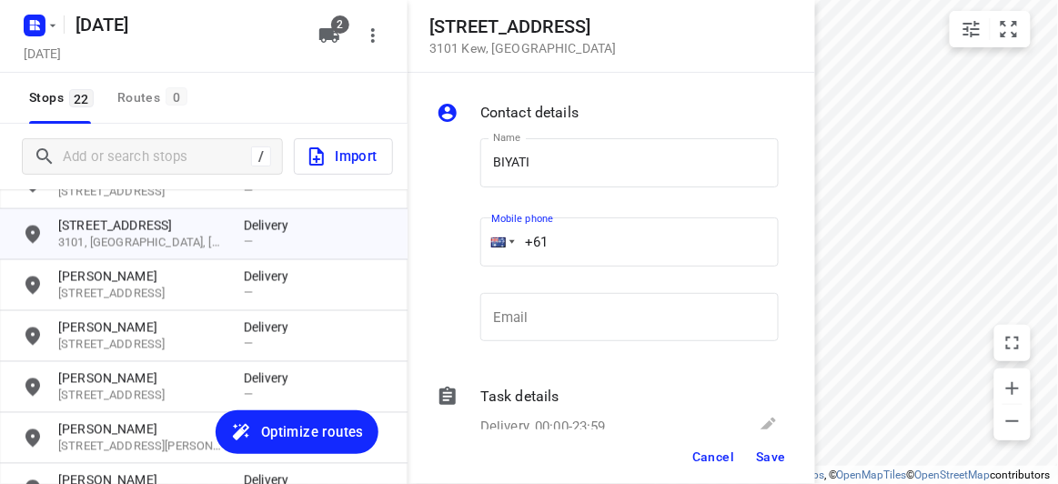
drag, startPoint x: 551, startPoint y: 252, endPoint x: 479, endPoint y: 250, distance: 72.8
click at [481, 252] on div "+61" at bounding box center [629, 241] width 298 height 49
paste input "431022845"
type input "[PHONE_NUMBER]"
click at [779, 450] on span "Save" at bounding box center [771, 456] width 30 height 15
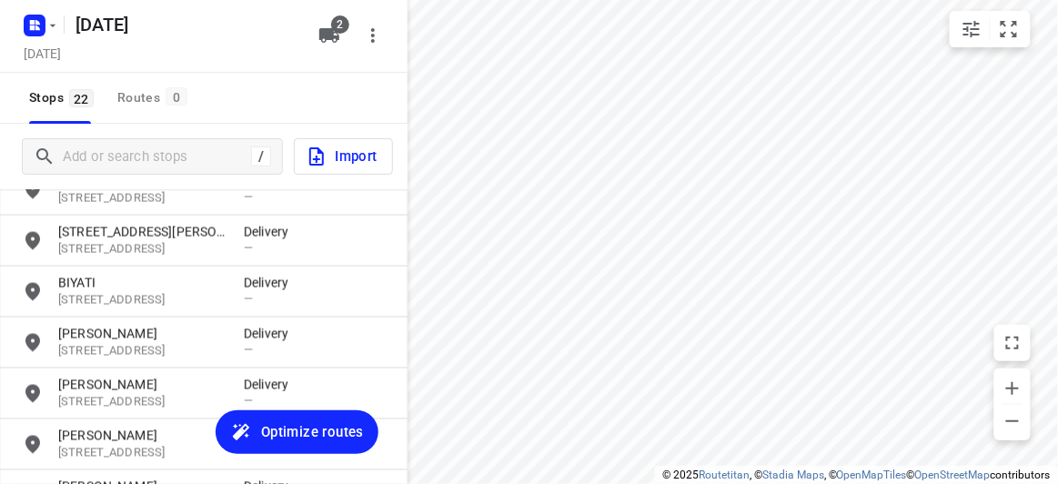
scroll to position [697, 0]
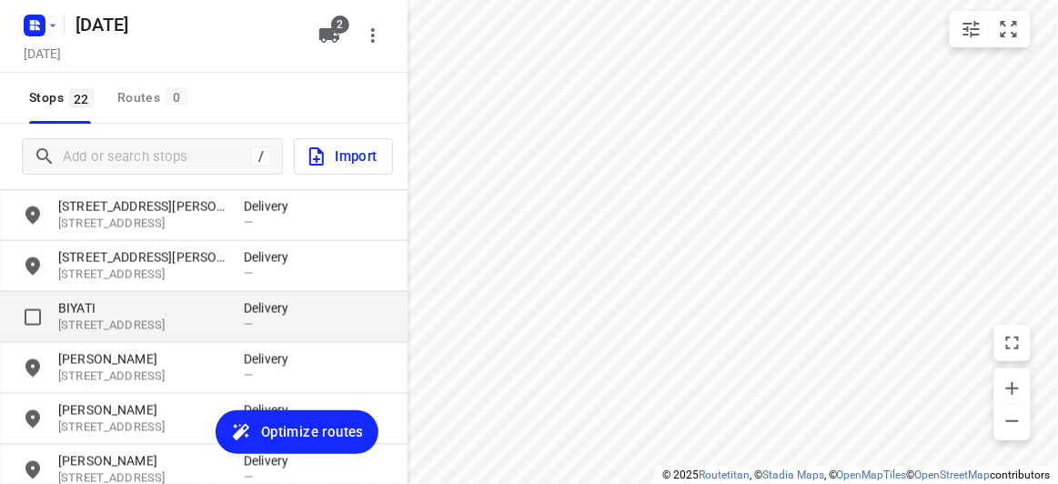
click at [100, 314] on p "BIYATI" at bounding box center [141, 308] width 167 height 18
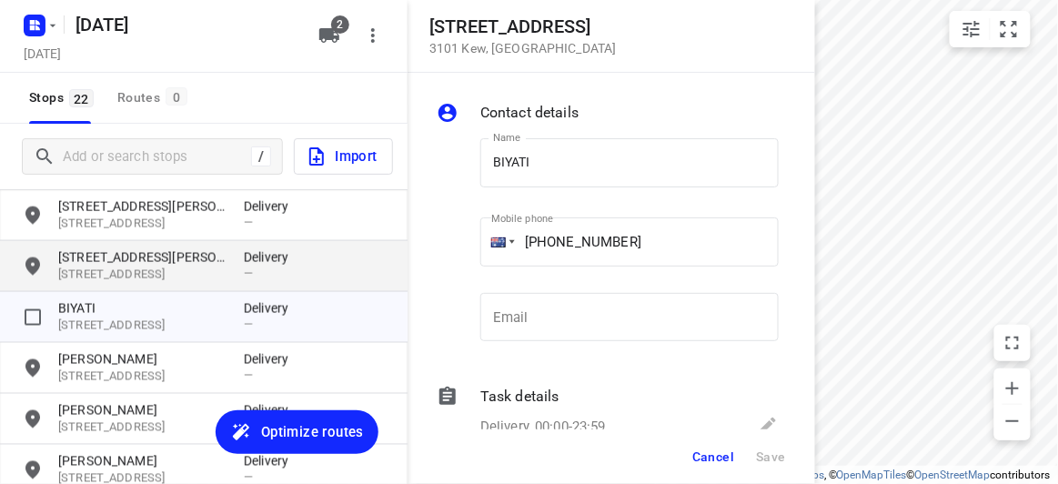
click at [106, 256] on p "[STREET_ADDRESS][PERSON_NAME]" at bounding box center [141, 257] width 167 height 18
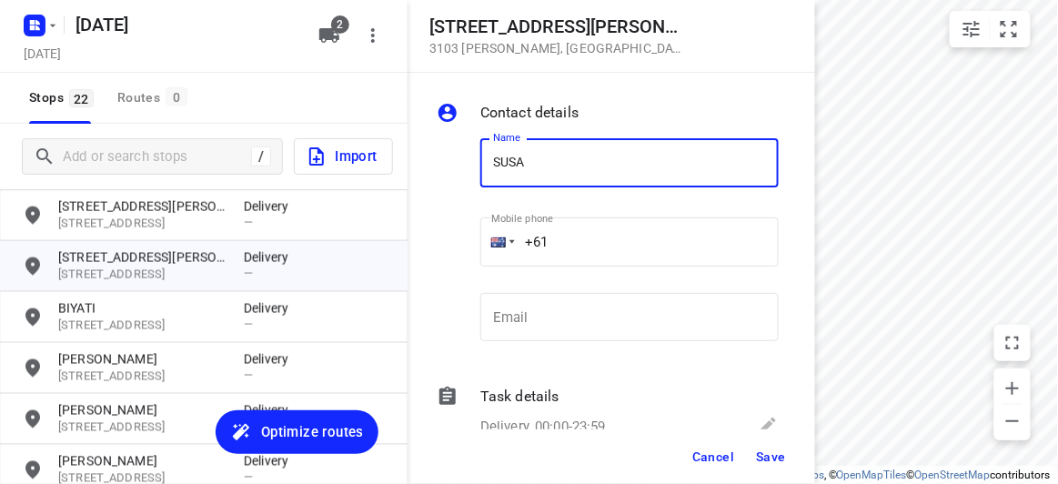
type input "[PERSON_NAME]"
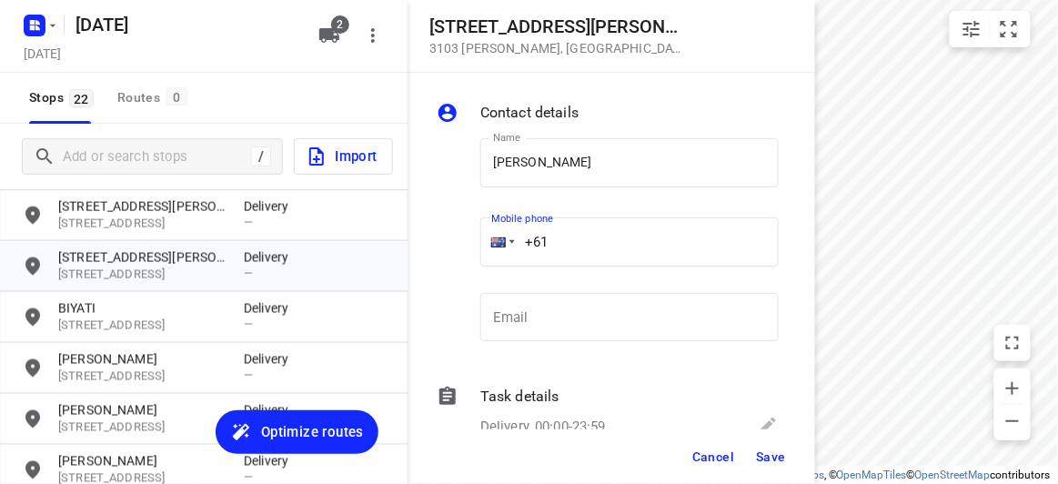
drag, startPoint x: 549, startPoint y: 233, endPoint x: 447, endPoint y: 233, distance: 102.8
click at [447, 233] on div "Name [PERSON_NAME] Name Mobile phone +61 ​ Email Email" at bounding box center [607, 244] width 349 height 240
paste input "424327728"
type input "[PHONE_NUMBER]"
click at [778, 452] on span "Save" at bounding box center [771, 456] width 30 height 15
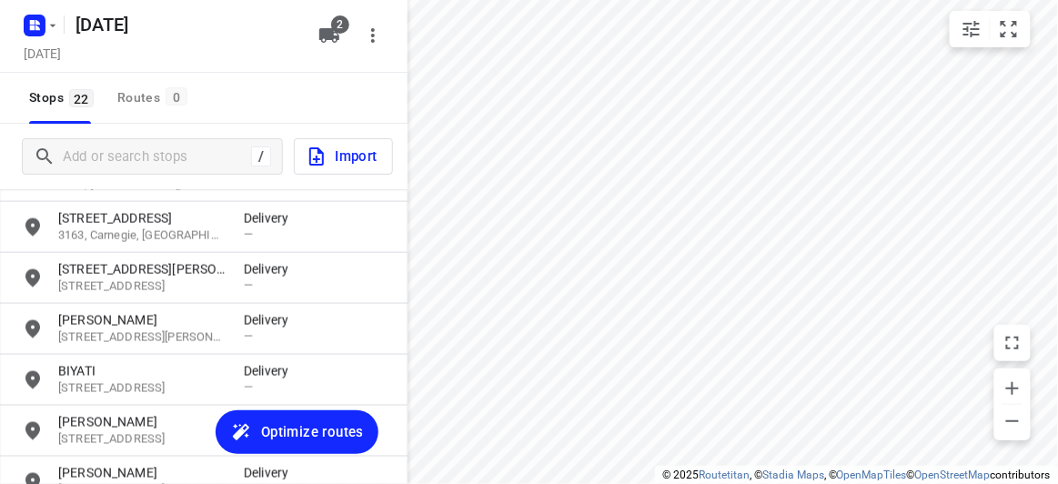
scroll to position [531, 0]
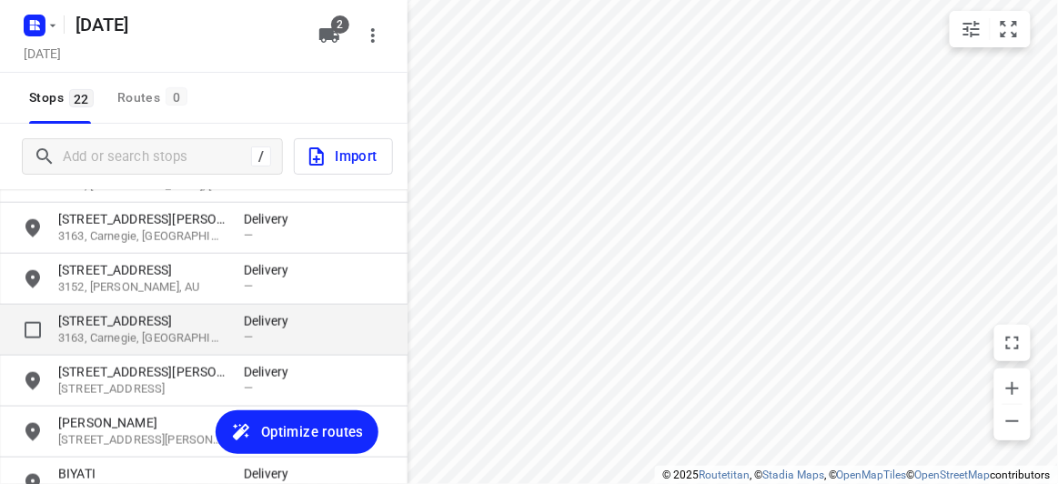
click at [88, 323] on p "[STREET_ADDRESS]" at bounding box center [141, 321] width 167 height 18
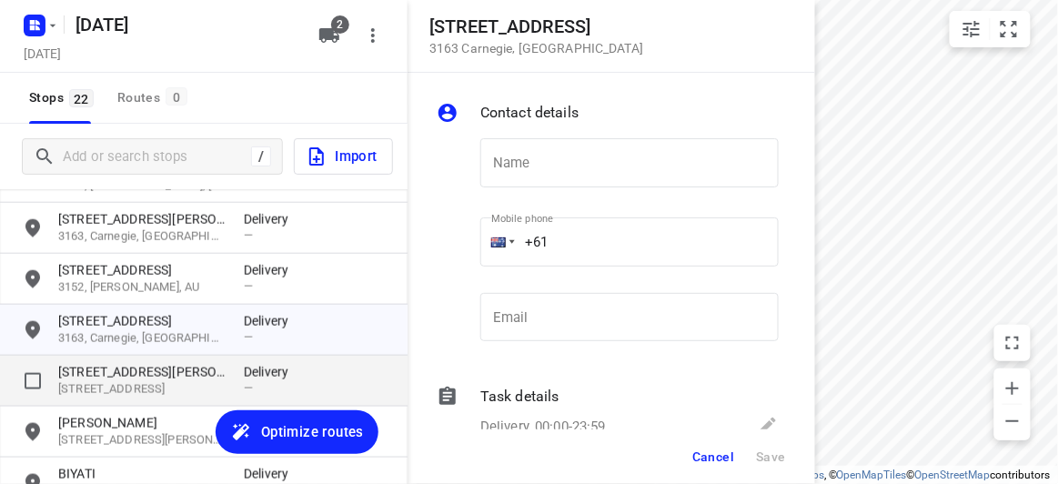
click at [100, 384] on p "[STREET_ADDRESS]" at bounding box center [141, 389] width 167 height 17
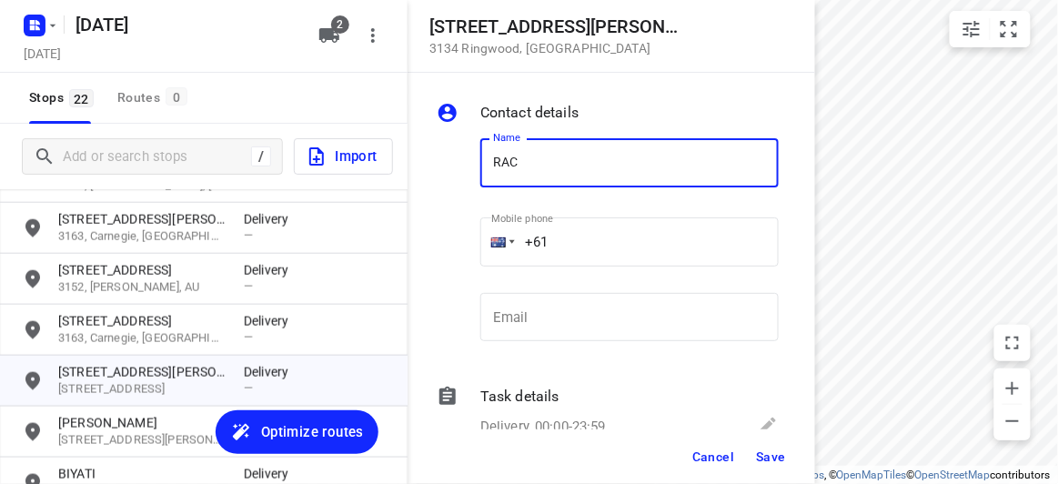
type input "[PERSON_NAME]"
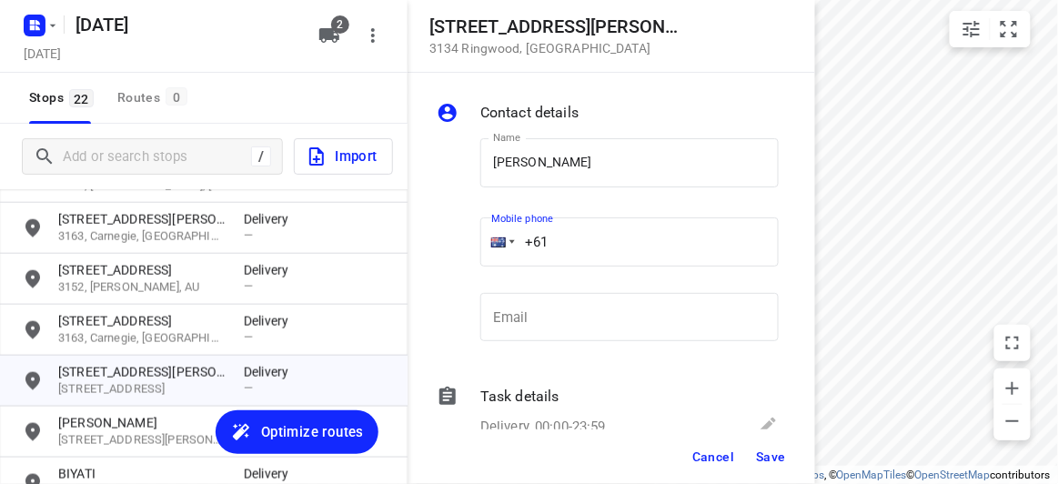
drag, startPoint x: 567, startPoint y: 254, endPoint x: 490, endPoint y: 256, distance: 76.4
click at [490, 256] on div "+61" at bounding box center [629, 241] width 298 height 49
paste input "430081196"
type input "[PHONE_NUMBER]"
click at [781, 449] on span "Save" at bounding box center [771, 456] width 30 height 15
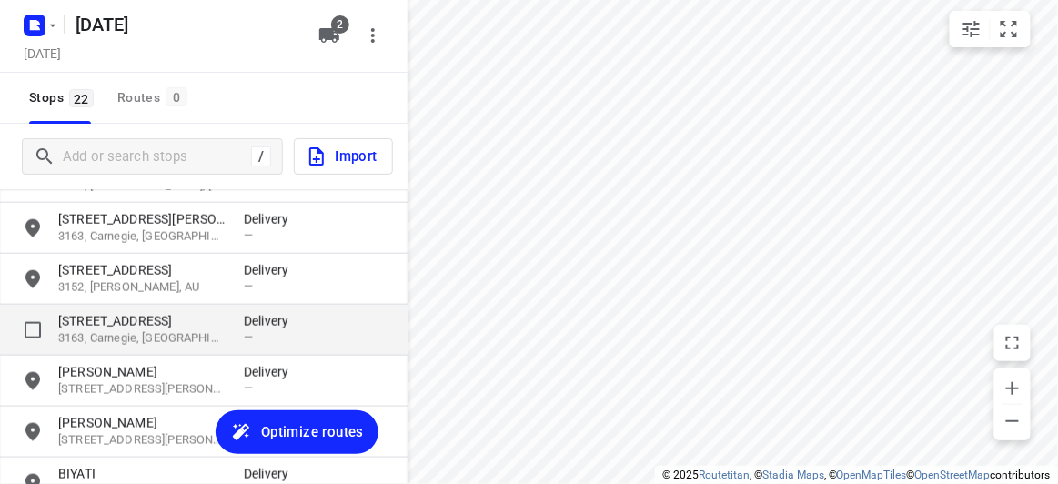
click at [79, 323] on p "[STREET_ADDRESS]" at bounding box center [141, 321] width 167 height 18
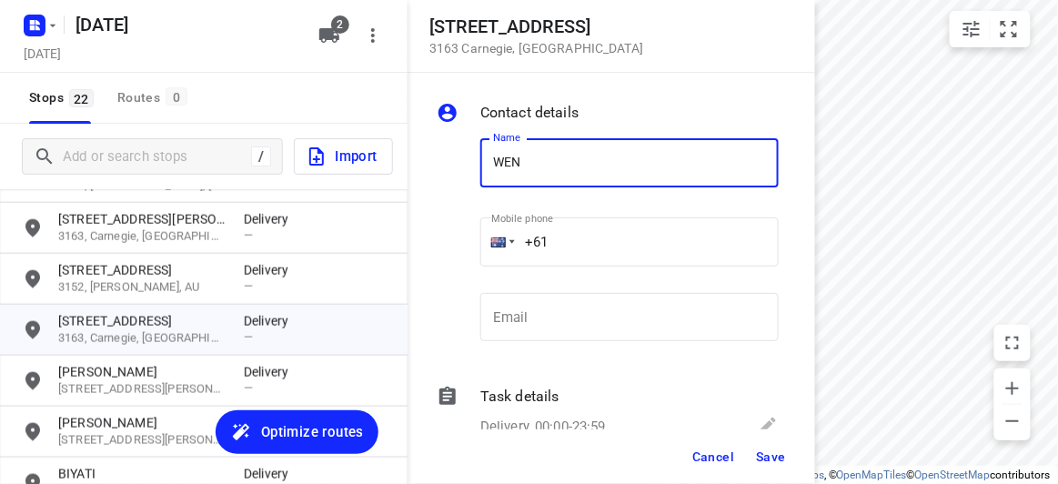
type input "[PERSON_NAME] 2/16"
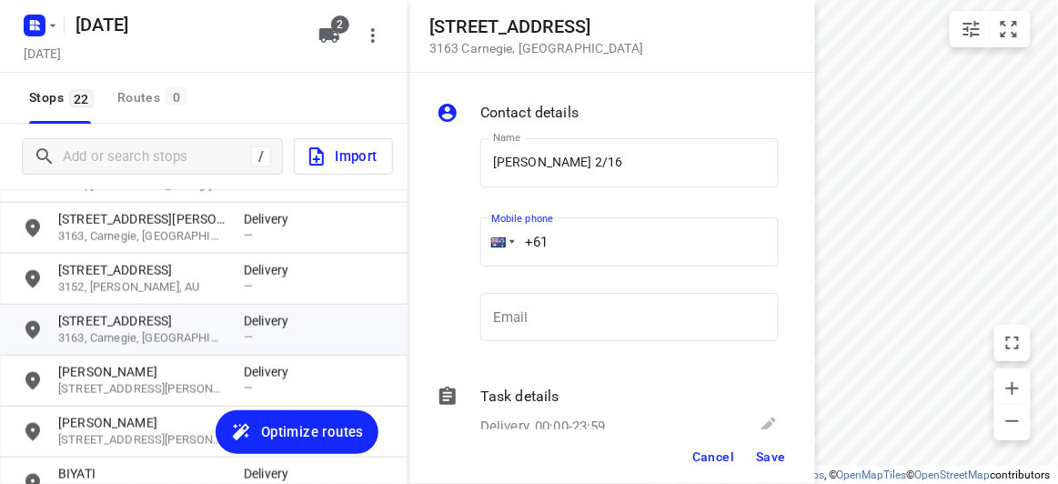
drag, startPoint x: 558, startPoint y: 238, endPoint x: 477, endPoint y: 236, distance: 81.0
click at [482, 239] on div "+61" at bounding box center [629, 241] width 298 height 49
paste input "430809577"
type input "[PHONE_NUMBER]"
click at [781, 460] on span "Save" at bounding box center [771, 456] width 30 height 15
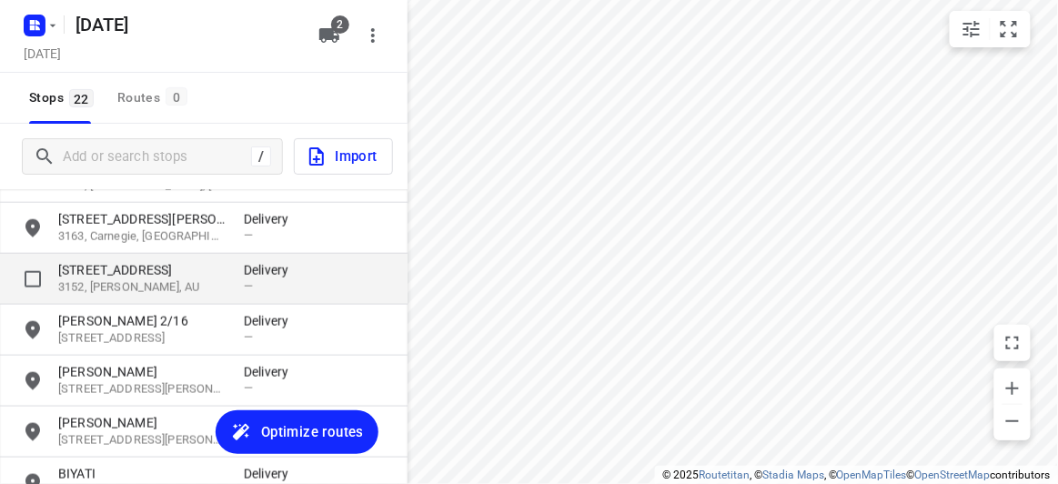
click at [134, 280] on p "3152, [PERSON_NAME], AU" at bounding box center [141, 287] width 167 height 17
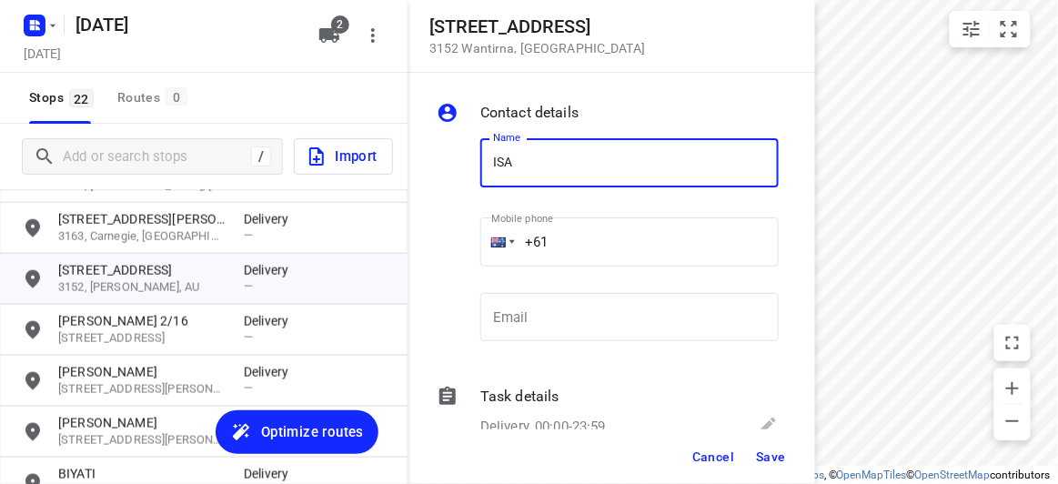
type input "[PERSON_NAME]"
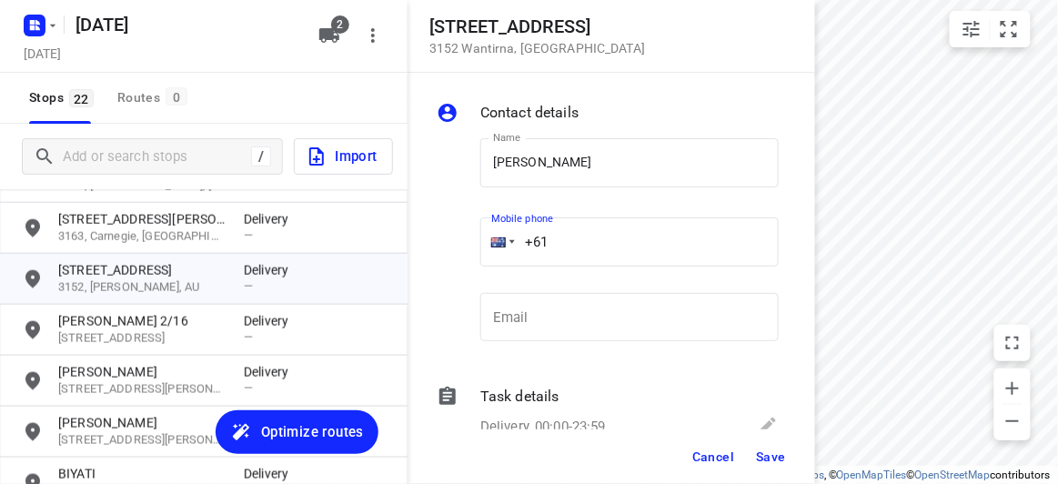
click at [467, 249] on div "Name [PERSON_NAME] Name Mobile phone +61 ​ Email Email" at bounding box center [607, 244] width 349 height 240
paste input "tel"
paste input "0433807353"
click at [560, 237] on input "[PHONE_NUMBER]" at bounding box center [629, 241] width 298 height 49
type input "[PHONE_NUMBER]"
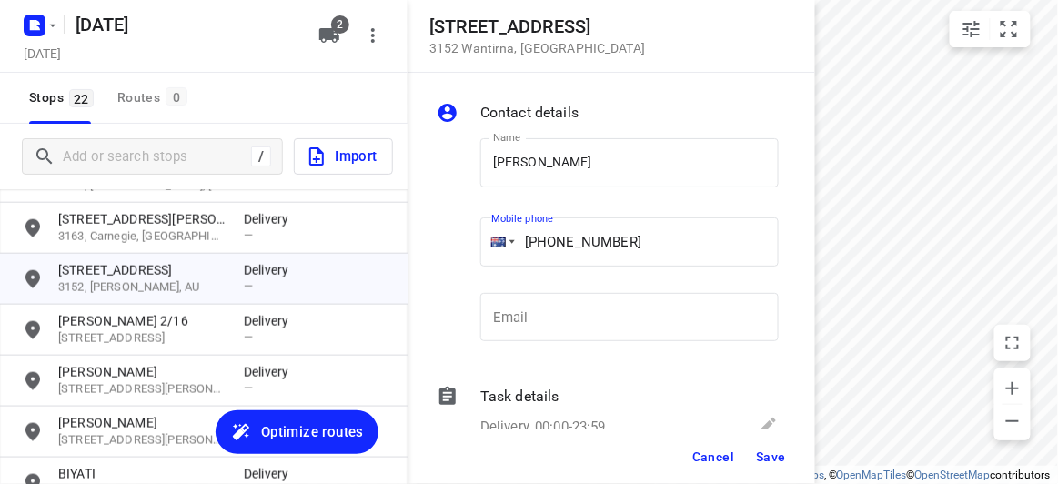
click at [776, 455] on span "Save" at bounding box center [771, 456] width 30 height 15
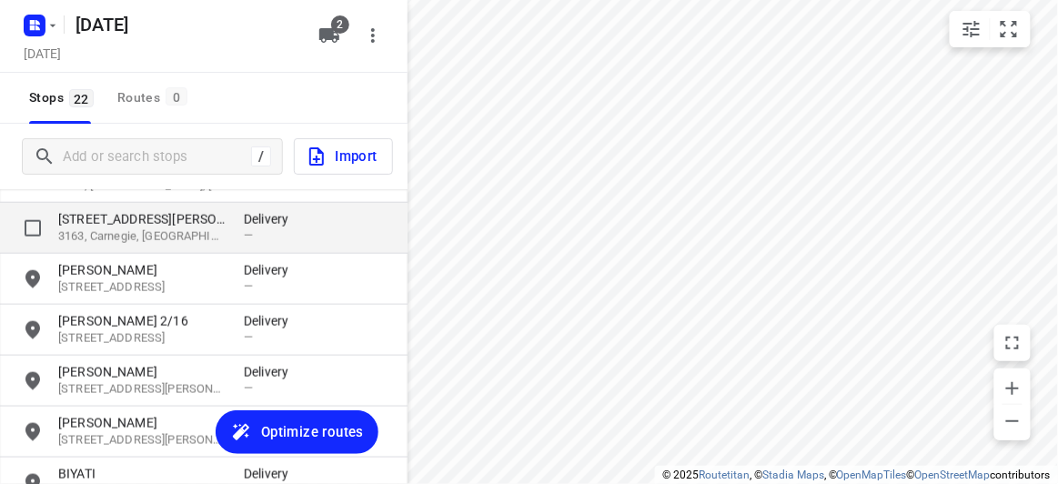
click at [82, 213] on p "[STREET_ADDRESS][PERSON_NAME]" at bounding box center [141, 219] width 167 height 18
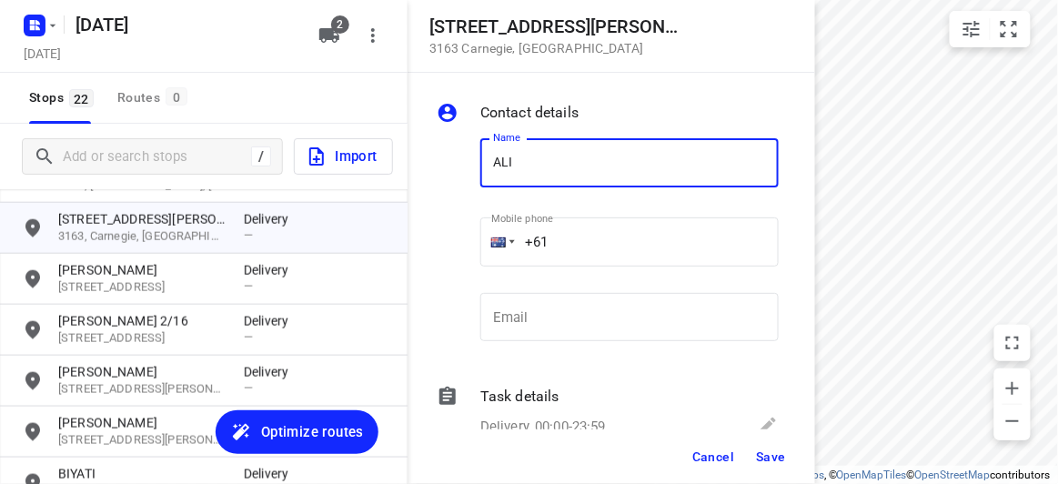
type input "[PERSON_NAME]"
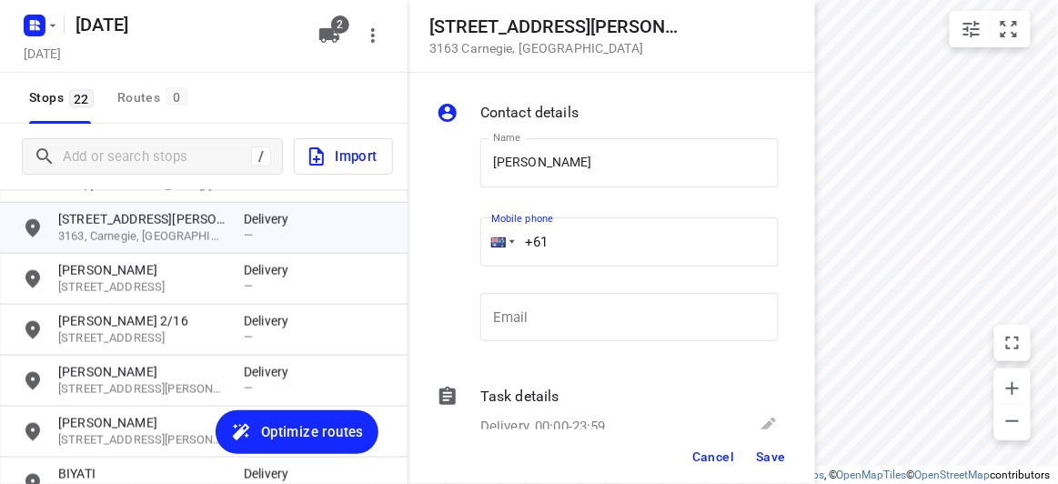
click at [556, 237] on input "+61" at bounding box center [629, 241] width 298 height 49
paste input "422791989"
type input "[PHONE_NUMBER]"
click at [769, 459] on span "Save" at bounding box center [771, 456] width 30 height 15
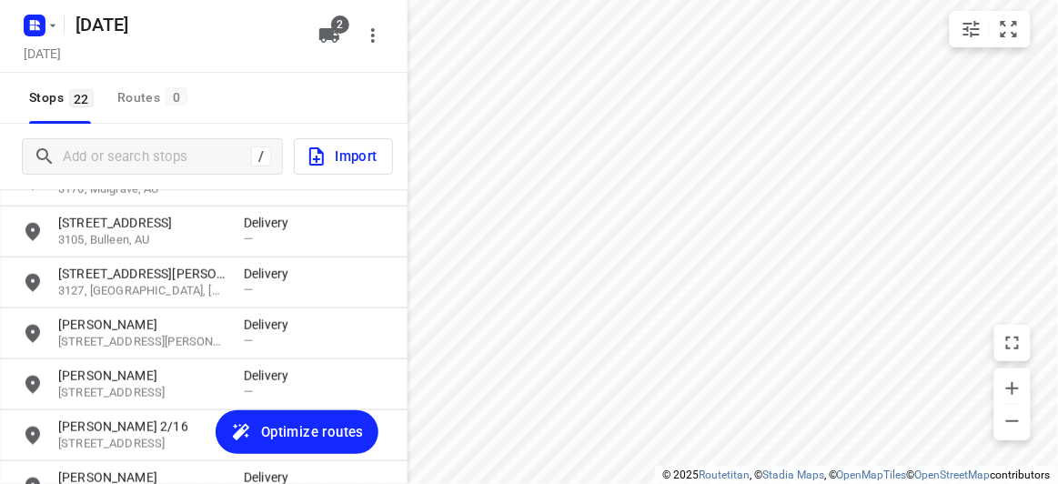
scroll to position [367, 0]
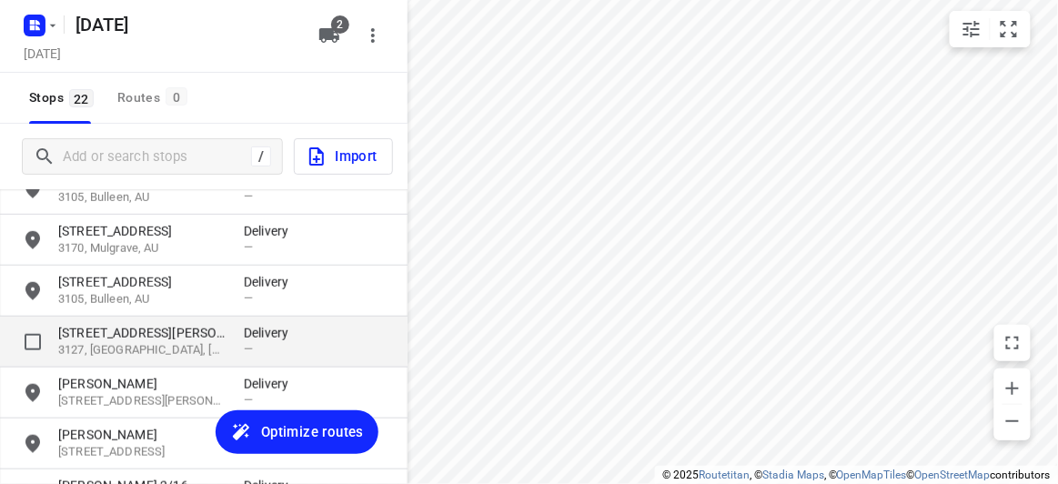
click at [71, 338] on p "[STREET_ADDRESS][PERSON_NAME]" at bounding box center [141, 333] width 167 height 18
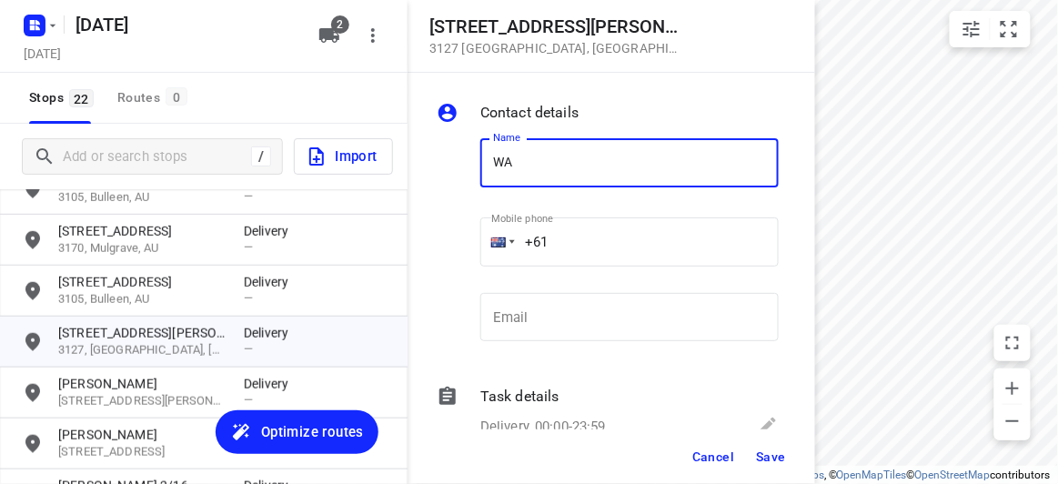
type input "WAN TEING"
click at [580, 238] on input "+61" at bounding box center [629, 241] width 298 height 49
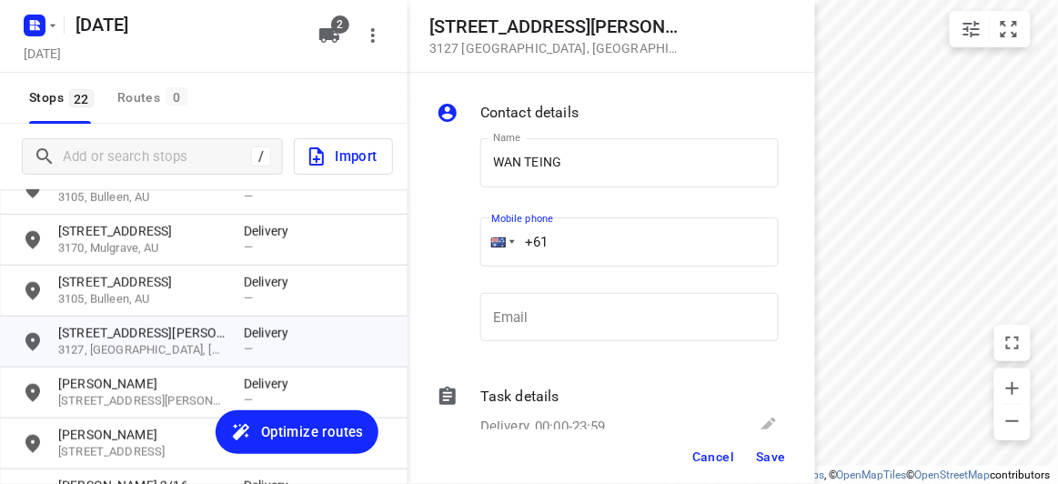
paste input "0433769904"
click at [556, 239] on input "[PHONE_NUMBER]" at bounding box center [629, 241] width 298 height 49
type input "[PHONE_NUMBER]"
click at [800, 450] on div "Cancel Save" at bounding box center [612, 456] width 408 height 55
click at [772, 459] on span "Save" at bounding box center [771, 456] width 30 height 15
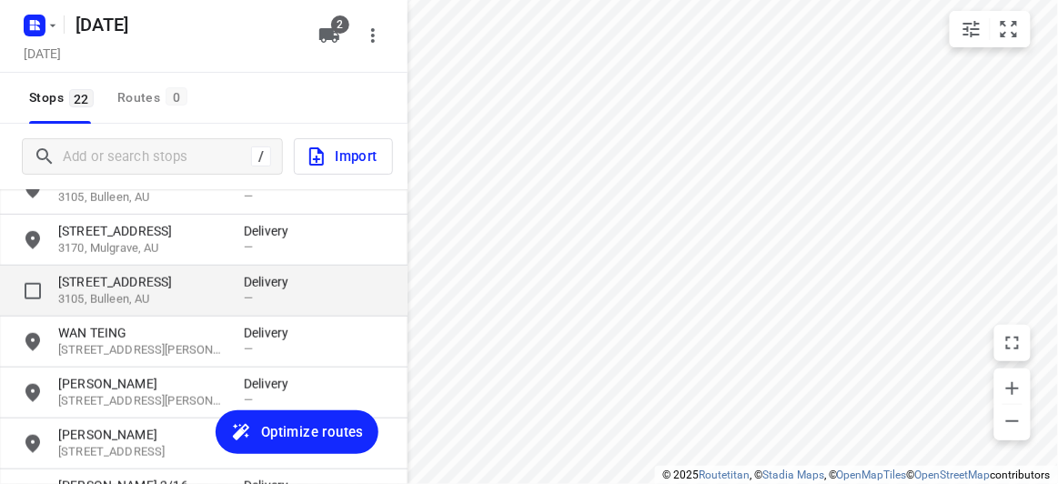
click at [157, 292] on p "3105, Bulleen, AU" at bounding box center [141, 299] width 167 height 17
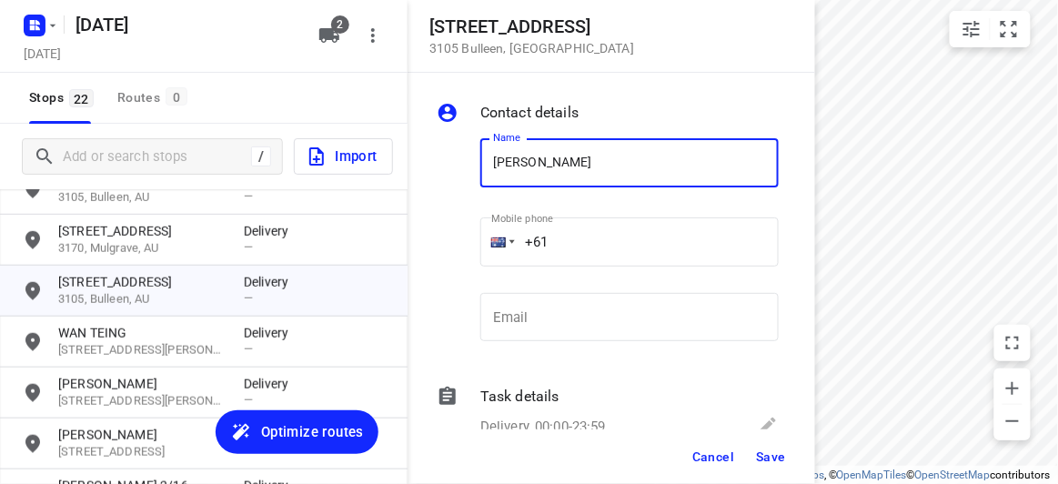
type input "[PERSON_NAME]"
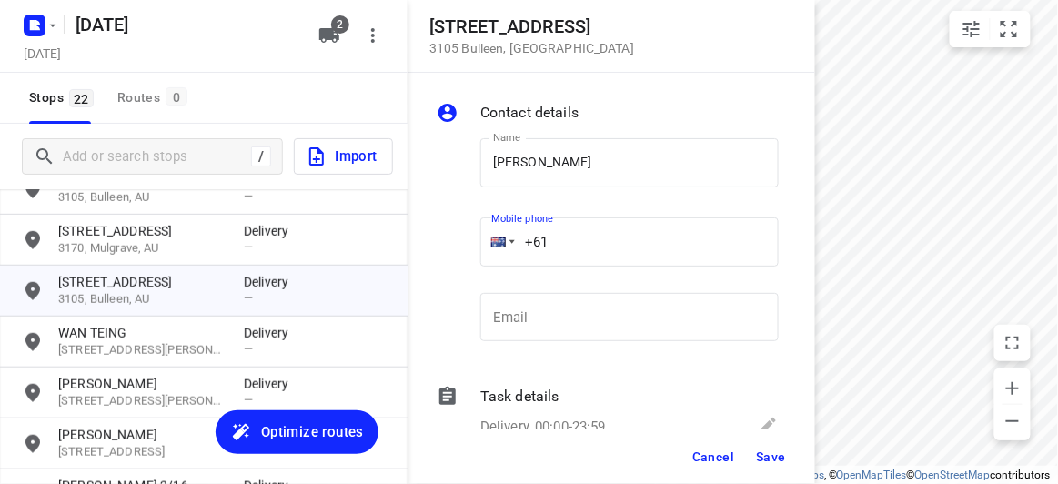
click at [575, 244] on input "+61" at bounding box center [629, 241] width 298 height 49
paste input "423810764"
type input "[PHONE_NUMBER]"
click at [755, 453] on button "Save" at bounding box center [771, 456] width 45 height 33
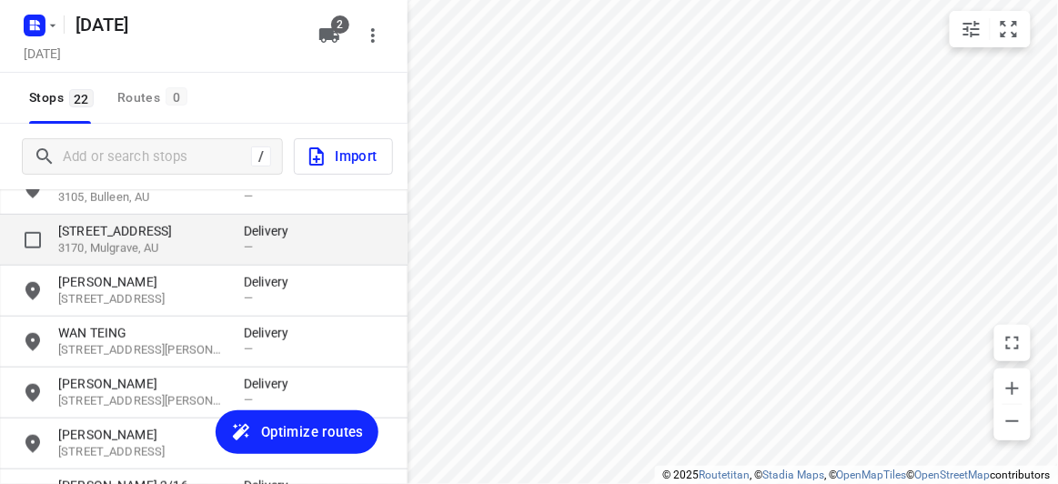
click at [112, 249] on p "3170, Mulgrave, AU" at bounding box center [141, 248] width 167 height 17
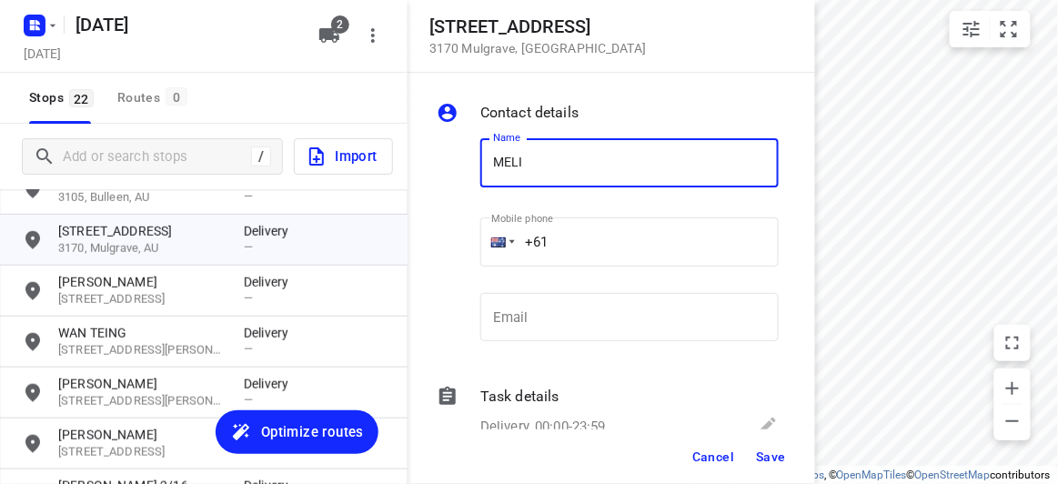
type input "[PERSON_NAME]"
click at [578, 239] on input "+61" at bounding box center [629, 241] width 298 height 49
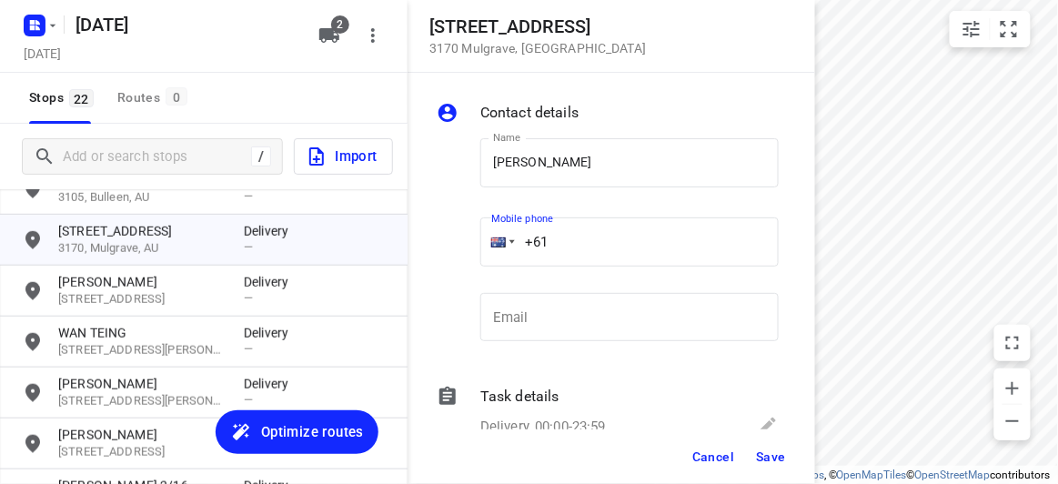
paste input "434851126"
type input "[PHONE_NUMBER]"
click at [780, 470] on div "Cancel Save" at bounding box center [612, 456] width 408 height 55
click at [768, 463] on span "Save" at bounding box center [771, 456] width 30 height 15
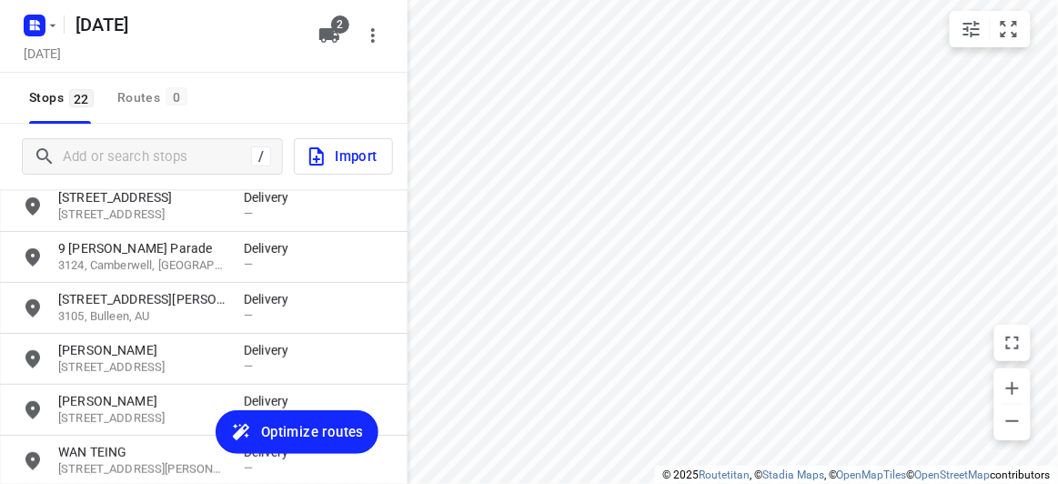
scroll to position [201, 0]
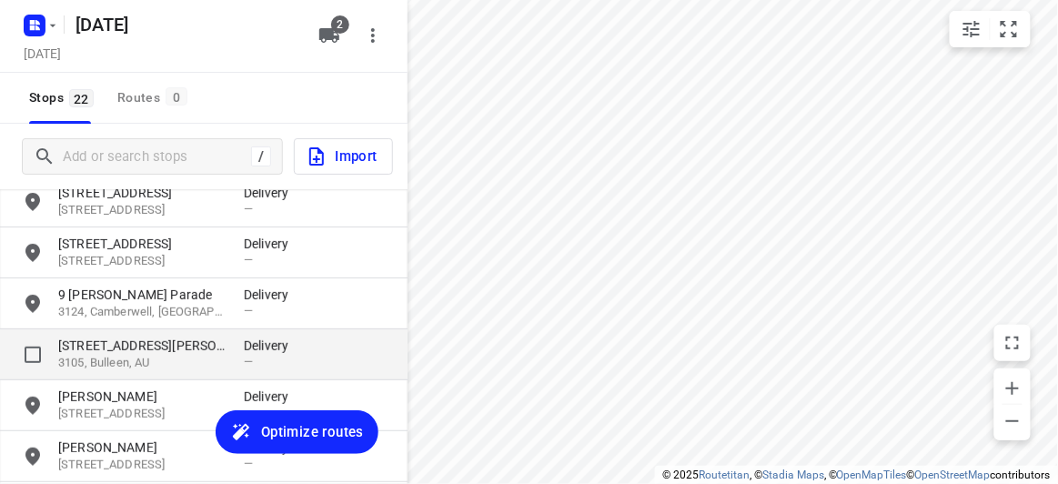
click at [105, 335] on div "[STREET_ADDRESS][PERSON_NAME] Delivery —" at bounding box center [204, 354] width 408 height 51
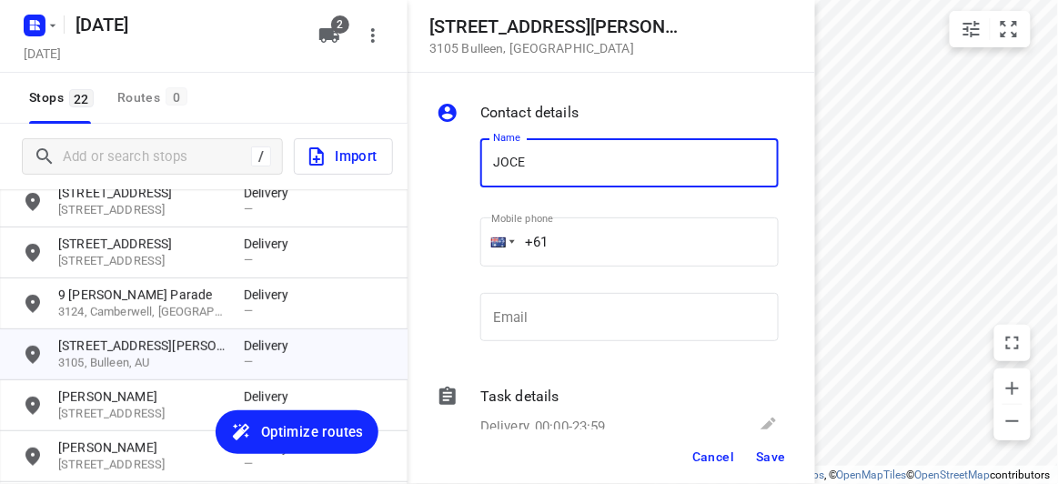
type input "[PERSON_NAME]"
drag, startPoint x: 546, startPoint y: 197, endPoint x: 580, endPoint y: 243, distance: 57.9
click at [580, 243] on input "+61" at bounding box center [629, 241] width 298 height 49
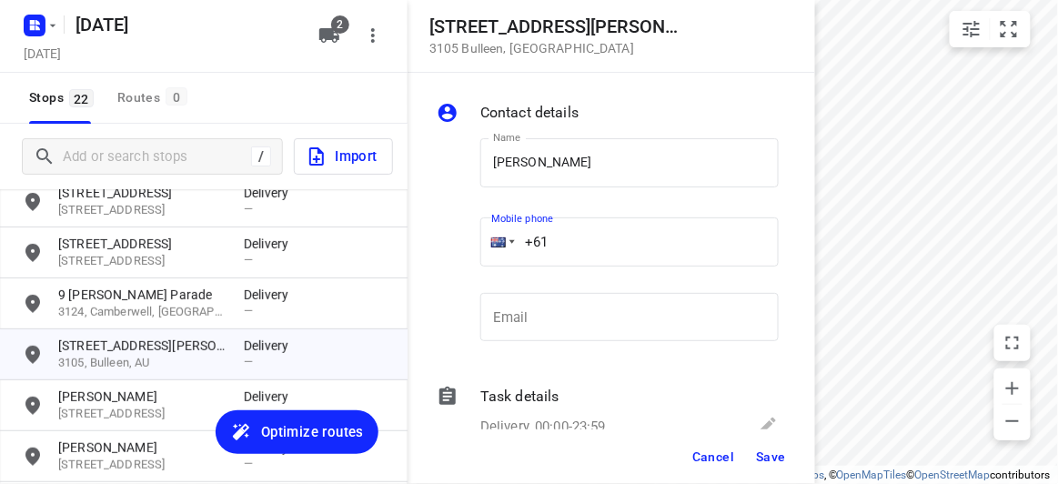
paste input "424911200"
type input "[PHONE_NUMBER]"
click at [773, 458] on span "Save" at bounding box center [771, 456] width 30 height 15
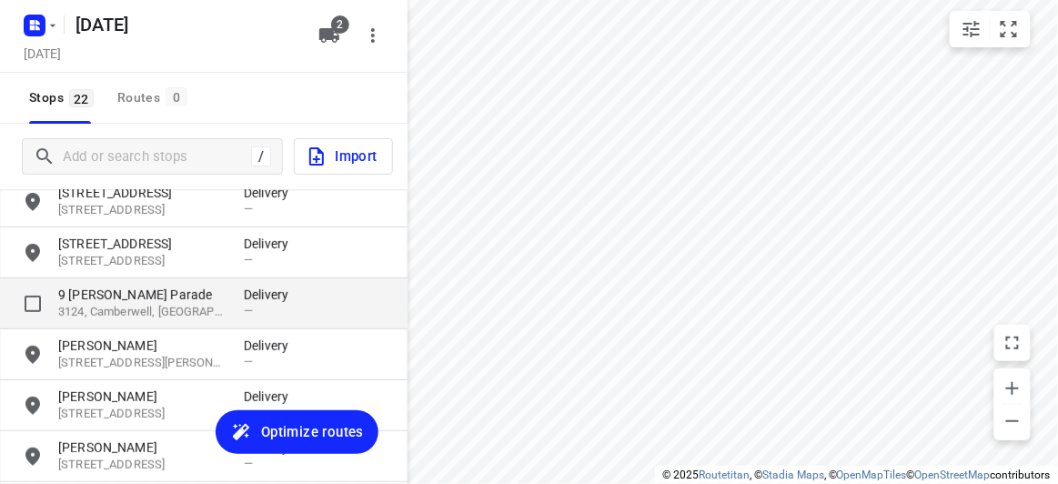
click at [110, 304] on p "3124, Camberwell, [GEOGRAPHIC_DATA]" at bounding box center [141, 312] width 167 height 17
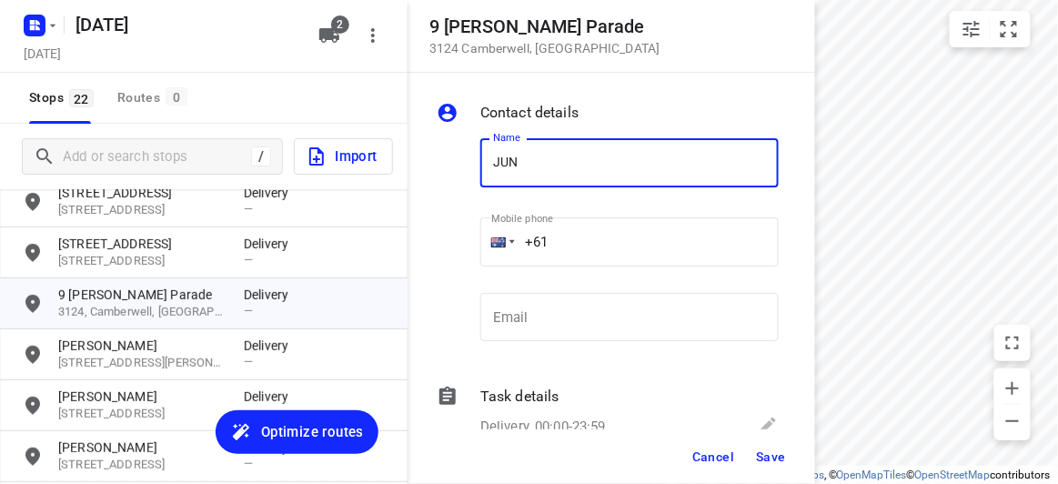
type input "[PERSON_NAME]"
drag, startPoint x: 554, startPoint y: 212, endPoint x: 569, endPoint y: 240, distance: 32.2
click at [569, 240] on input "+61" at bounding box center [629, 241] width 298 height 49
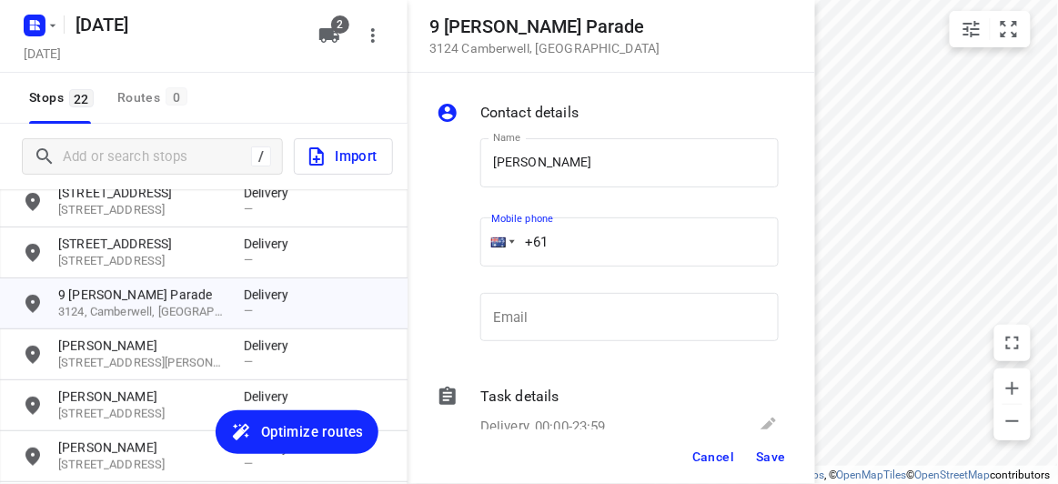
paste input "403231456"
type input "[PHONE_NUMBER]"
click at [773, 459] on span "Save" at bounding box center [771, 456] width 30 height 15
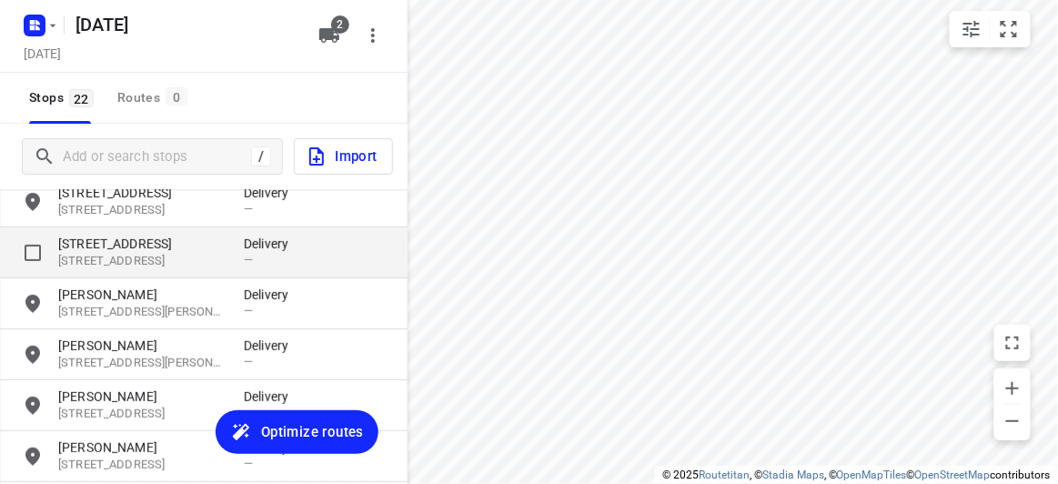
click at [66, 233] on div "[STREET_ADDRESS] Delivery —" at bounding box center [204, 252] width 408 height 51
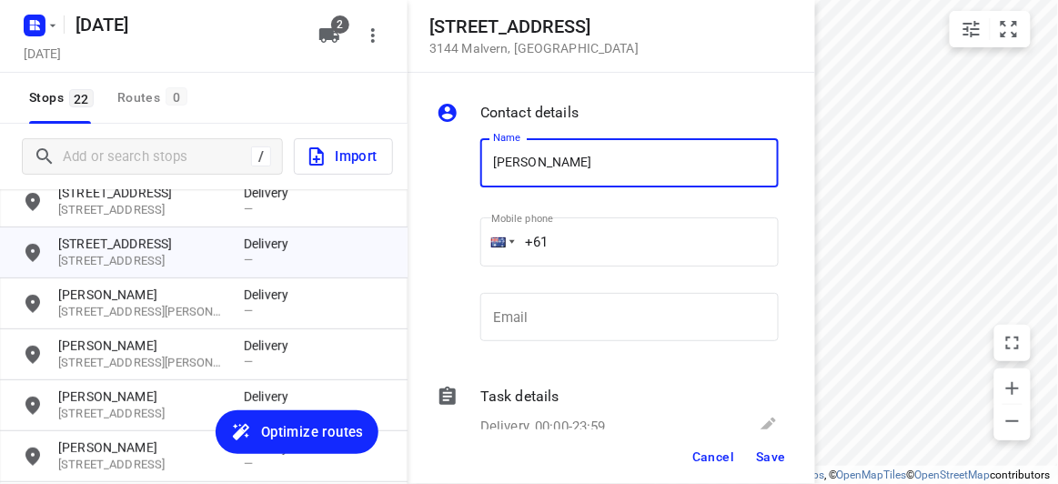
type input "[PERSON_NAME]"
click at [574, 248] on input "+61" at bounding box center [629, 241] width 298 height 49
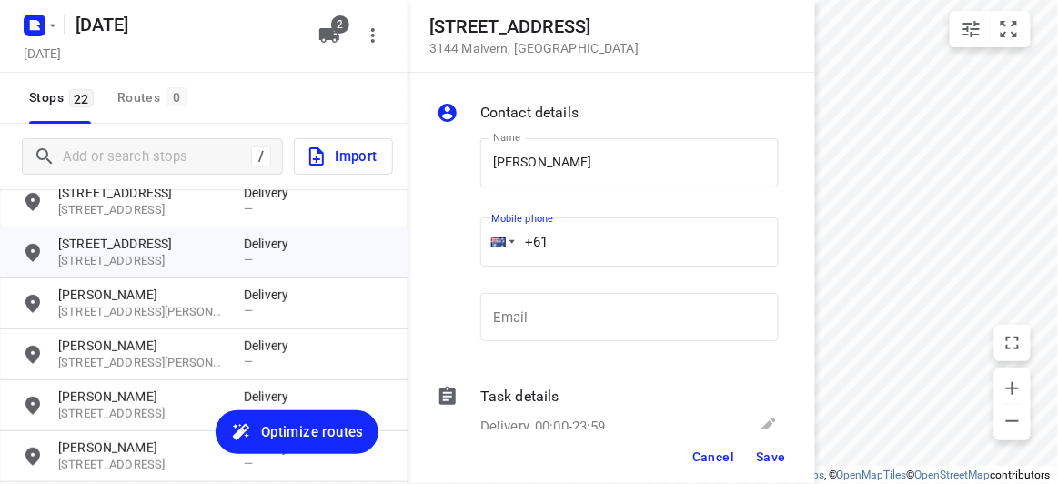
paste input "451175117"
type input "[PHONE_NUMBER]"
click at [790, 461] on button "Save" at bounding box center [771, 456] width 45 height 33
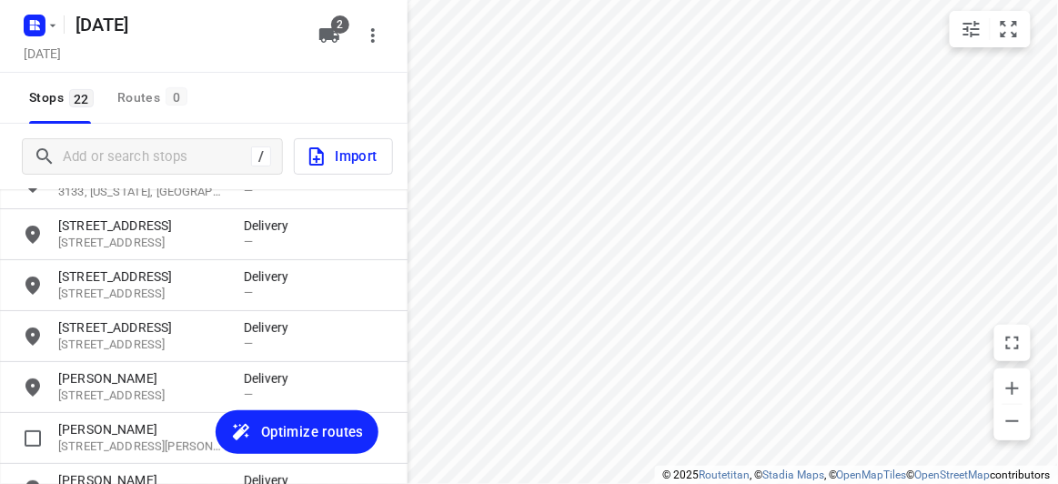
scroll to position [35, 0]
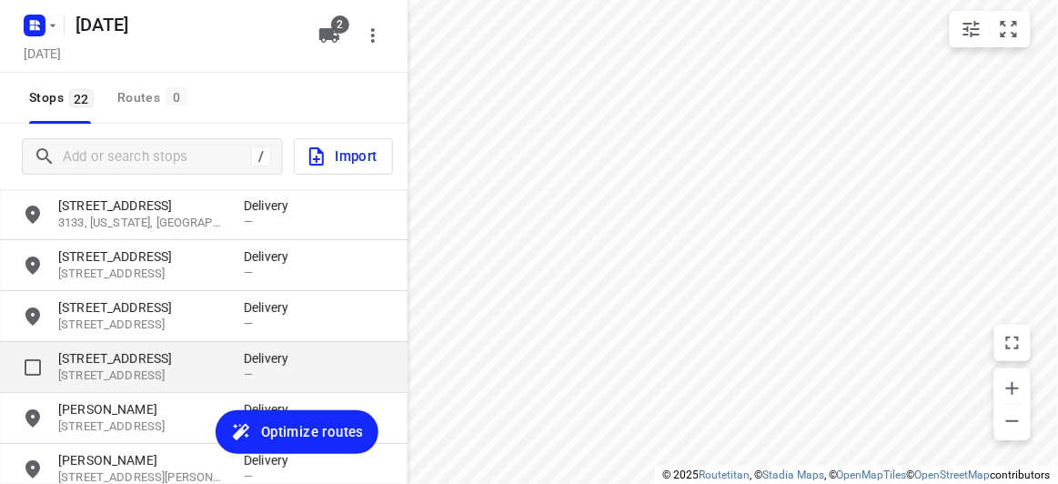
click at [100, 348] on div "[STREET_ADDRESS] Delivery —" at bounding box center [204, 367] width 408 height 51
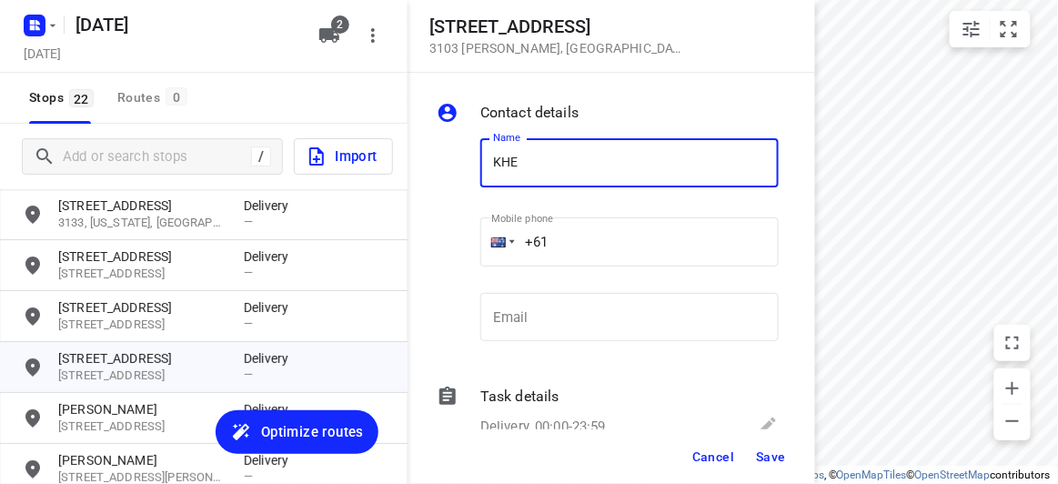
type input "[PERSON_NAME]"
click at [565, 249] on input "+61" at bounding box center [629, 241] width 298 height 49
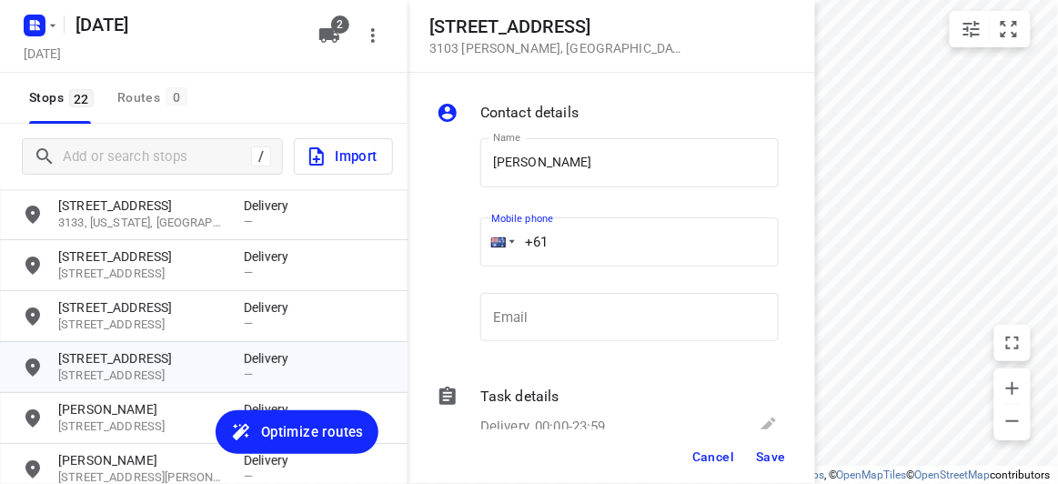
paste input "0404830055"
click at [564, 247] on input "[PHONE_NUMBER]" at bounding box center [629, 241] width 298 height 49
click at [563, 245] on input "[PHONE_NUMBER]" at bounding box center [629, 241] width 298 height 49
click at [560, 244] on input "[PHONE_NUMBER]" at bounding box center [629, 241] width 298 height 49
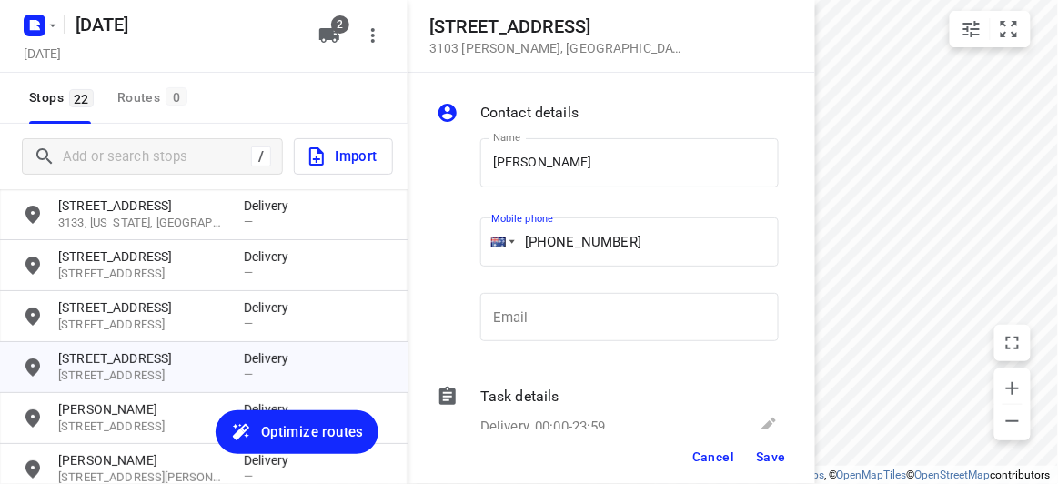
type input "[PHONE_NUMBER]"
click at [775, 465] on button "Save" at bounding box center [771, 456] width 45 height 33
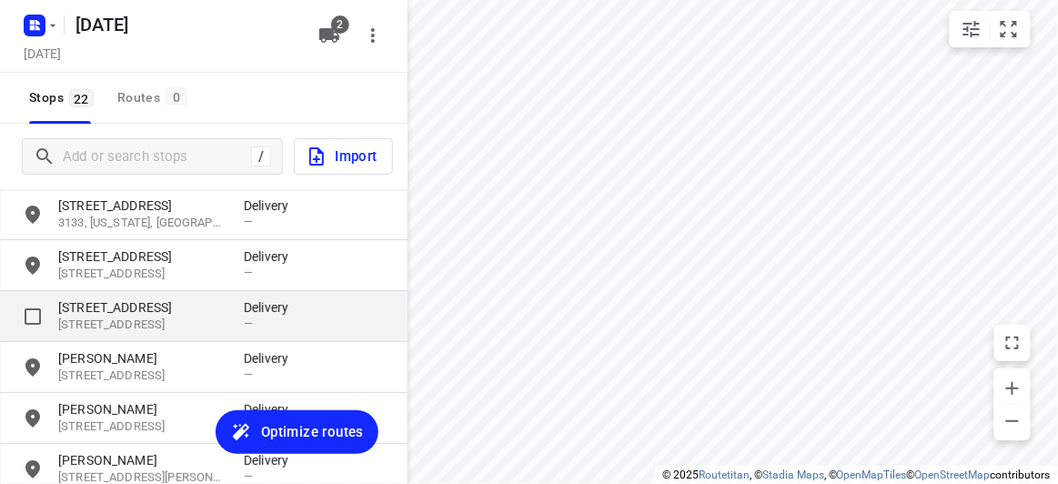
click at [166, 317] on p "[STREET_ADDRESS]" at bounding box center [141, 325] width 167 height 17
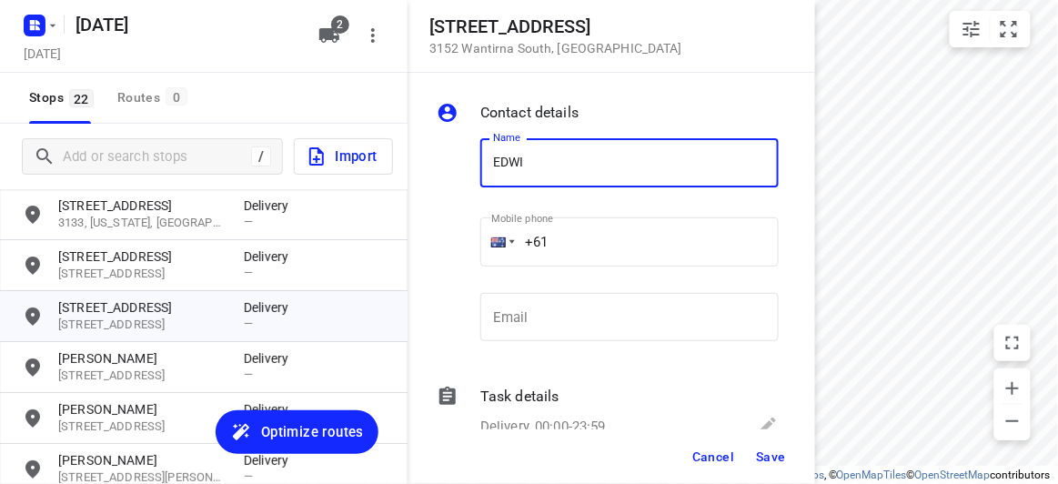
type input "[PERSON_NAME]"
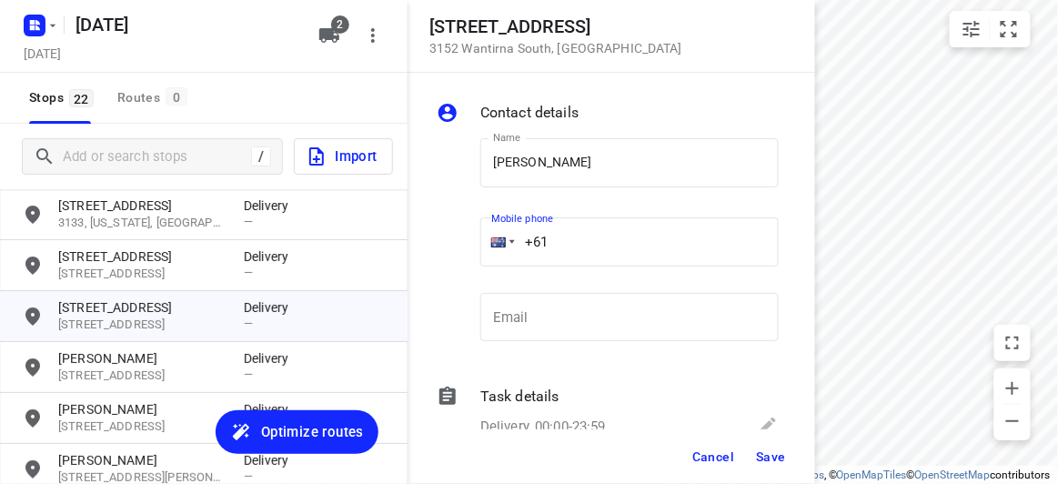
click at [565, 239] on input "+61" at bounding box center [629, 241] width 298 height 49
paste input "424610042"
type input "[PHONE_NUMBER]"
click at [764, 447] on button "Save" at bounding box center [771, 456] width 45 height 33
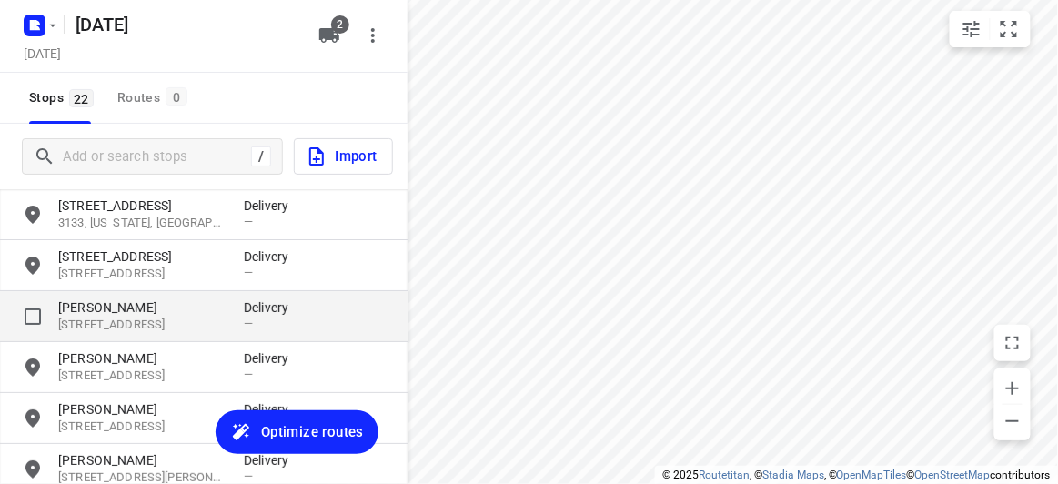
click at [158, 294] on div "[PERSON_NAME] [STREET_ADDRESS], AU Delivery —" at bounding box center [204, 316] width 408 height 51
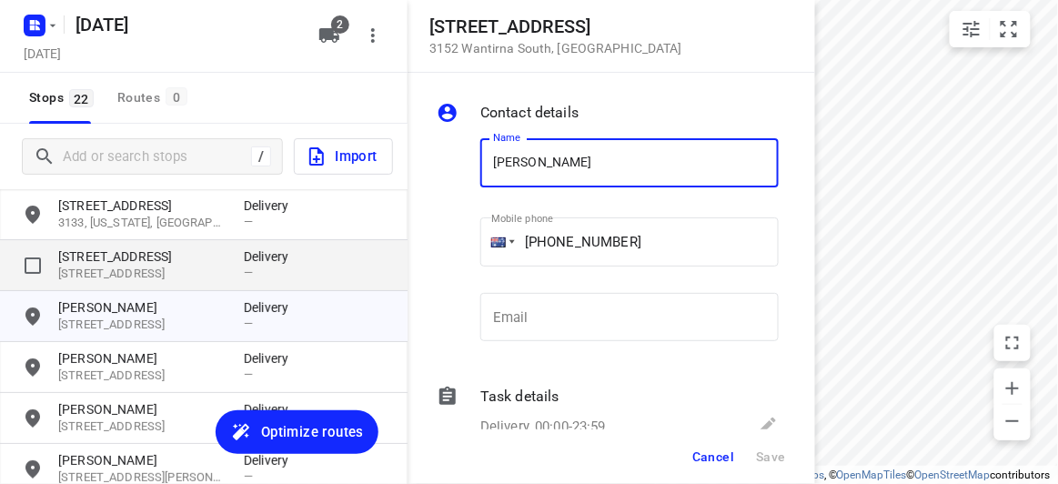
click at [151, 269] on p "[STREET_ADDRESS]" at bounding box center [141, 274] width 167 height 17
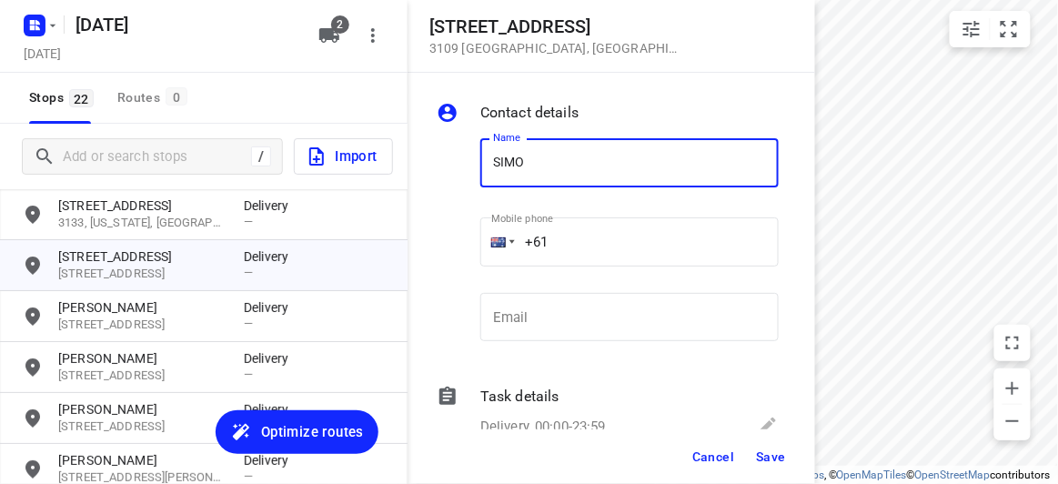
type input "[PERSON_NAME] 3/152"
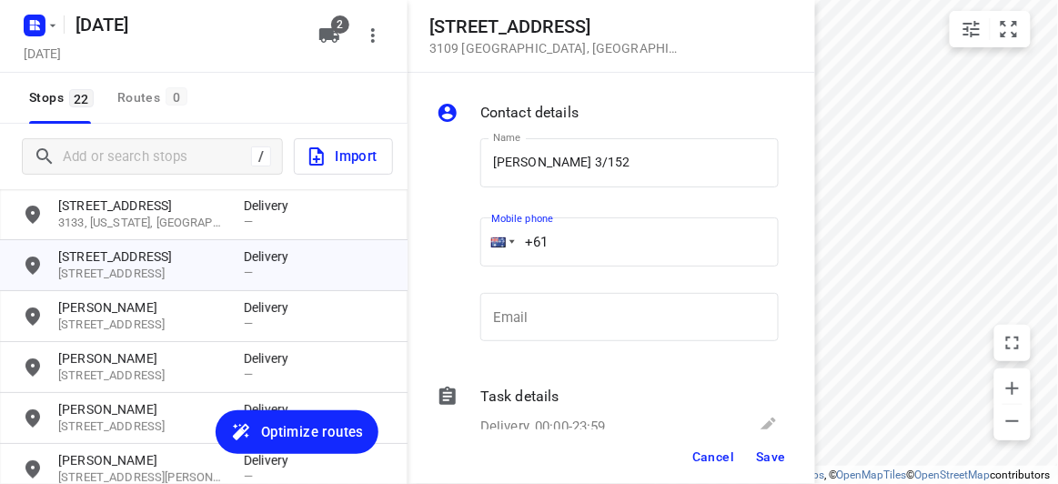
drag, startPoint x: 579, startPoint y: 186, endPoint x: 586, endPoint y: 241, distance: 55.1
click at [586, 241] on input "+61" at bounding box center [629, 241] width 298 height 49
paste input "433799992"
click at [565, 244] on input "[PHONE_NUMBER]" at bounding box center [629, 241] width 298 height 49
type input "[PHONE_NUMBER]"
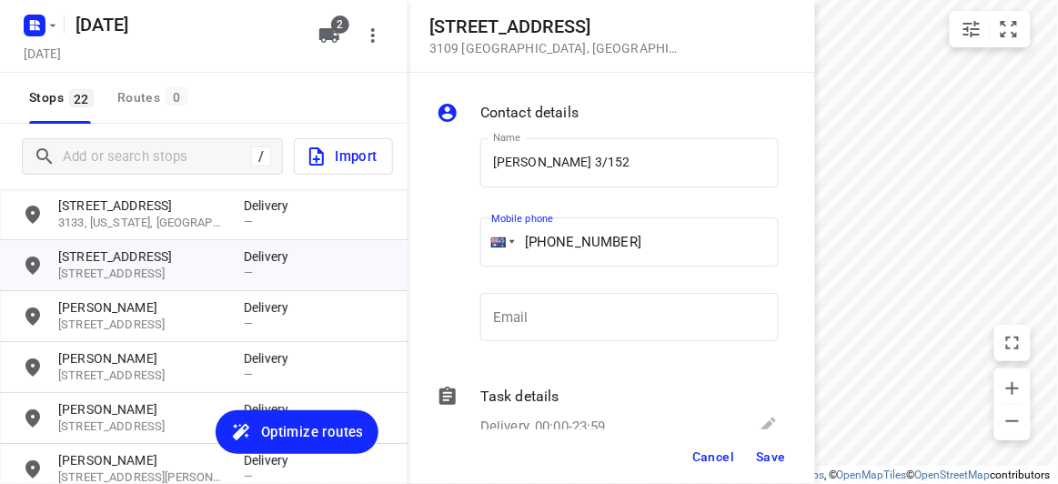
click at [778, 457] on span "Save" at bounding box center [771, 456] width 30 height 15
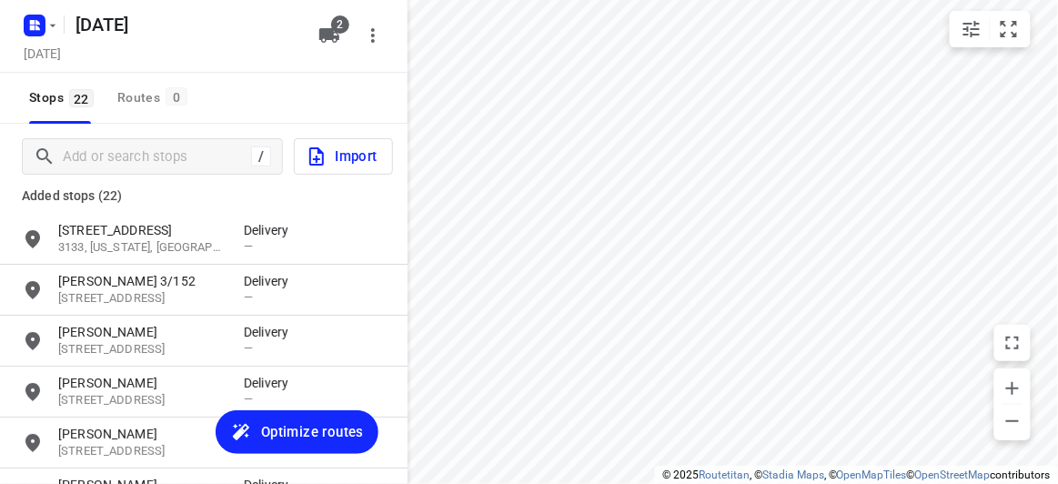
scroll to position [0, 0]
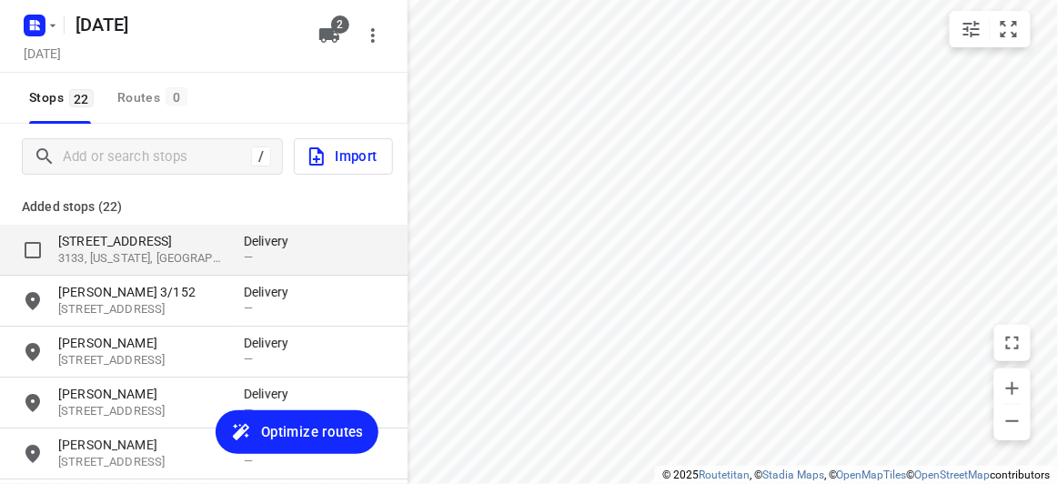
click at [109, 237] on p "[STREET_ADDRESS]" at bounding box center [141, 241] width 167 height 18
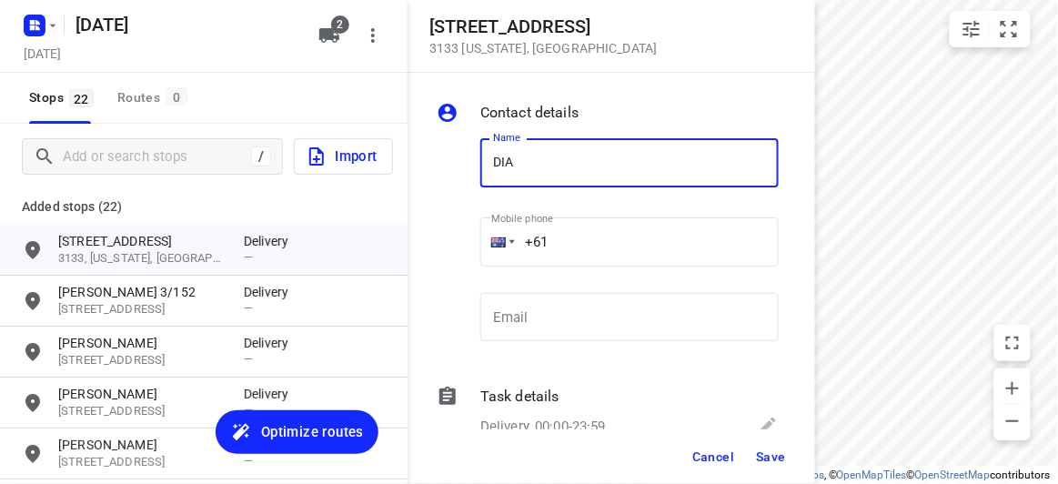
type input "[PERSON_NAME] 4/134-140"
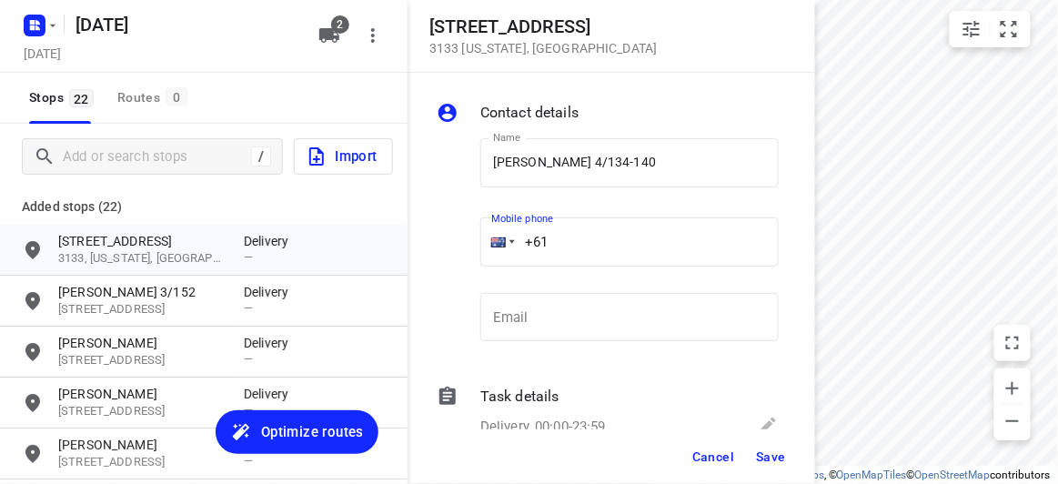
click at [577, 248] on input "+61" at bounding box center [629, 241] width 298 height 49
paste input "0449850651"
click at [566, 241] on input "[PHONE_NUMBER]" at bounding box center [629, 241] width 298 height 49
click at [557, 237] on input "[PHONE_NUMBER]" at bounding box center [629, 241] width 298 height 49
type input "[PHONE_NUMBER]"
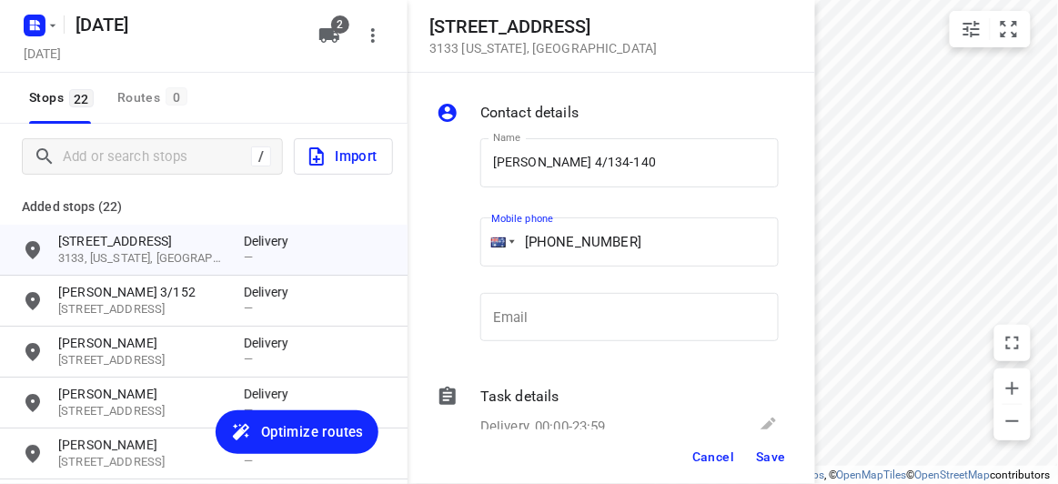
click at [768, 460] on span "Save" at bounding box center [771, 456] width 30 height 15
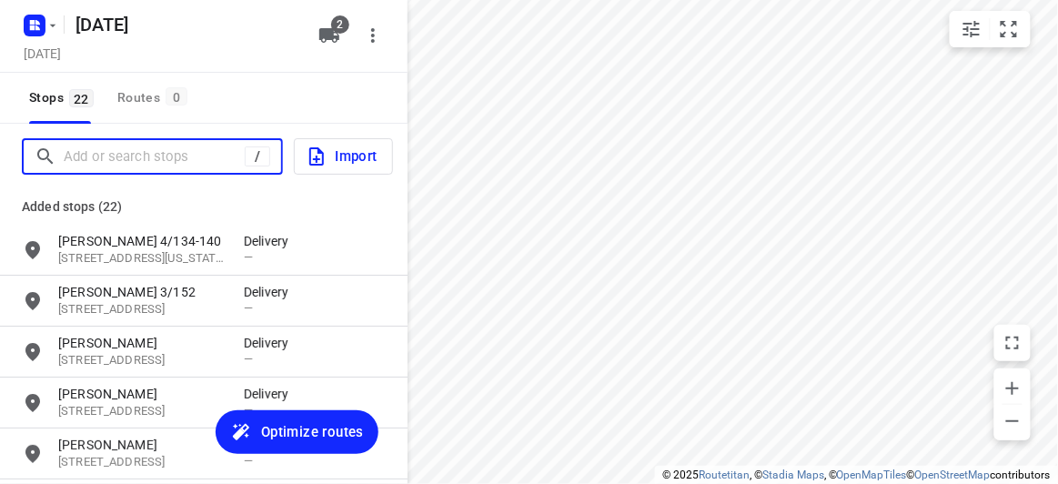
click at [135, 146] on input "Add or search stops" at bounding box center [154, 157] width 181 height 28
paste input "[STREET_ADDRESS][PERSON_NAME][PERSON_NAME]"
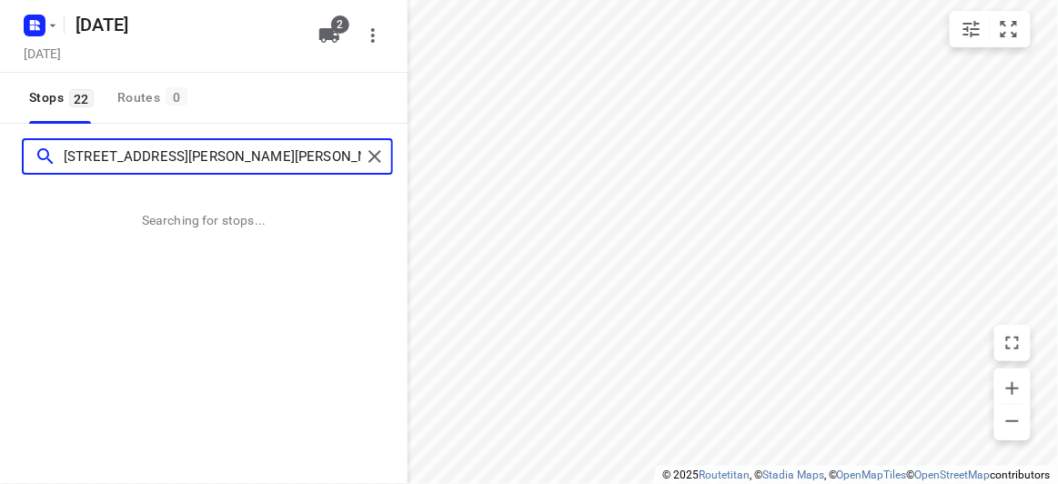
type input "[STREET_ADDRESS][PERSON_NAME][PERSON_NAME]"
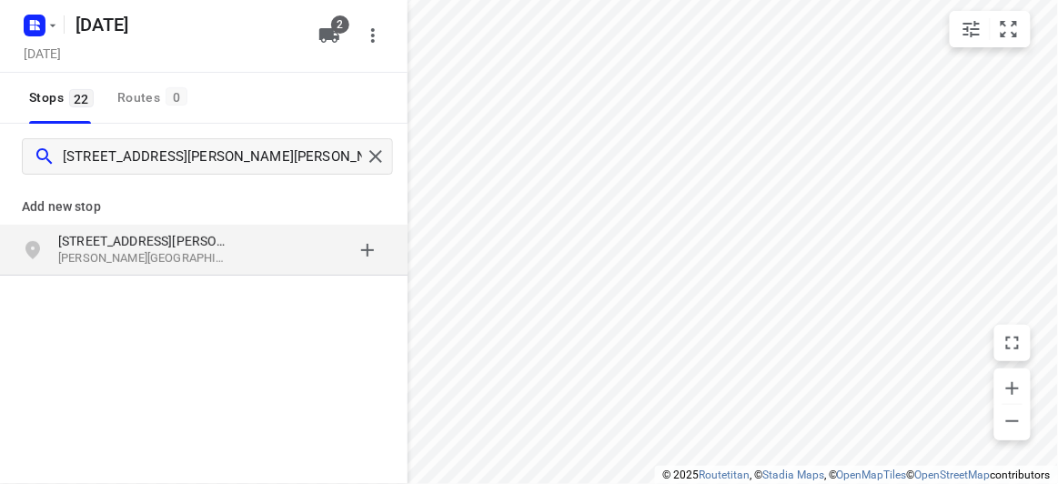
click at [187, 241] on p "[STREET_ADDRESS][PERSON_NAME]" at bounding box center [141, 241] width 167 height 18
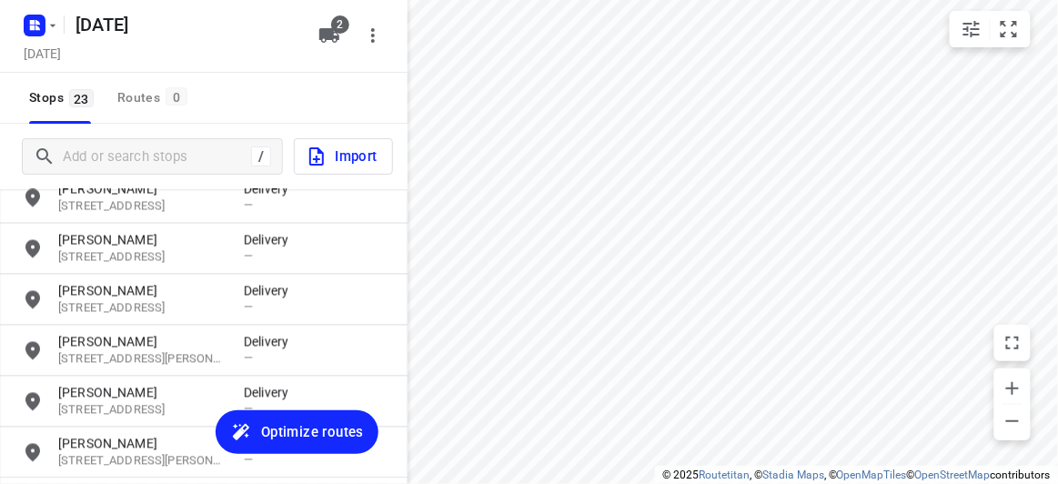
scroll to position [996, 0]
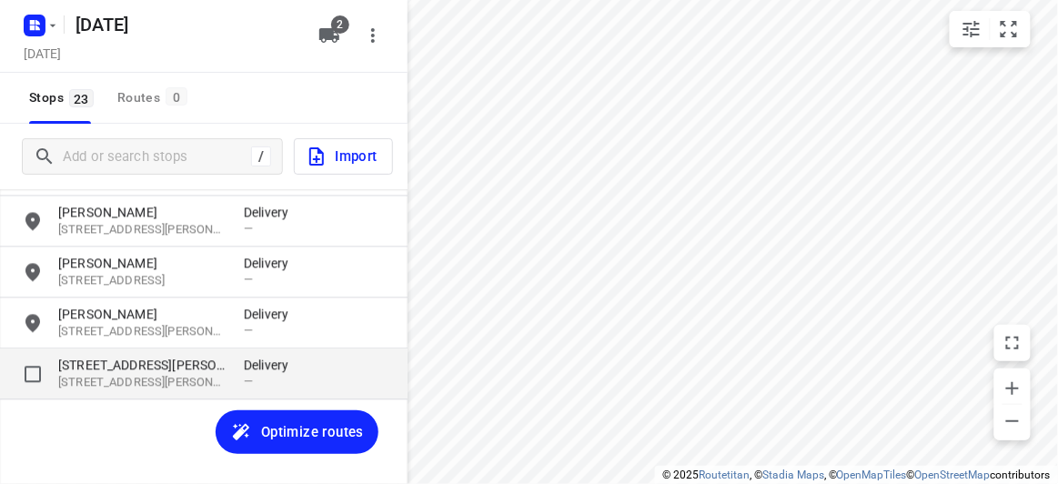
click at [137, 363] on p "[STREET_ADDRESS][PERSON_NAME]" at bounding box center [141, 366] width 167 height 18
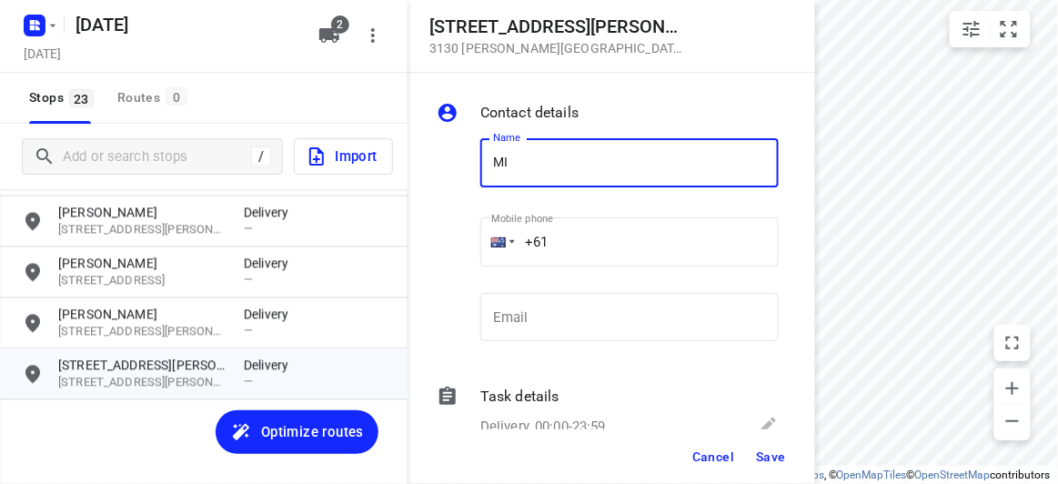
type input "MIMI"
click at [557, 235] on input "+61" at bounding box center [629, 241] width 298 height 49
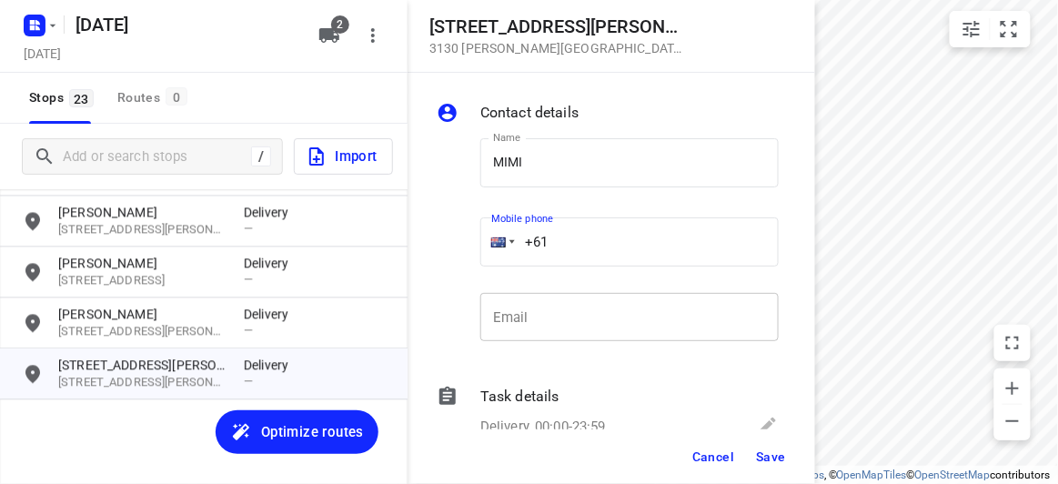
paste input "413163144"
type input "[PHONE_NUMBER]"
click at [780, 452] on span "Save" at bounding box center [771, 456] width 30 height 15
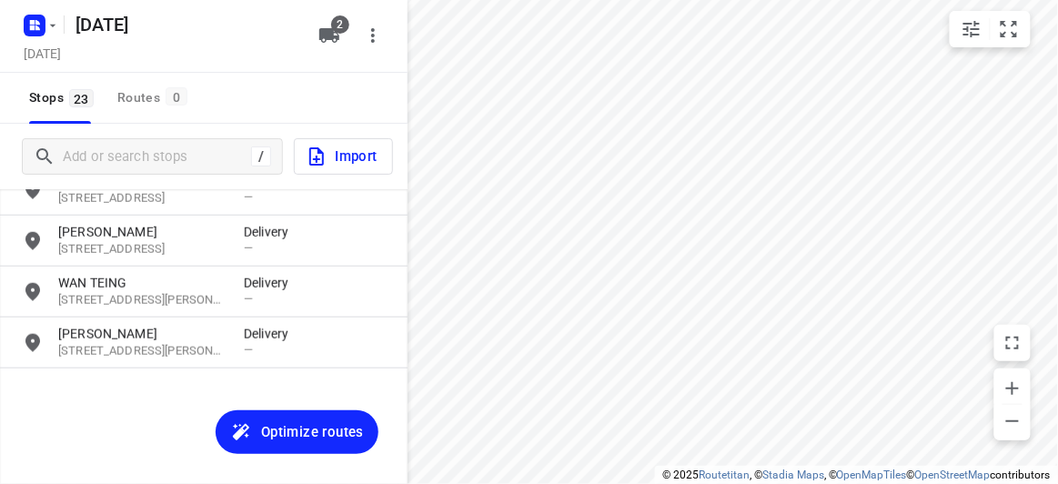
scroll to position [0, 0]
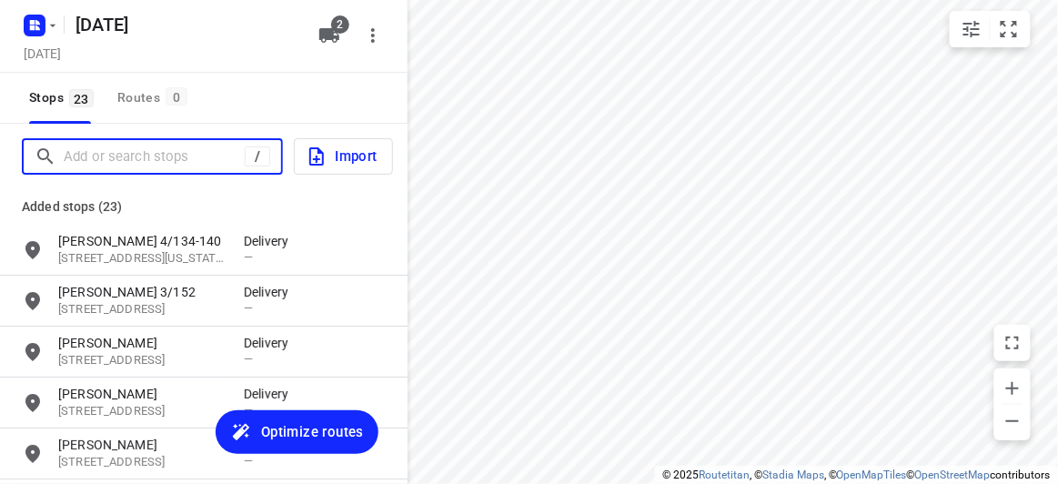
click at [134, 154] on input "Add or search stops" at bounding box center [154, 157] width 181 height 28
paste input "[STREET_ADDRESS][PERSON_NAME]"
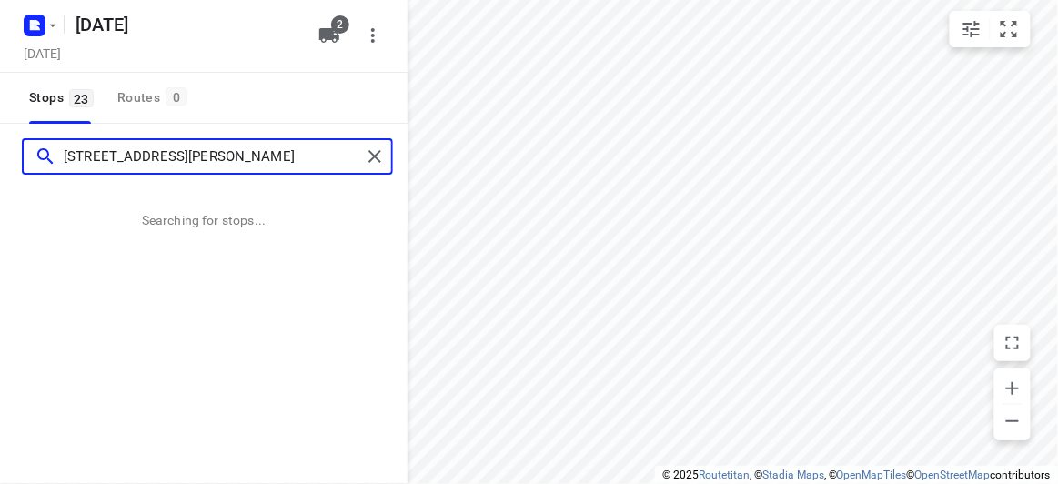
type input "[STREET_ADDRESS][PERSON_NAME]"
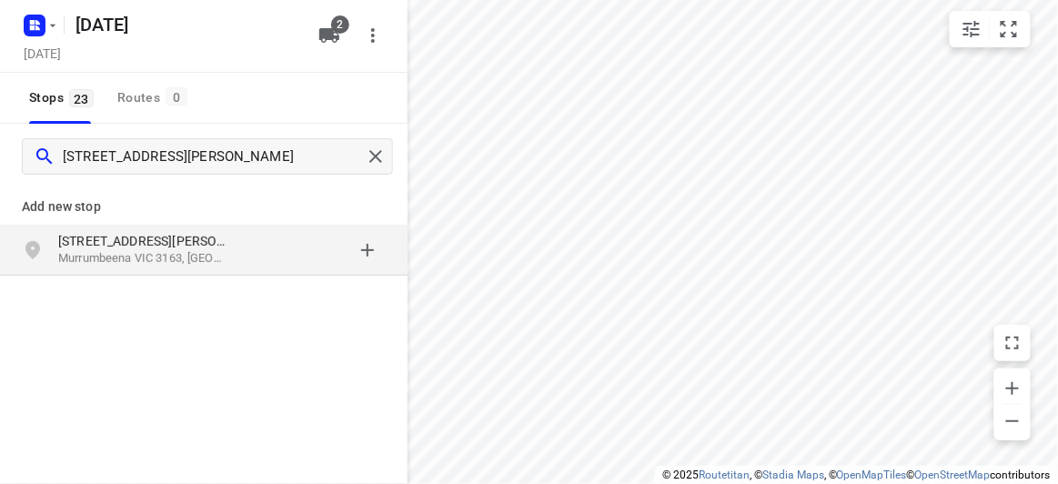
click at [131, 242] on p "[STREET_ADDRESS][PERSON_NAME]" at bounding box center [141, 241] width 167 height 18
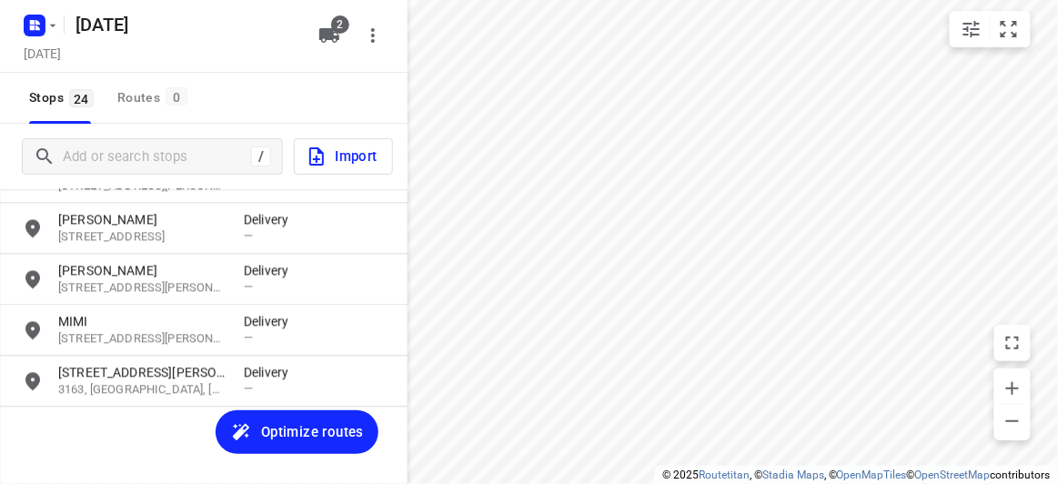
scroll to position [1046, 0]
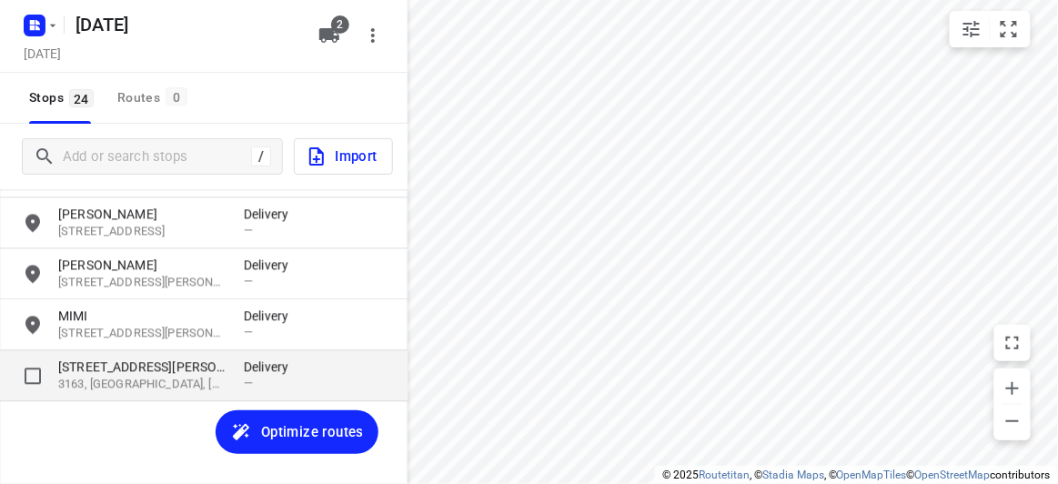
click at [194, 384] on p "3163, [GEOGRAPHIC_DATA], [GEOGRAPHIC_DATA]" at bounding box center [141, 384] width 167 height 17
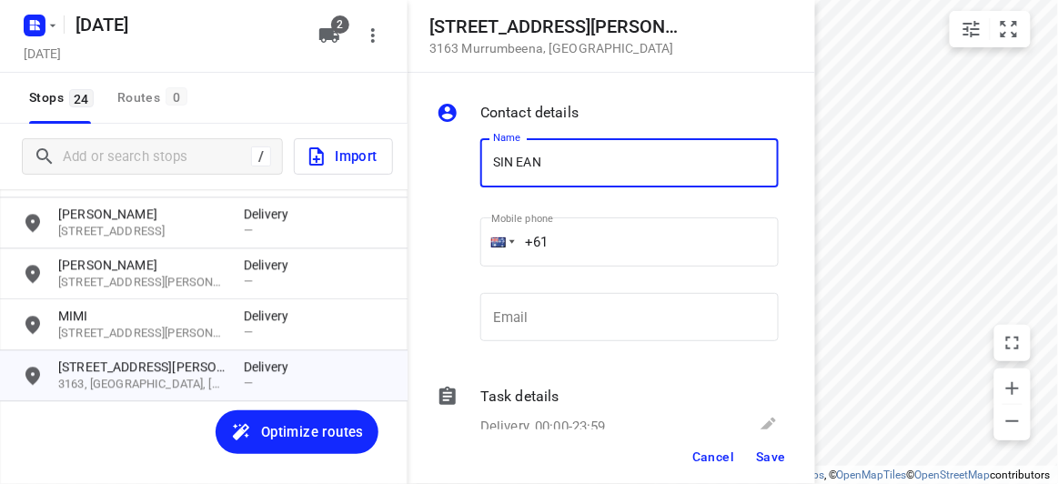
click at [538, 158] on input "SIN EAN" at bounding box center [629, 162] width 298 height 49
click at [526, 166] on input "SIN EAN" at bounding box center [629, 162] width 298 height 49
type input "SIN WAN"
drag, startPoint x: 562, startPoint y: 212, endPoint x: 566, endPoint y: 240, distance: 28.4
click at [563, 217] on div "Mobile phone +61 ​" at bounding box center [629, 245] width 298 height 73
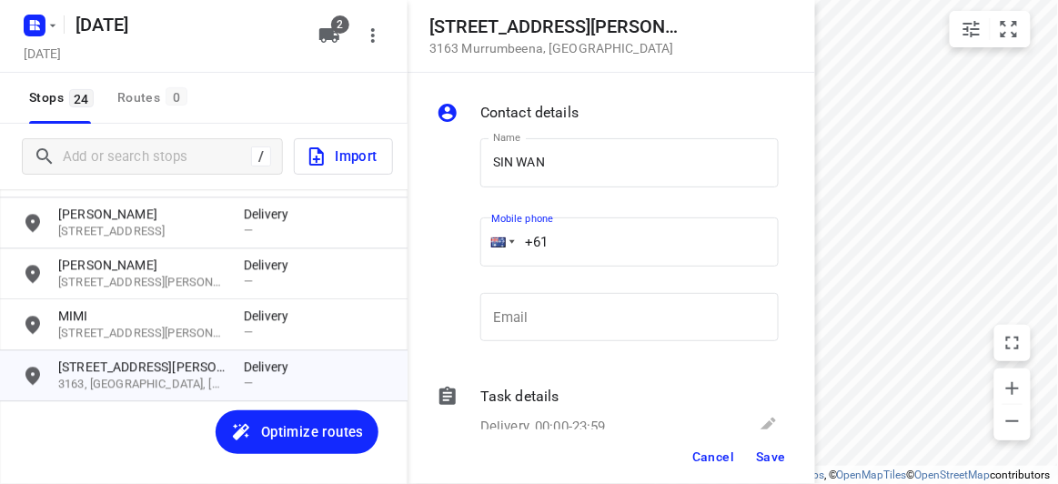
drag, startPoint x: 566, startPoint y: 240, endPoint x: 498, endPoint y: 242, distance: 68.3
click at [499, 242] on div "+61" at bounding box center [629, 241] width 298 height 49
paste input "433533853"
type input "[PHONE_NUMBER]"
click at [772, 448] on button "Save" at bounding box center [771, 456] width 45 height 33
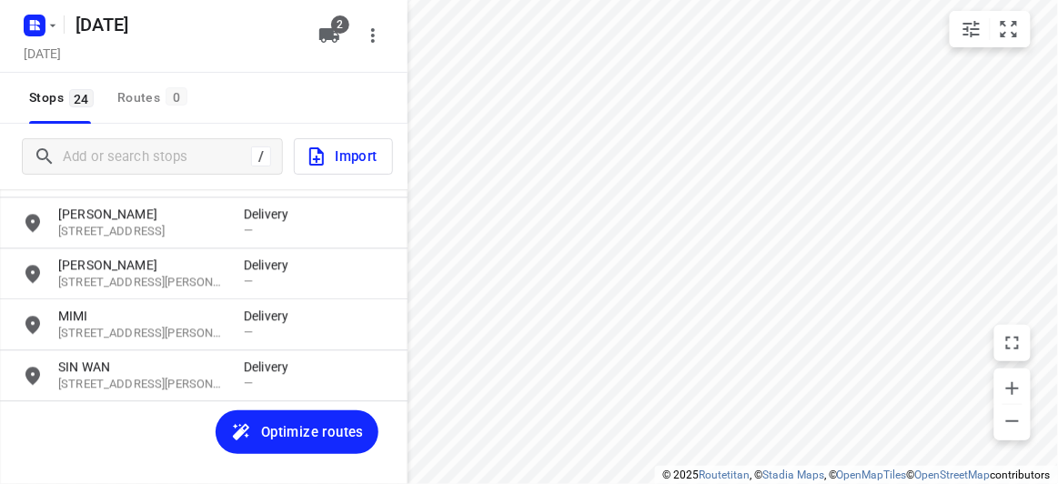
click at [126, 417] on div "[PERSON_NAME] [STREET_ADDRESS] Delivery — [GEOGRAPHIC_DATA][PERSON_NAME][GEOGRA…" at bounding box center [204, 353] width 408 height 329
click at [163, 408] on div "[PERSON_NAME] [STREET_ADDRESS] Delivery — [GEOGRAPHIC_DATA][PERSON_NAME][GEOGRA…" at bounding box center [204, 353] width 408 height 329
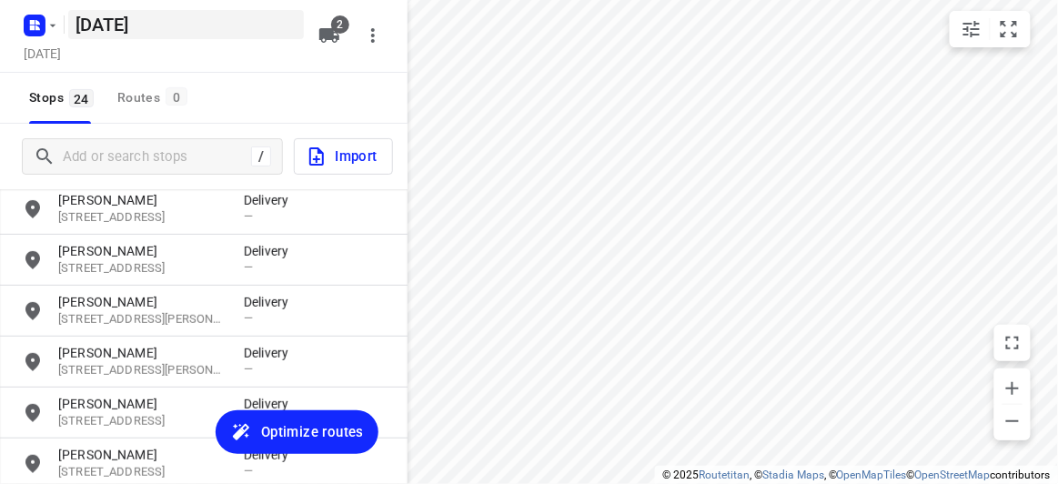
scroll to position [54, 0]
